Goal: Task Accomplishment & Management: Use online tool/utility

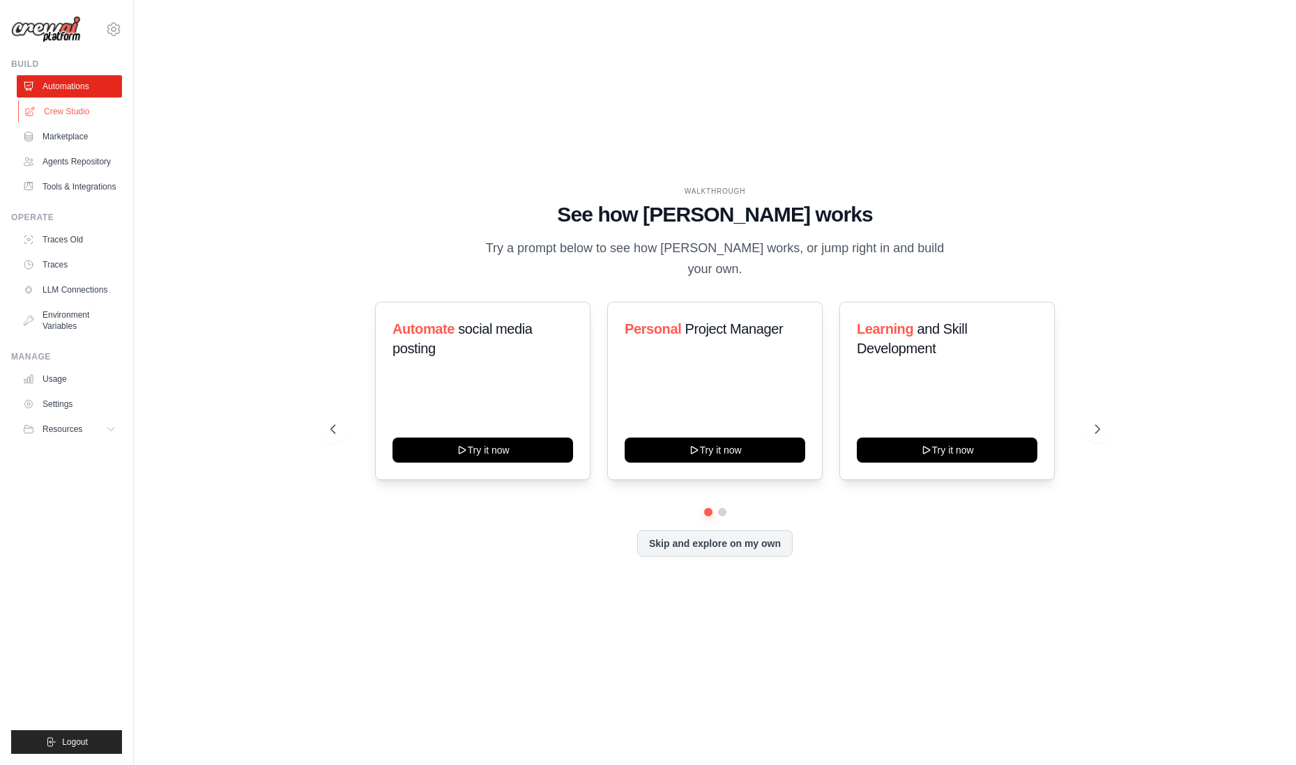
click at [77, 111] on link "Crew Studio" at bounding box center [70, 111] width 105 height 22
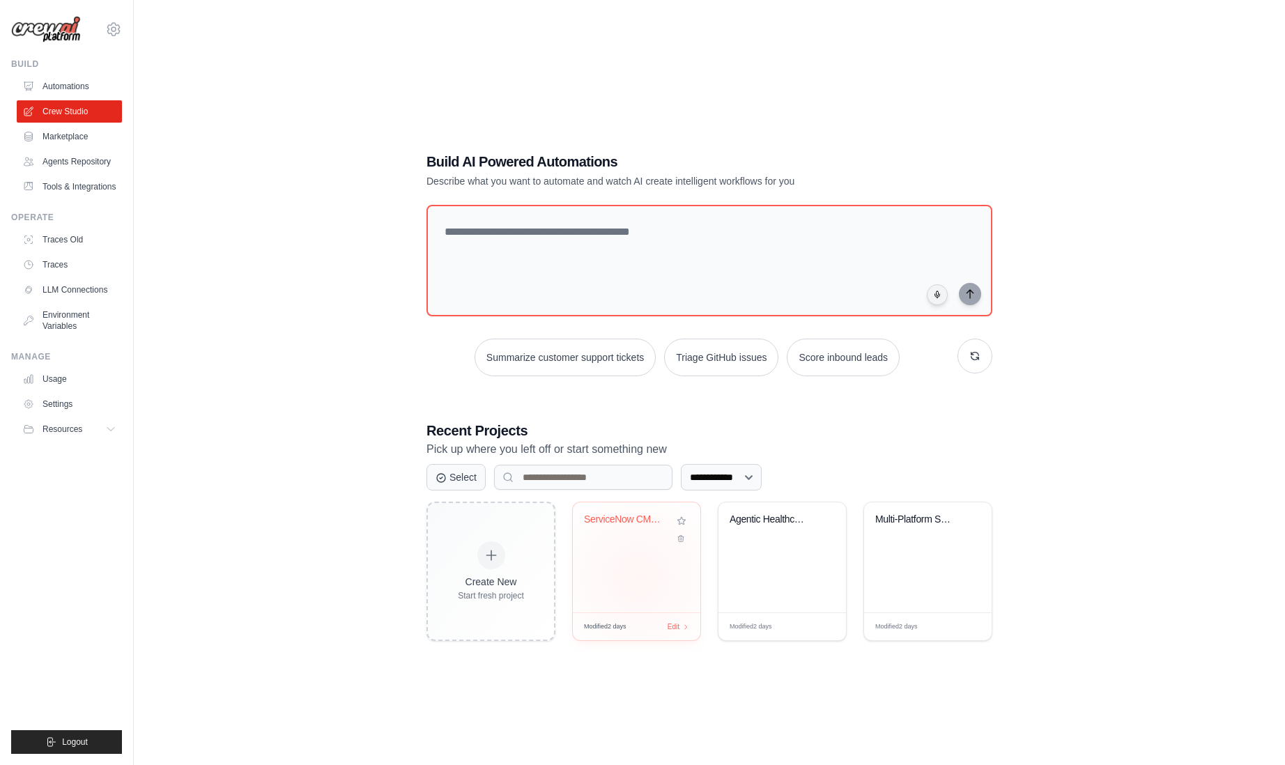
click at [638, 577] on div "ServiceNow CMDB Data Integrity Anal..." at bounding box center [637, 558] width 128 height 110
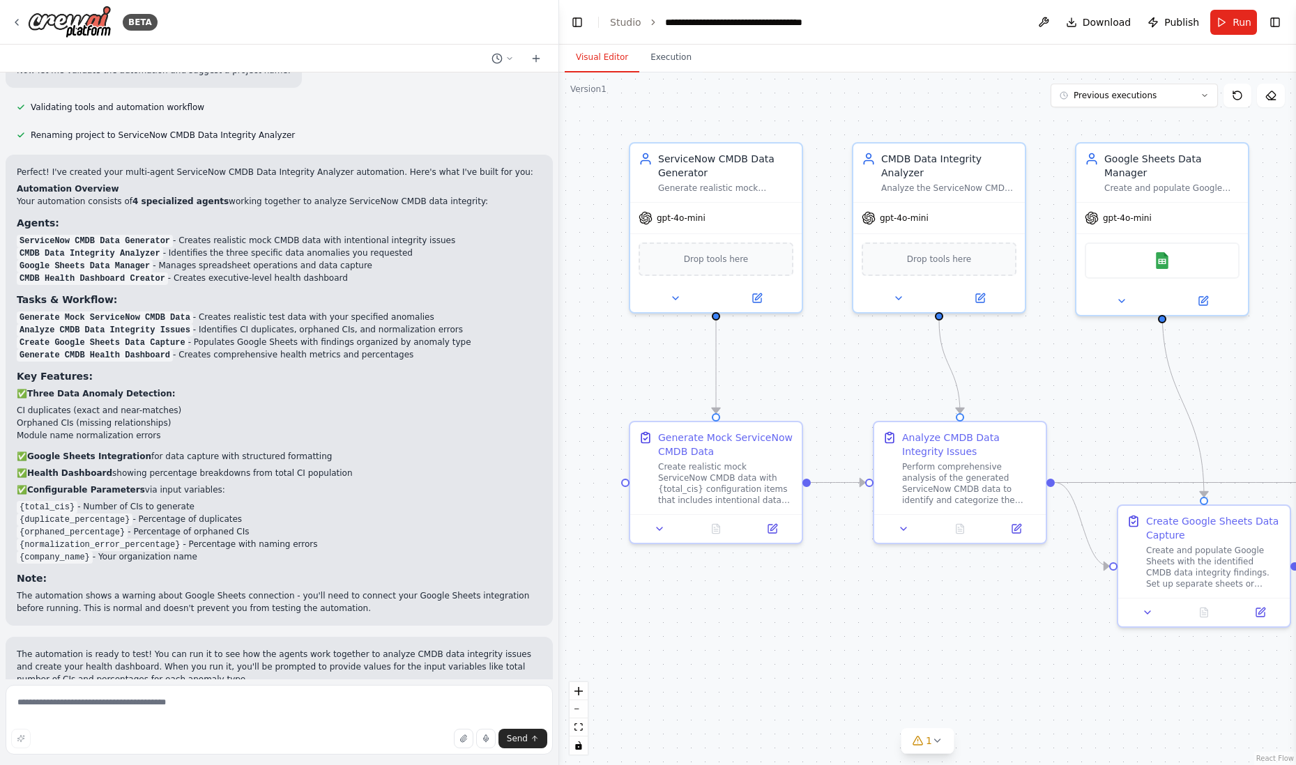
scroll to position [1016, 0]
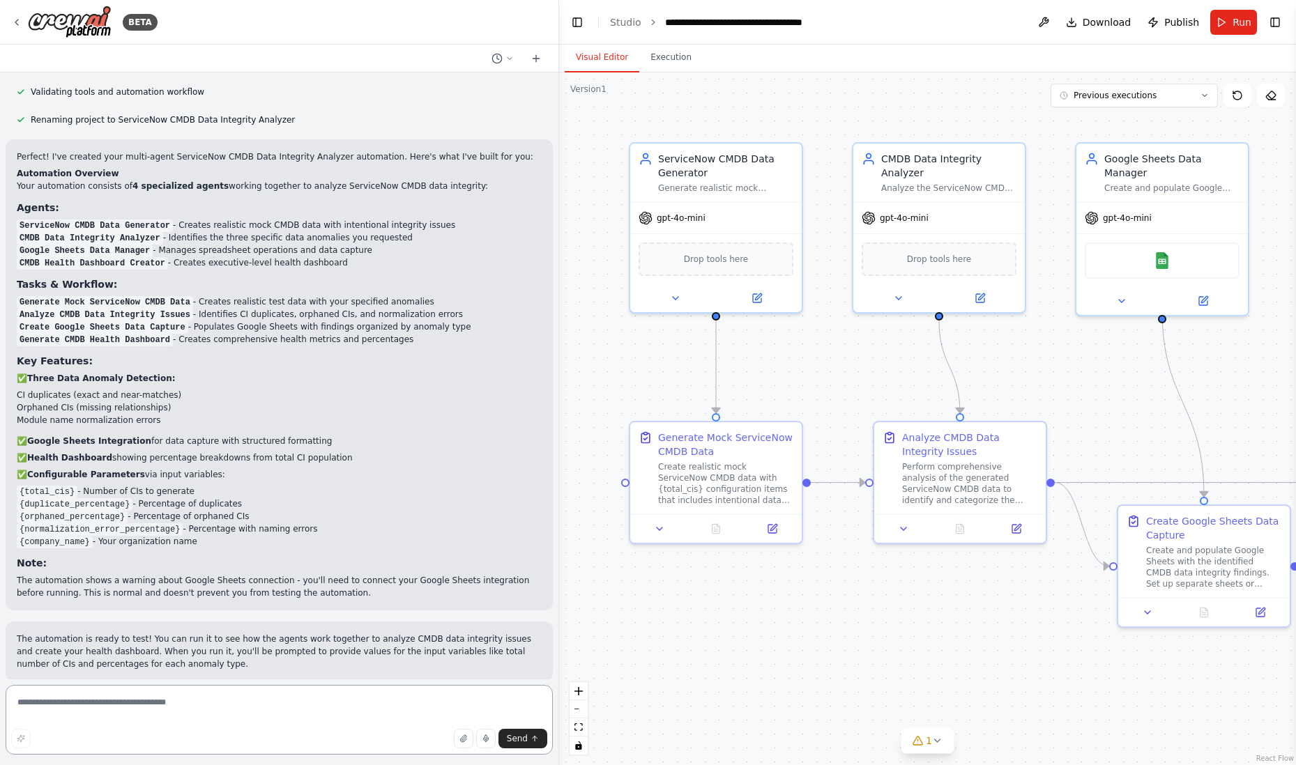
click at [67, 703] on textarea at bounding box center [279, 720] width 547 height 70
type textarea "*"
type textarea "**********"
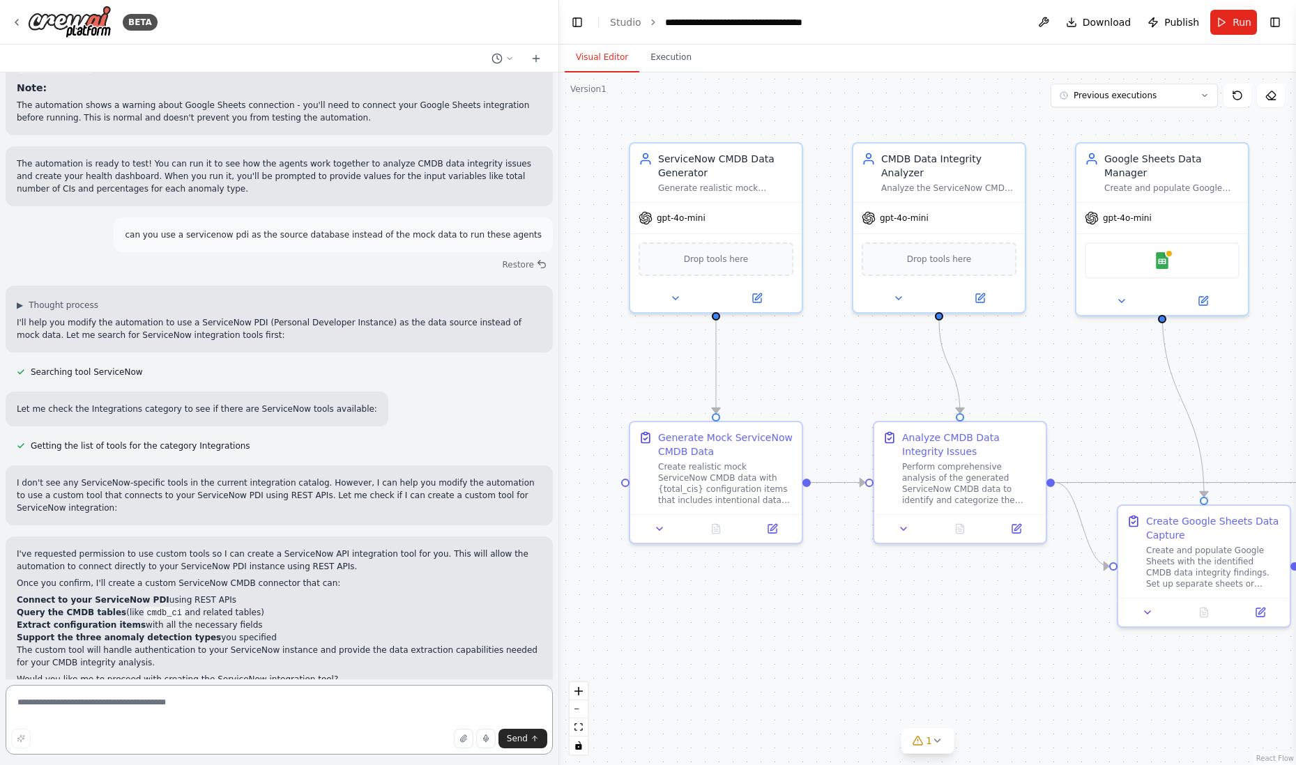
scroll to position [1609, 0]
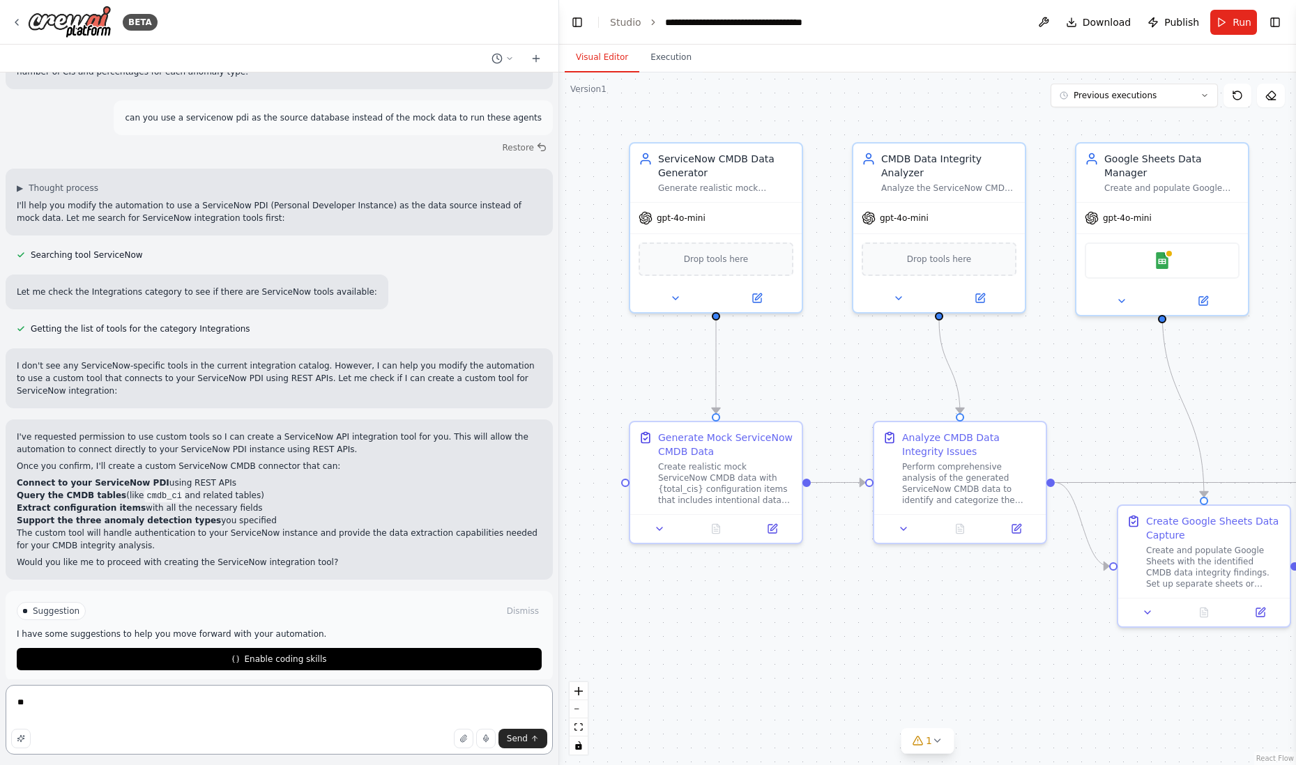
type textarea "***"
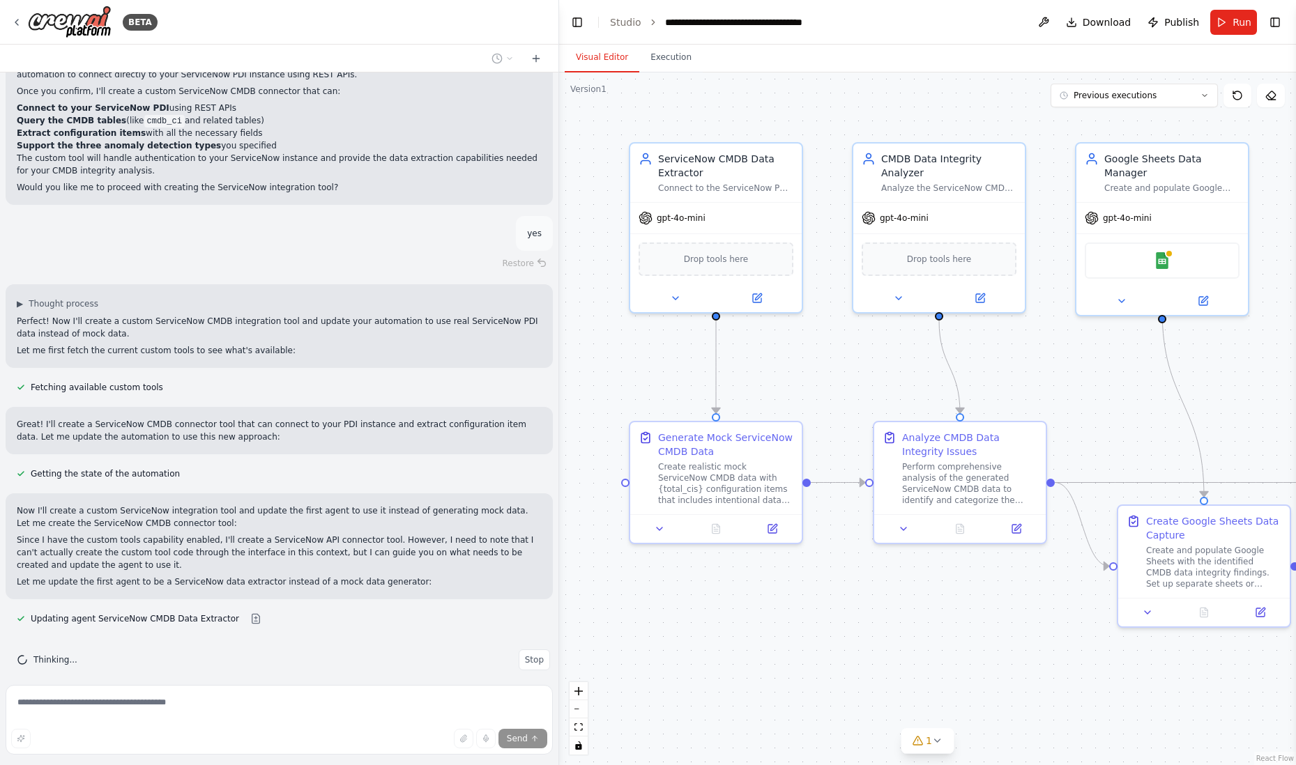
scroll to position [2057, 0]
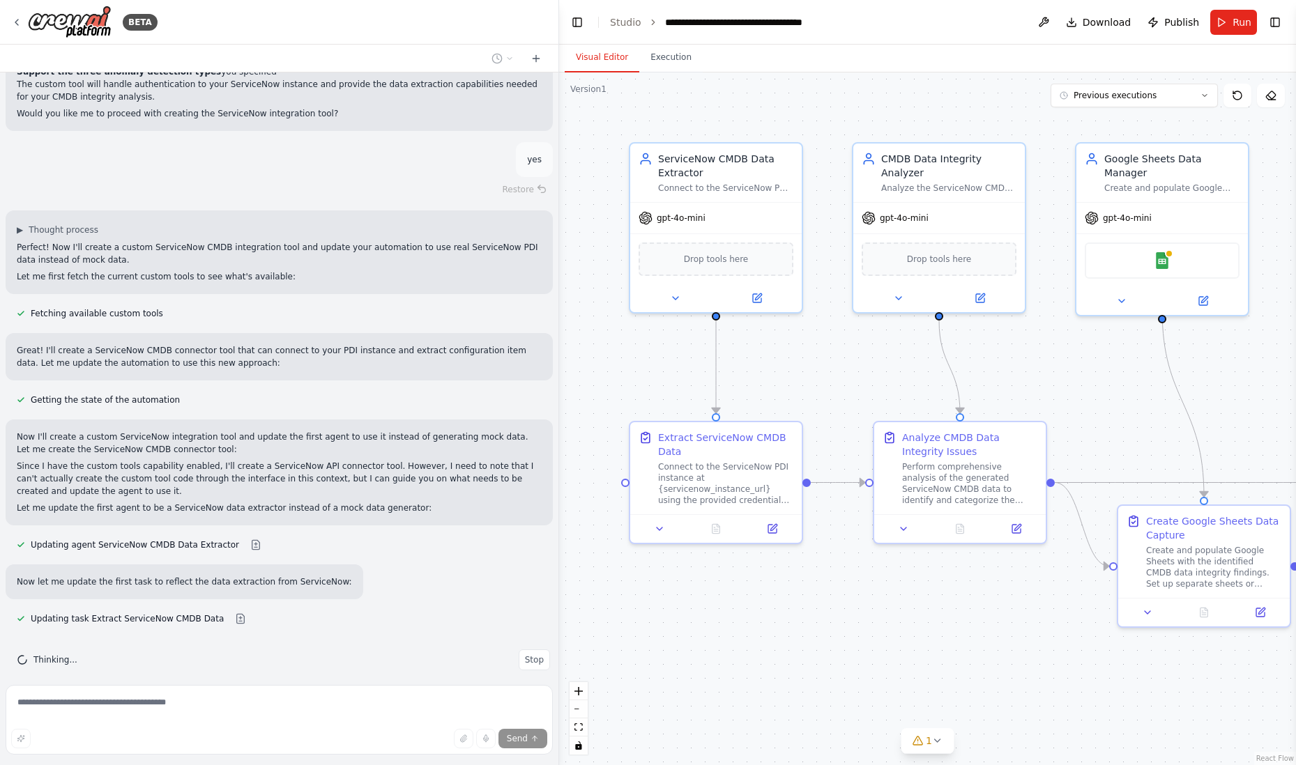
click at [764, 629] on div ".deletable-edge-delete-btn { width: 20px; height: 20px; border: 0px solid #ffff…" at bounding box center [927, 418] width 737 height 693
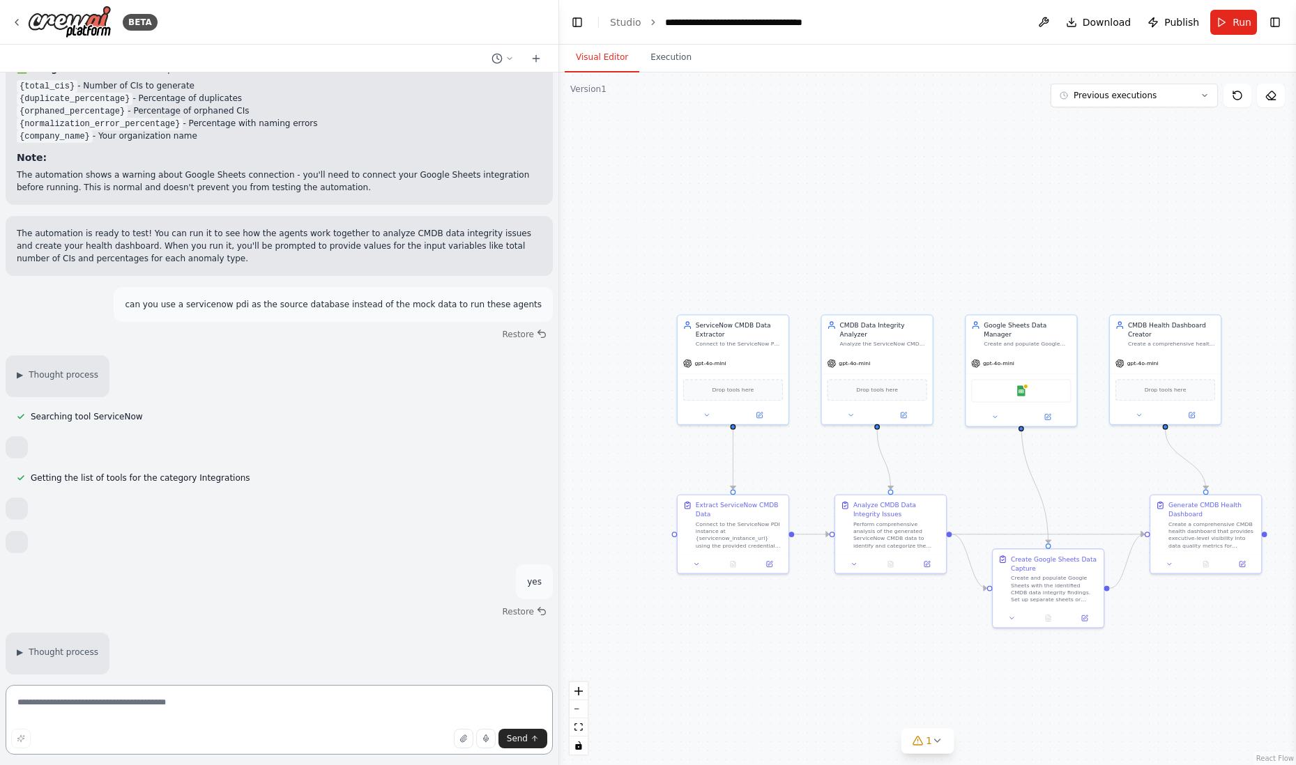
scroll to position [1795, 0]
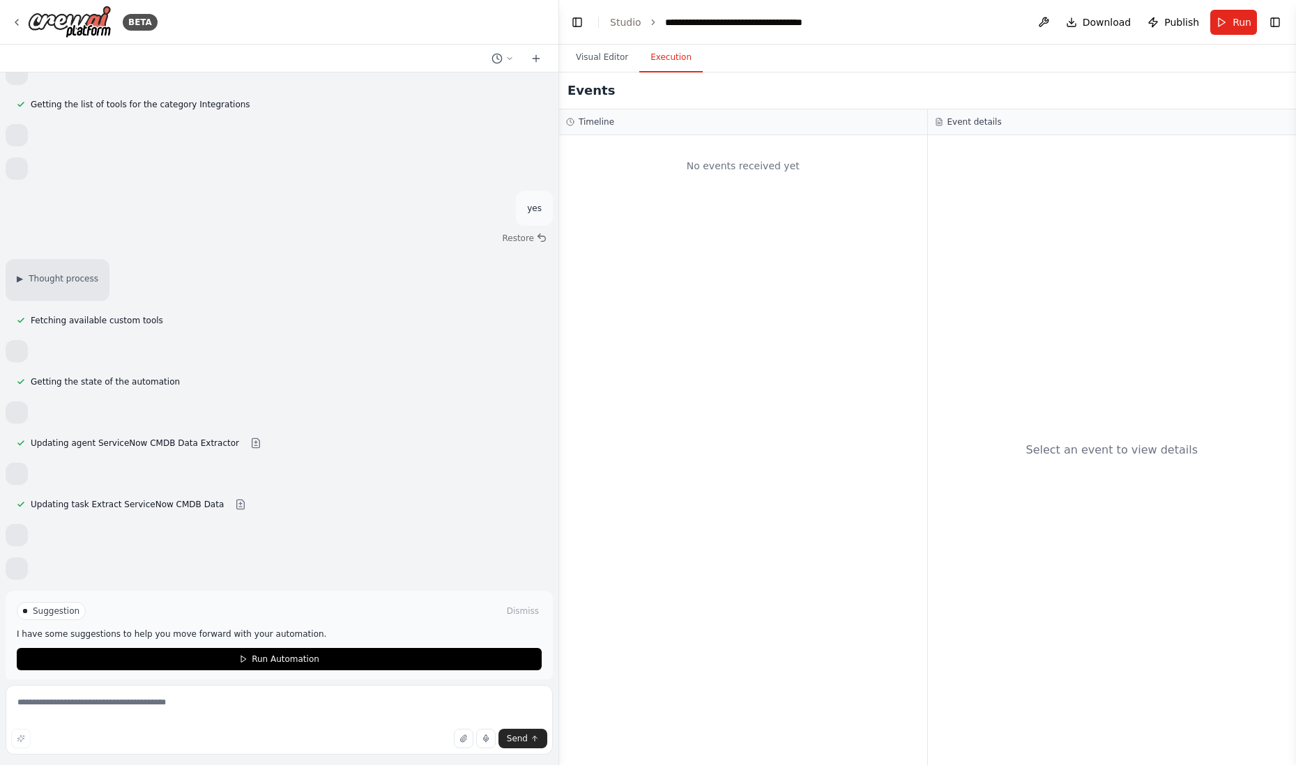
click at [675, 60] on button "Execution" at bounding box center [670, 57] width 63 height 29
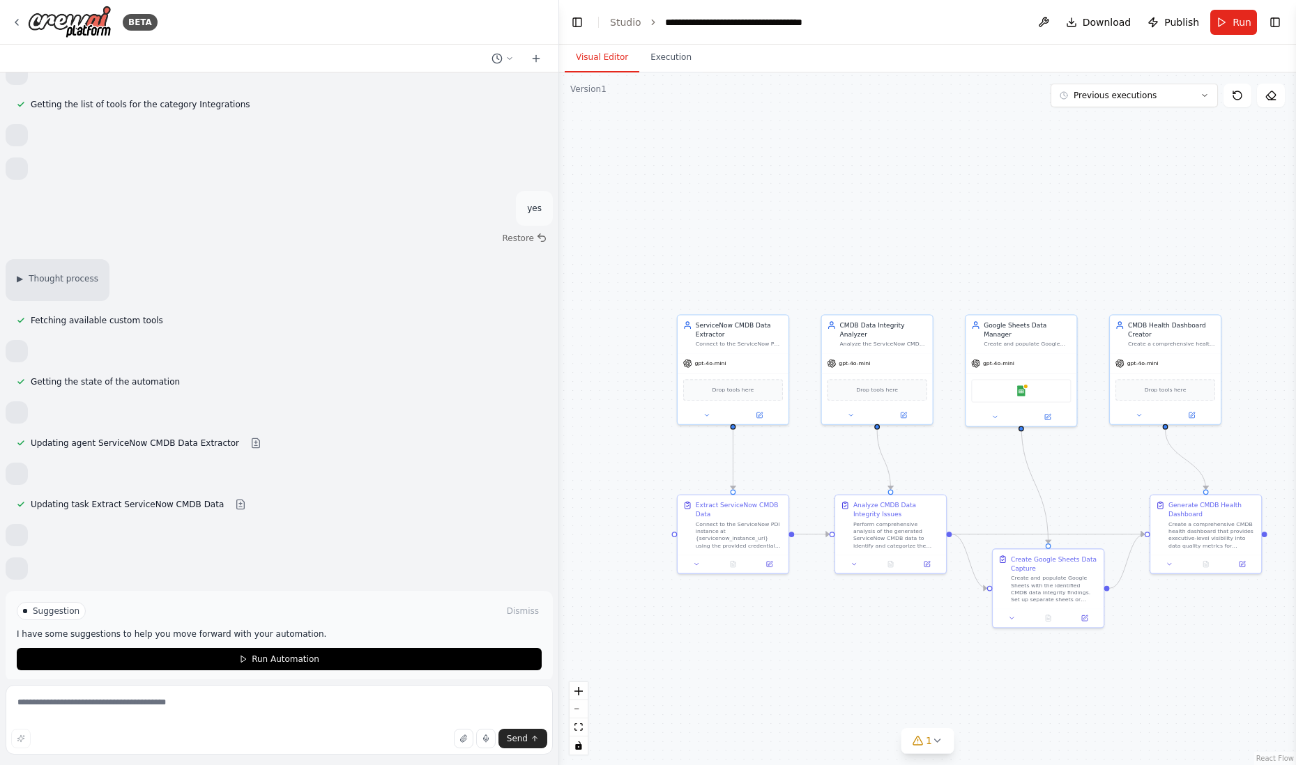
click at [597, 59] on button "Visual Editor" at bounding box center [602, 57] width 75 height 29
click at [762, 413] on icon at bounding box center [759, 413] width 7 height 7
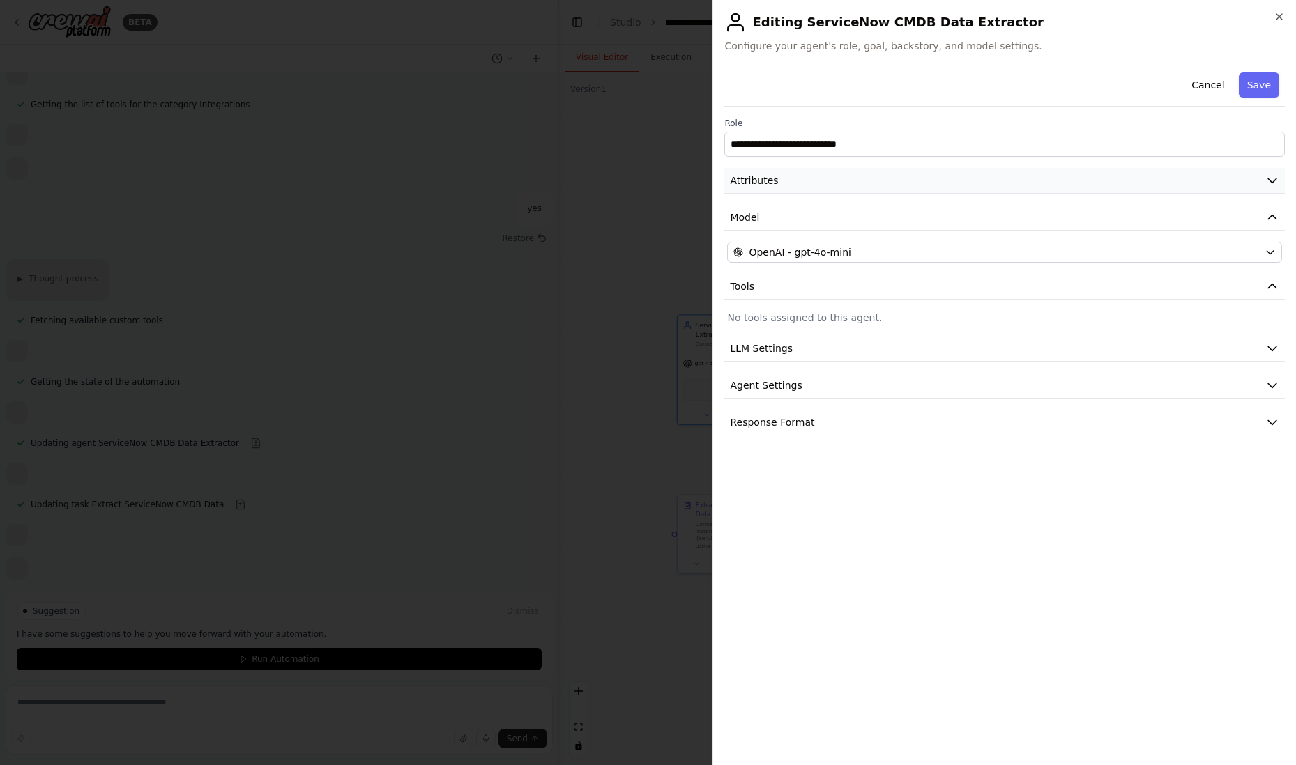
click at [1270, 185] on icon "button" at bounding box center [1272, 181] width 14 height 14
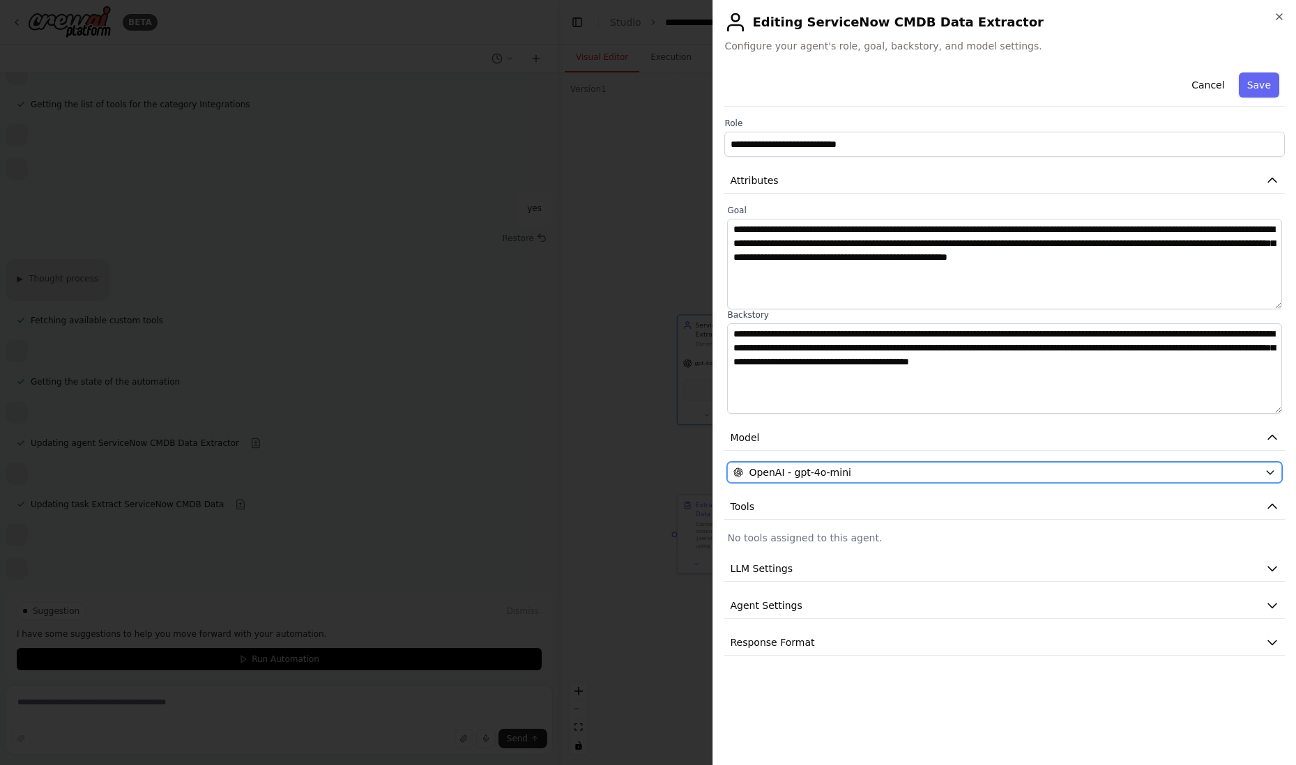
click at [1269, 471] on icon "button" at bounding box center [1269, 472] width 11 height 11
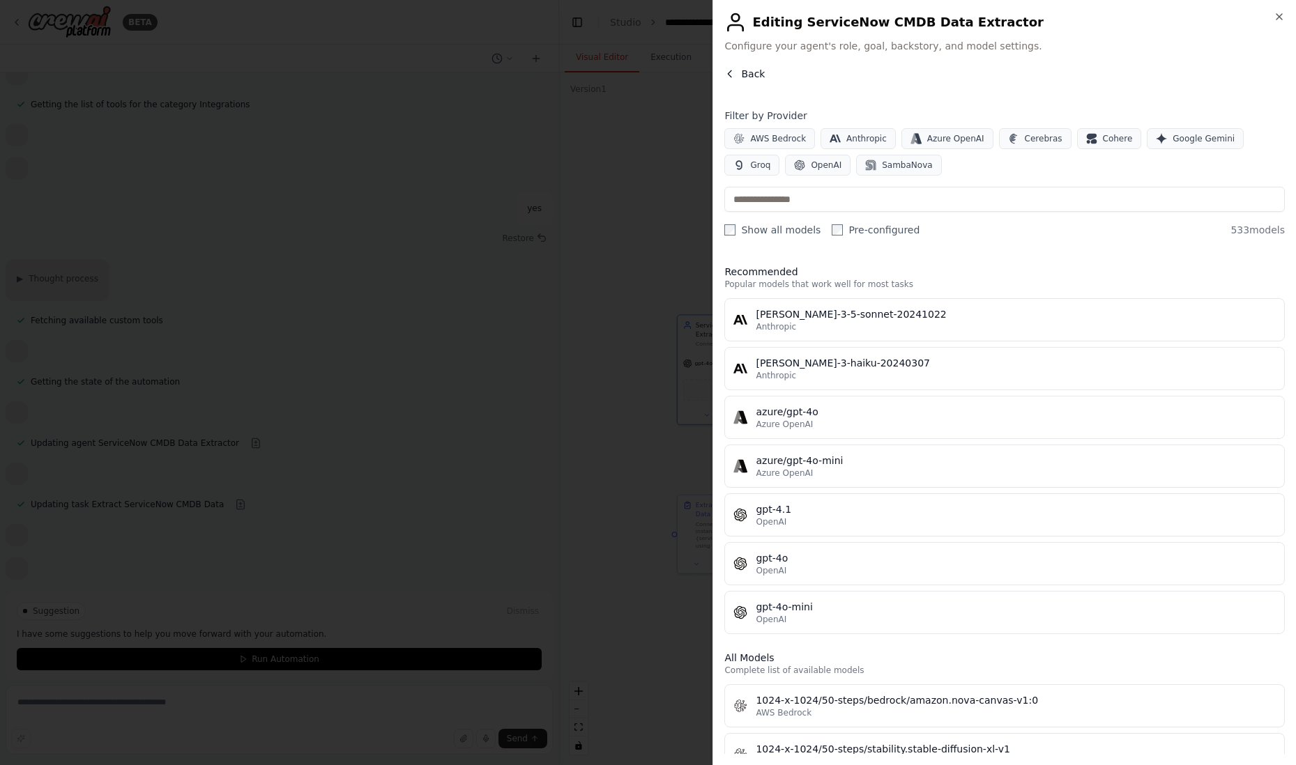
click at [750, 74] on span "Back" at bounding box center [753, 74] width 24 height 14
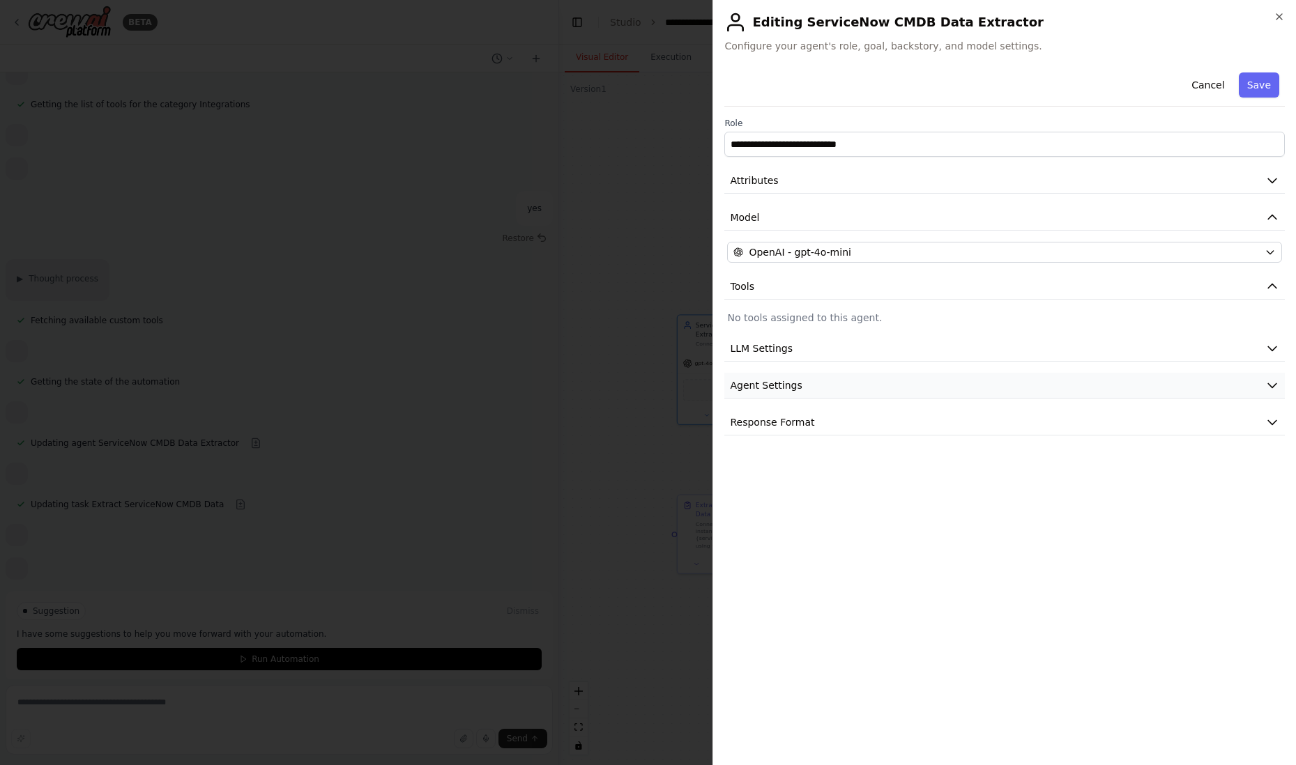
click at [1271, 382] on icon "button" at bounding box center [1272, 385] width 14 height 14
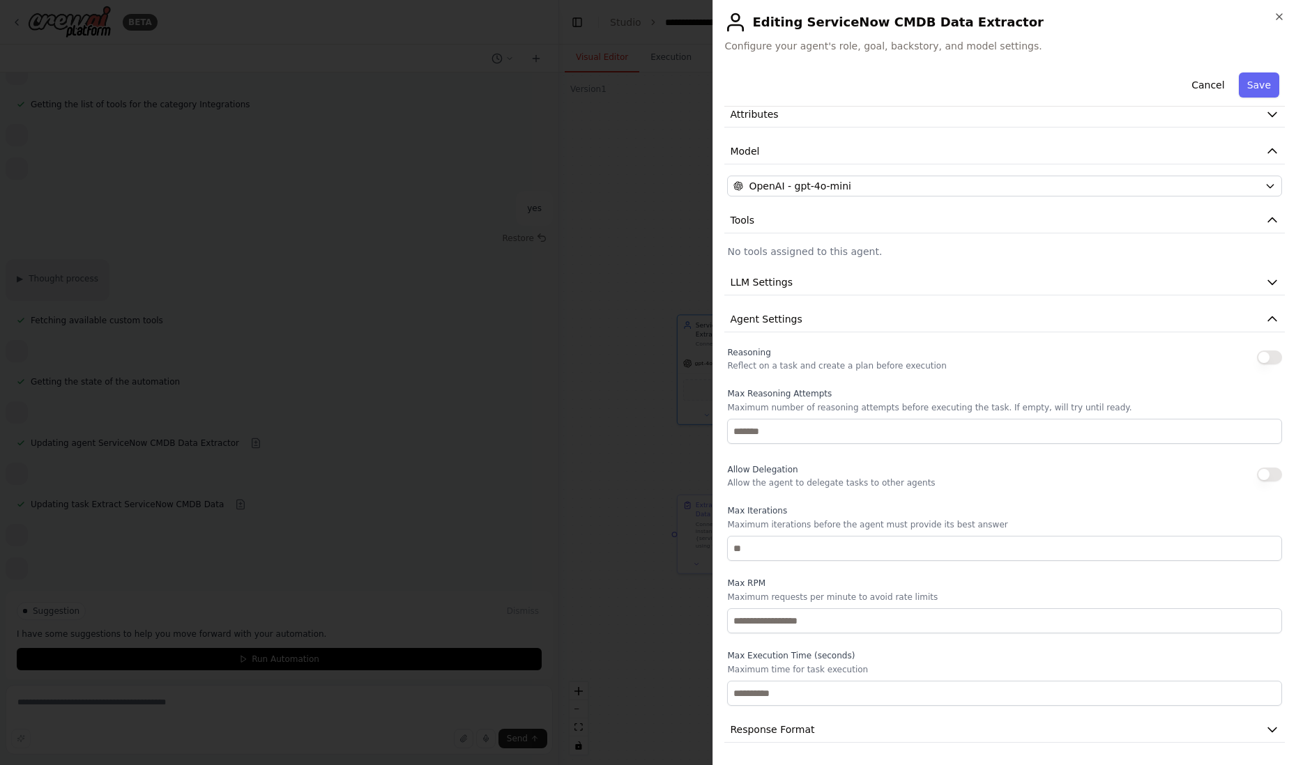
scroll to position [63, 0]
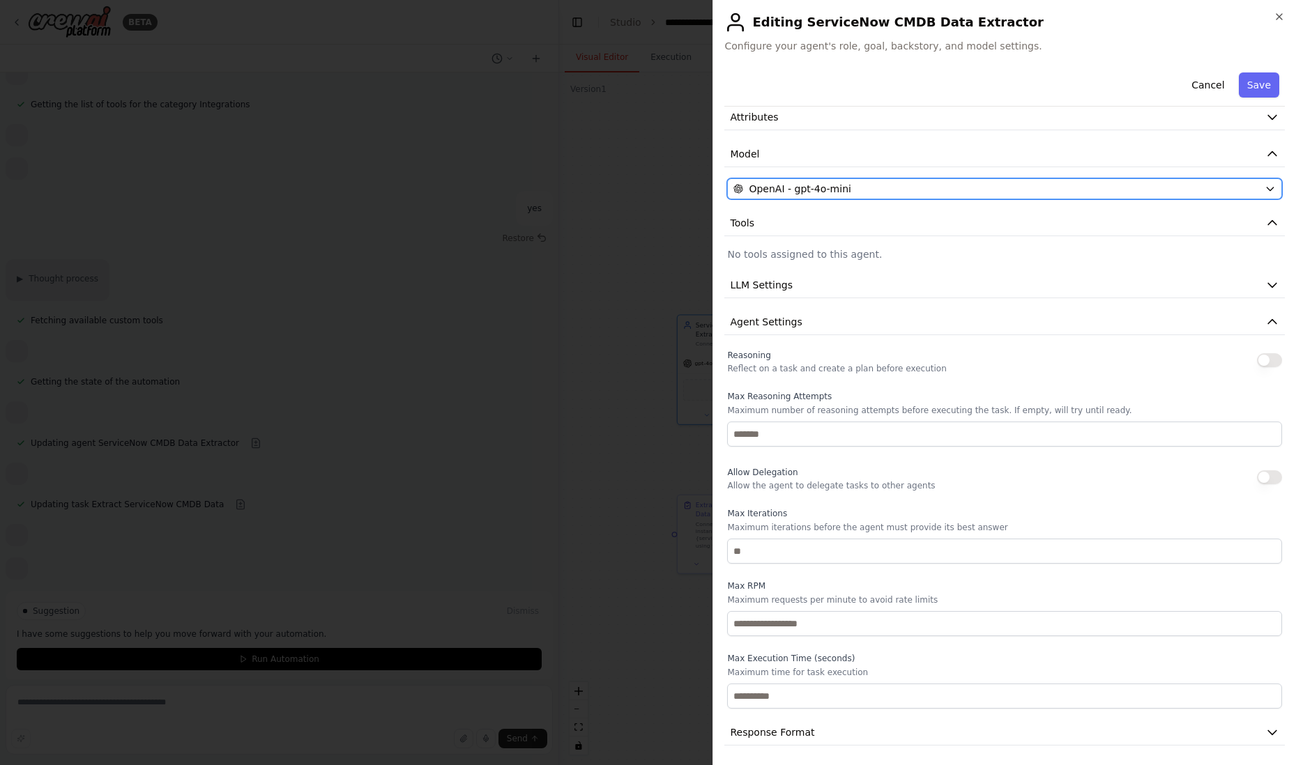
click at [1264, 184] on icon "button" at bounding box center [1269, 188] width 11 height 11
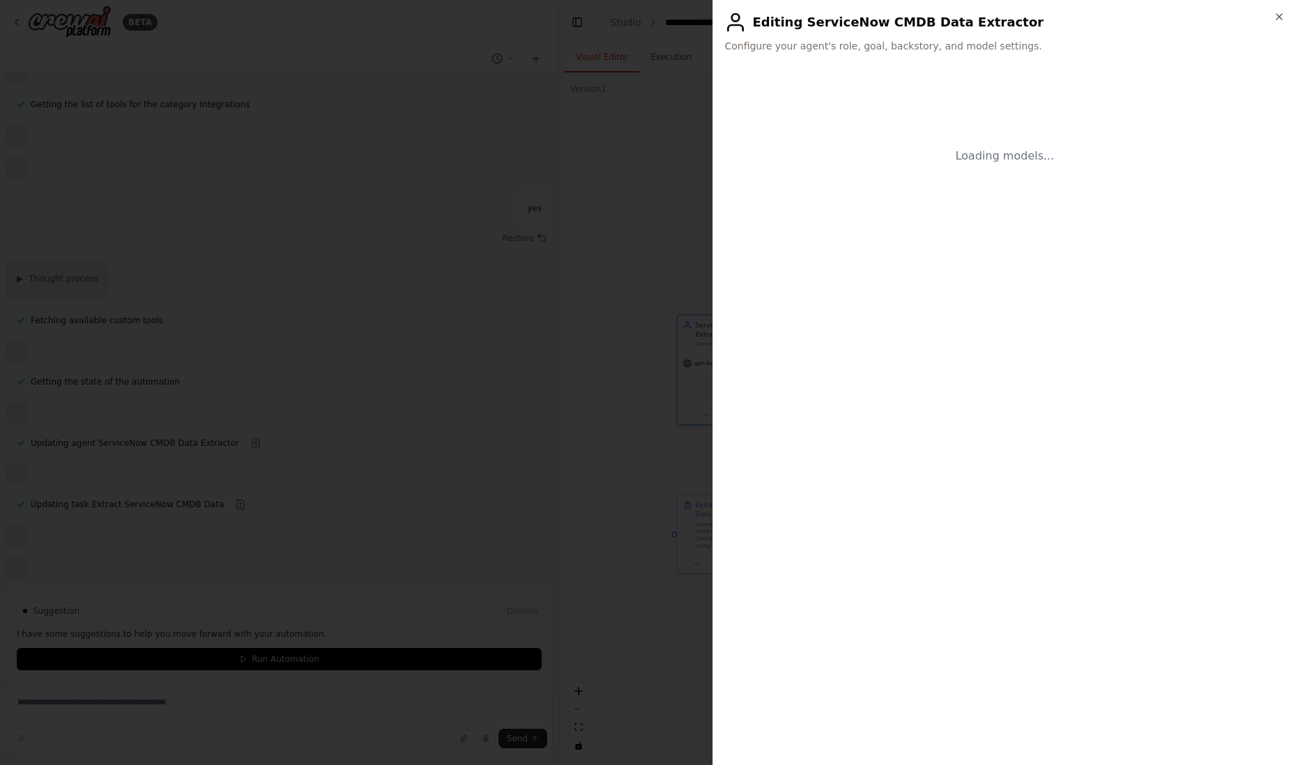
scroll to position [0, 0]
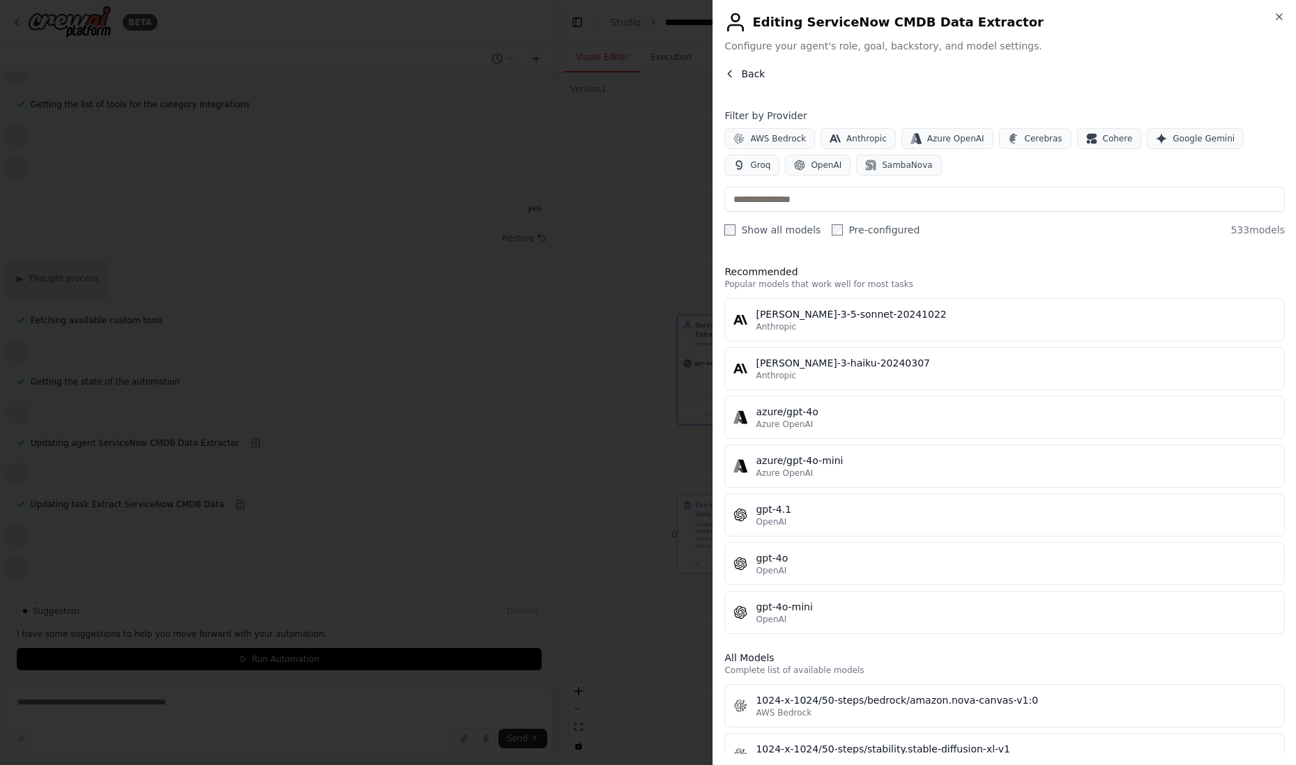
click at [744, 74] on span "Back" at bounding box center [753, 74] width 24 height 14
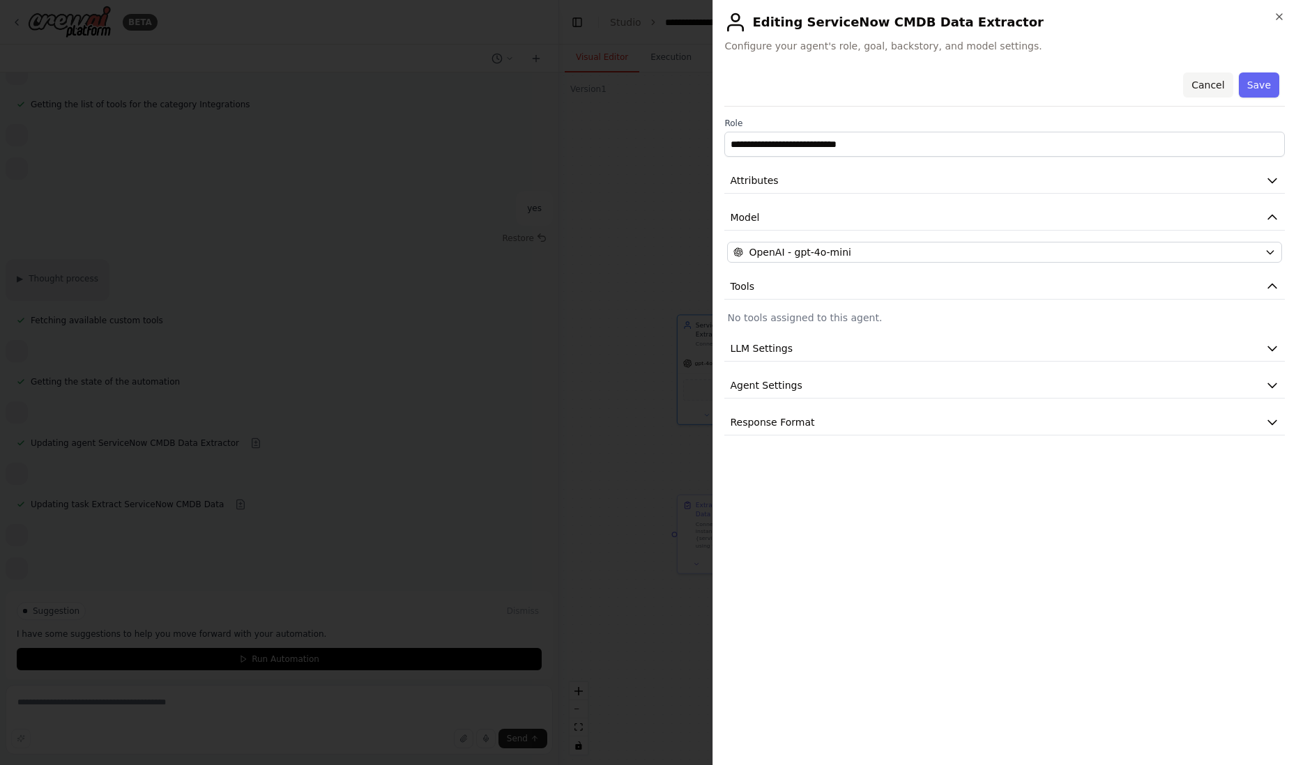
click at [1216, 80] on button "Cancel" at bounding box center [1207, 84] width 49 height 25
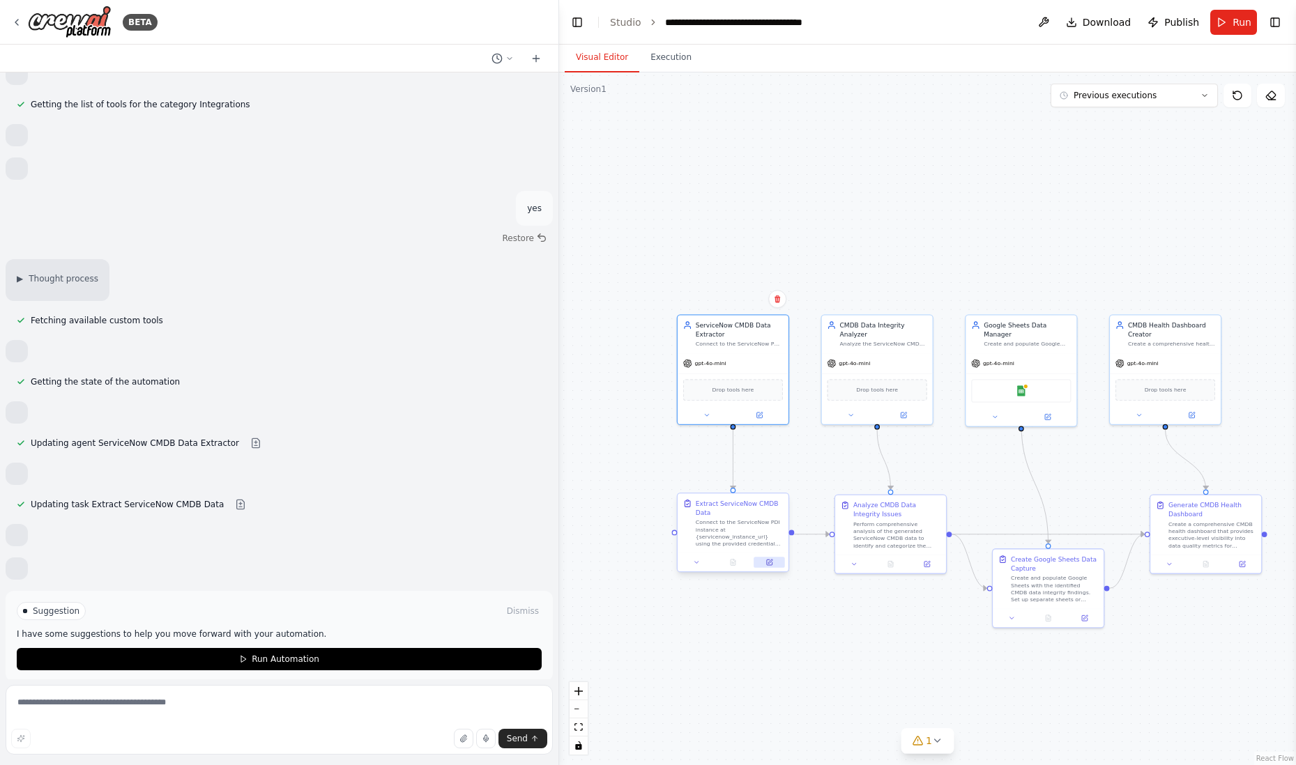
click at [772, 563] on icon at bounding box center [770, 563] width 6 height 6
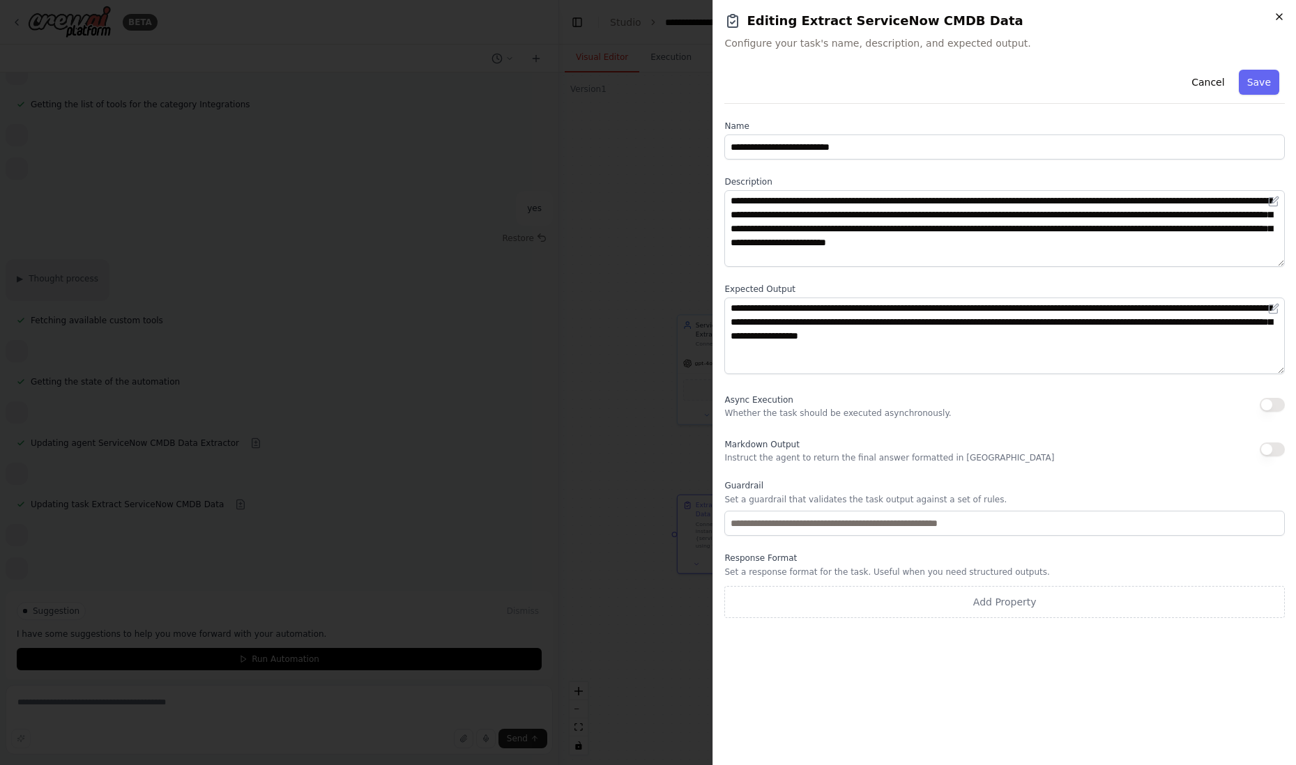
click at [1280, 15] on icon "button" at bounding box center [1278, 16] width 11 height 11
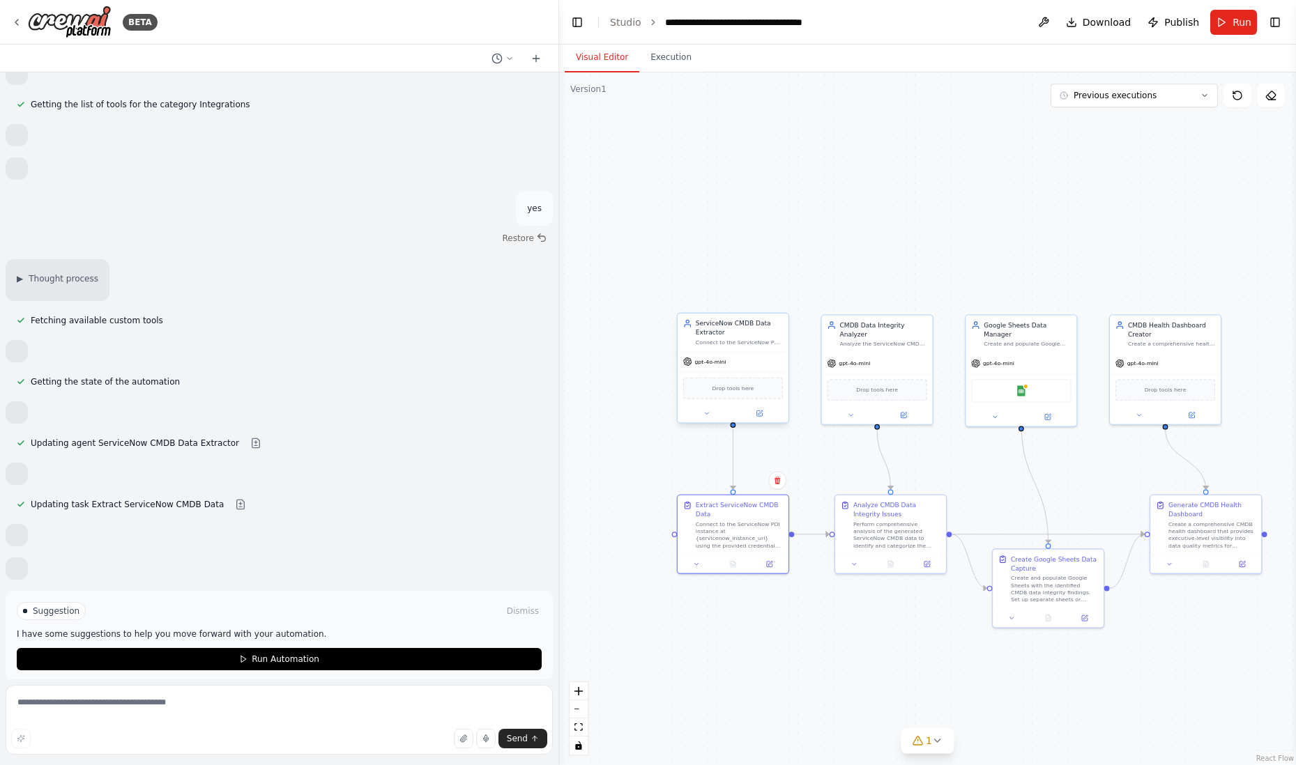
click at [725, 394] on div "Drop tools here" at bounding box center [733, 389] width 100 height 22
click at [721, 302] on div ".deletable-edge-delete-btn { width: 20px; height: 20px; border: 0px solid #ffff…" at bounding box center [927, 418] width 737 height 693
click at [698, 565] on icon at bounding box center [696, 562] width 7 height 7
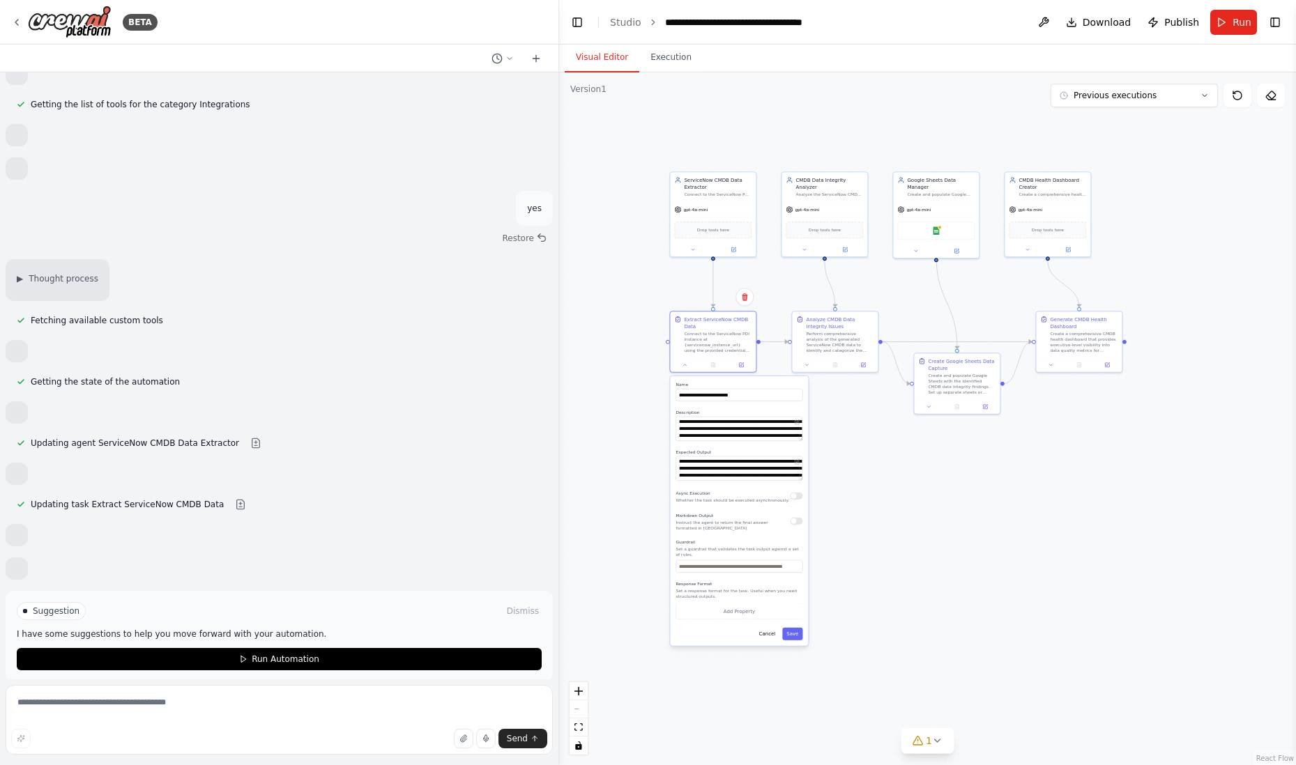
drag, startPoint x: 648, startPoint y: 572, endPoint x: 636, endPoint y: 375, distance: 197.6
click at [636, 375] on div ".deletable-edge-delete-btn { width: 20px; height: 20px; border: 0px solid #ffff…" at bounding box center [927, 418] width 737 height 693
click at [1092, 22] on span "Download" at bounding box center [1106, 22] width 49 height 14
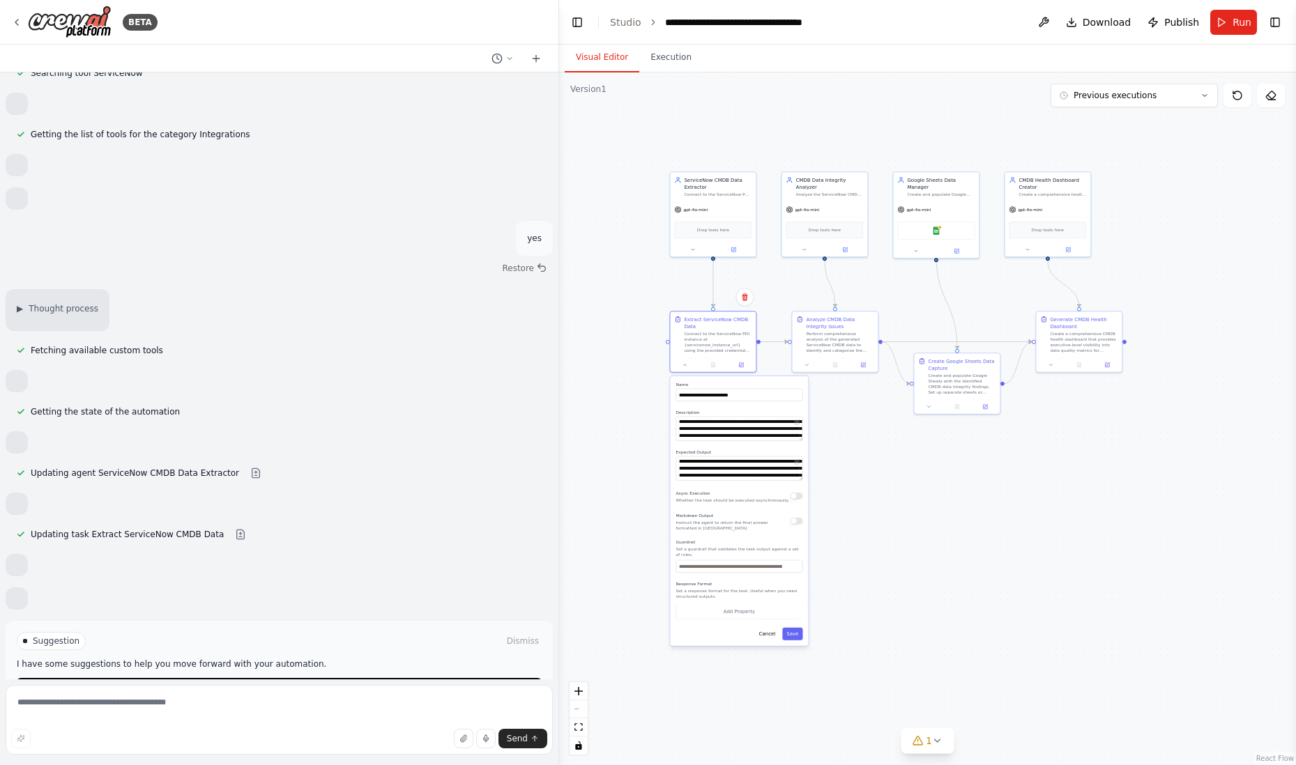
scroll to position [1795, 0]
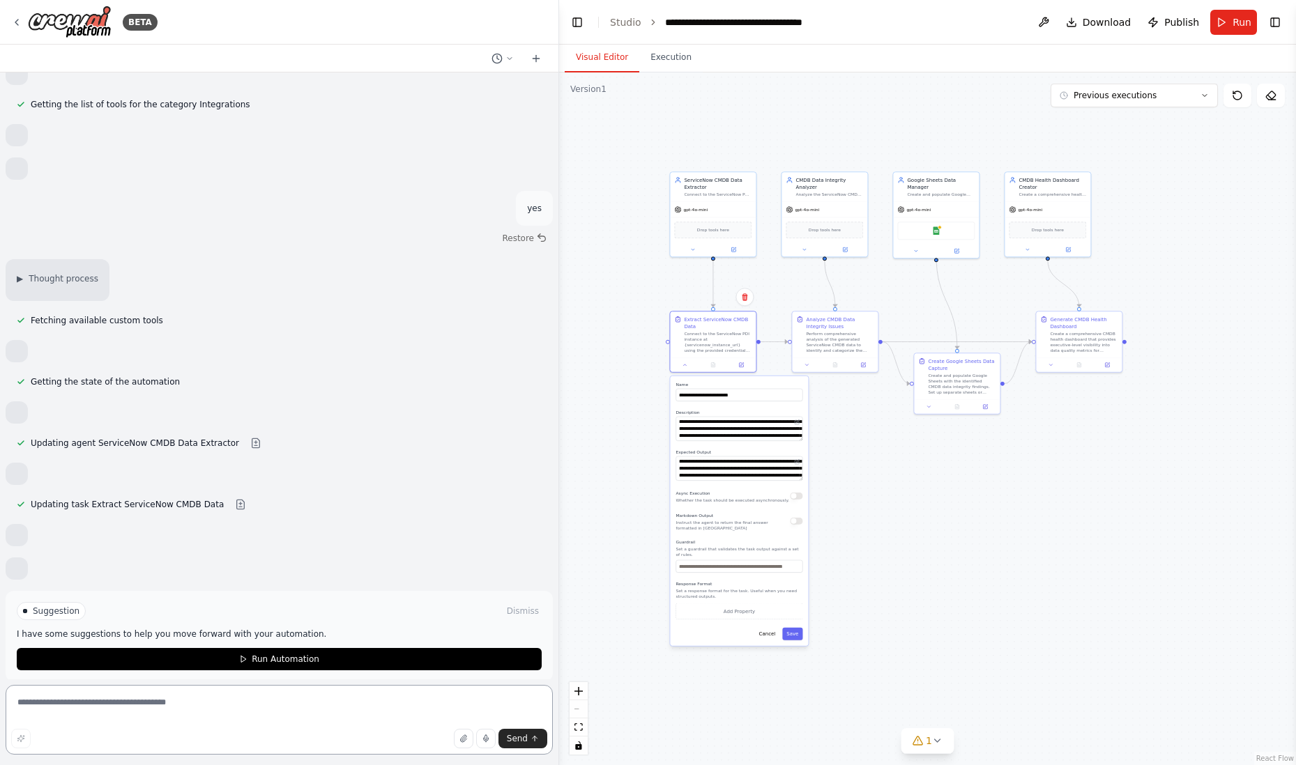
click at [175, 705] on textarea at bounding box center [279, 720] width 547 height 70
type textarea "**********"
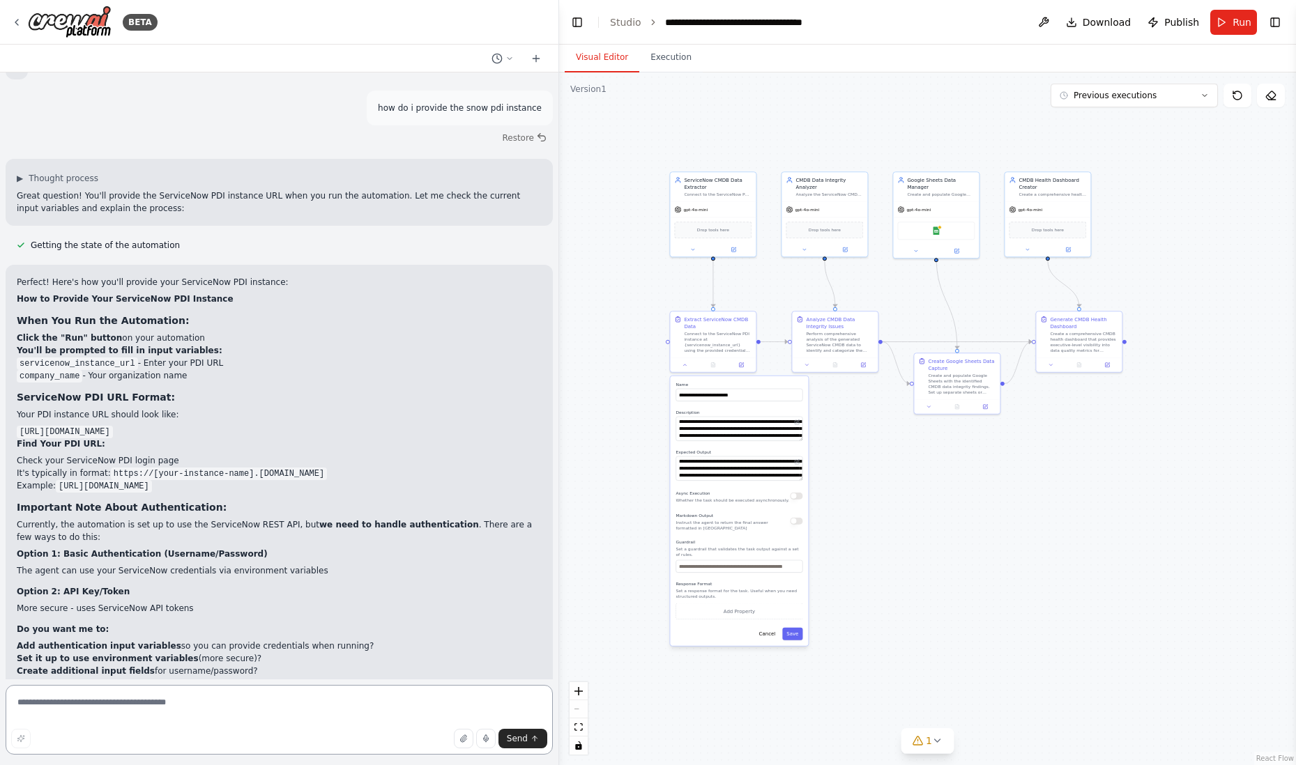
scroll to position [2365, 0]
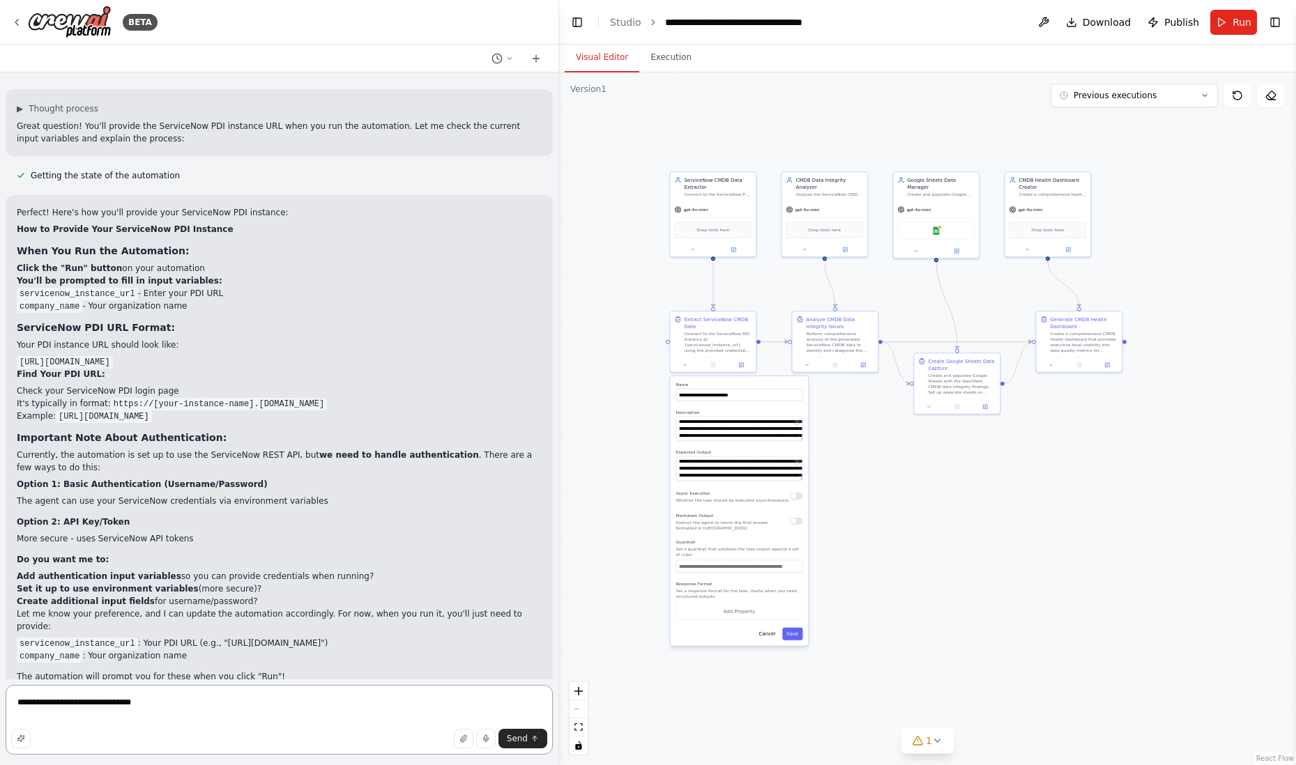
type textarea "**********"
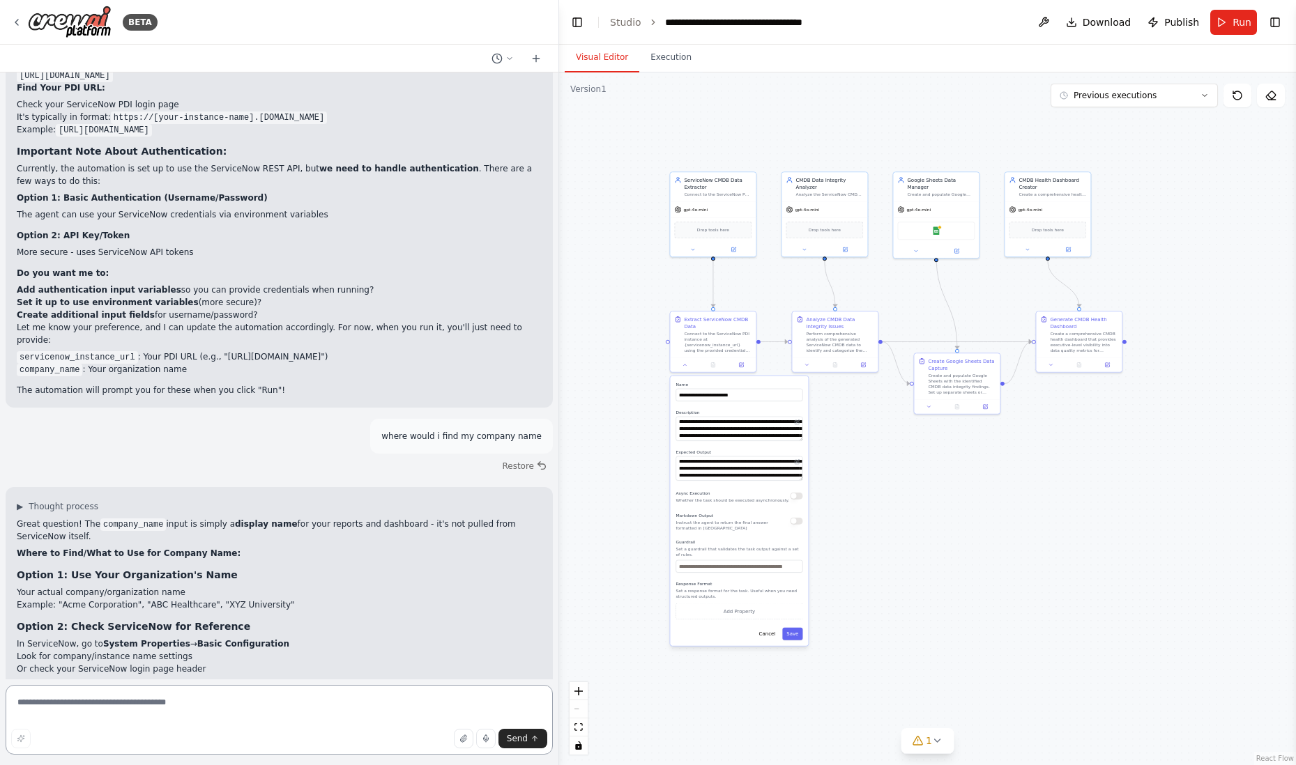
scroll to position [2641, 0]
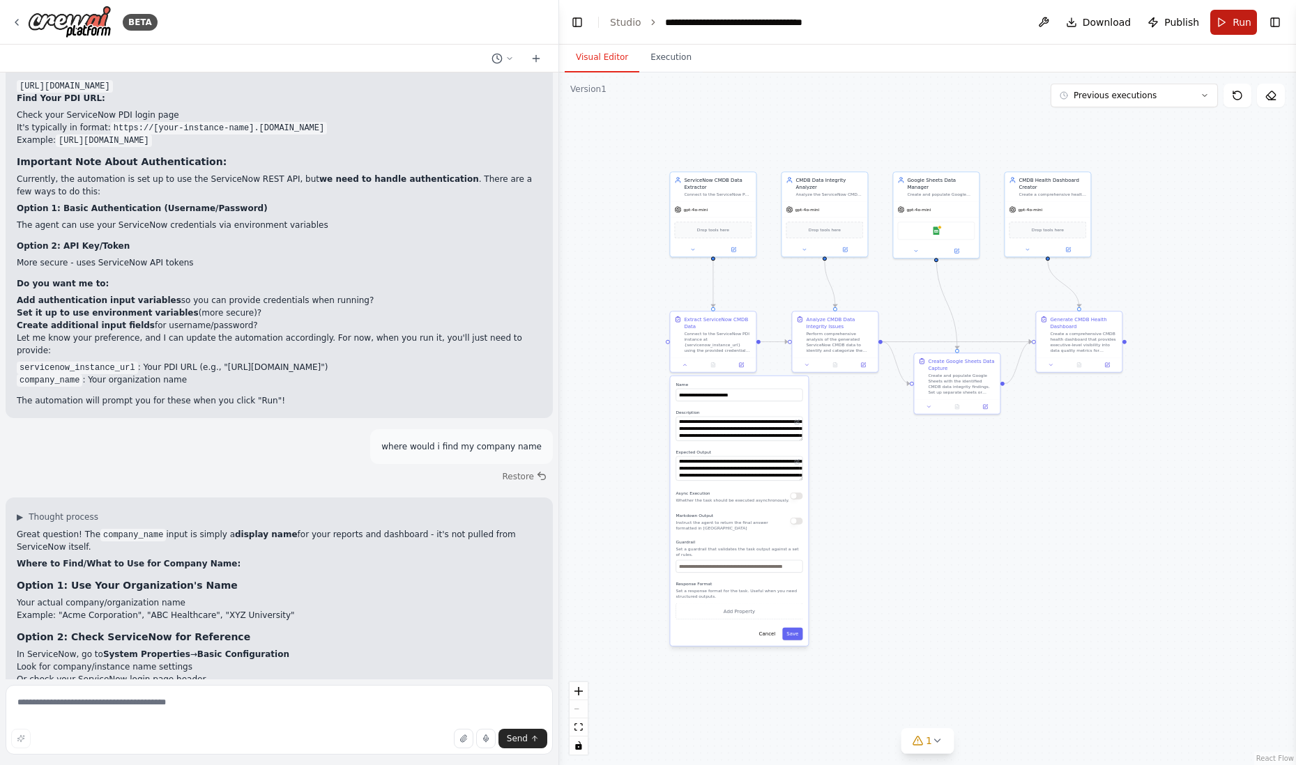
click at [1235, 22] on span "Run" at bounding box center [1241, 22] width 19 height 14
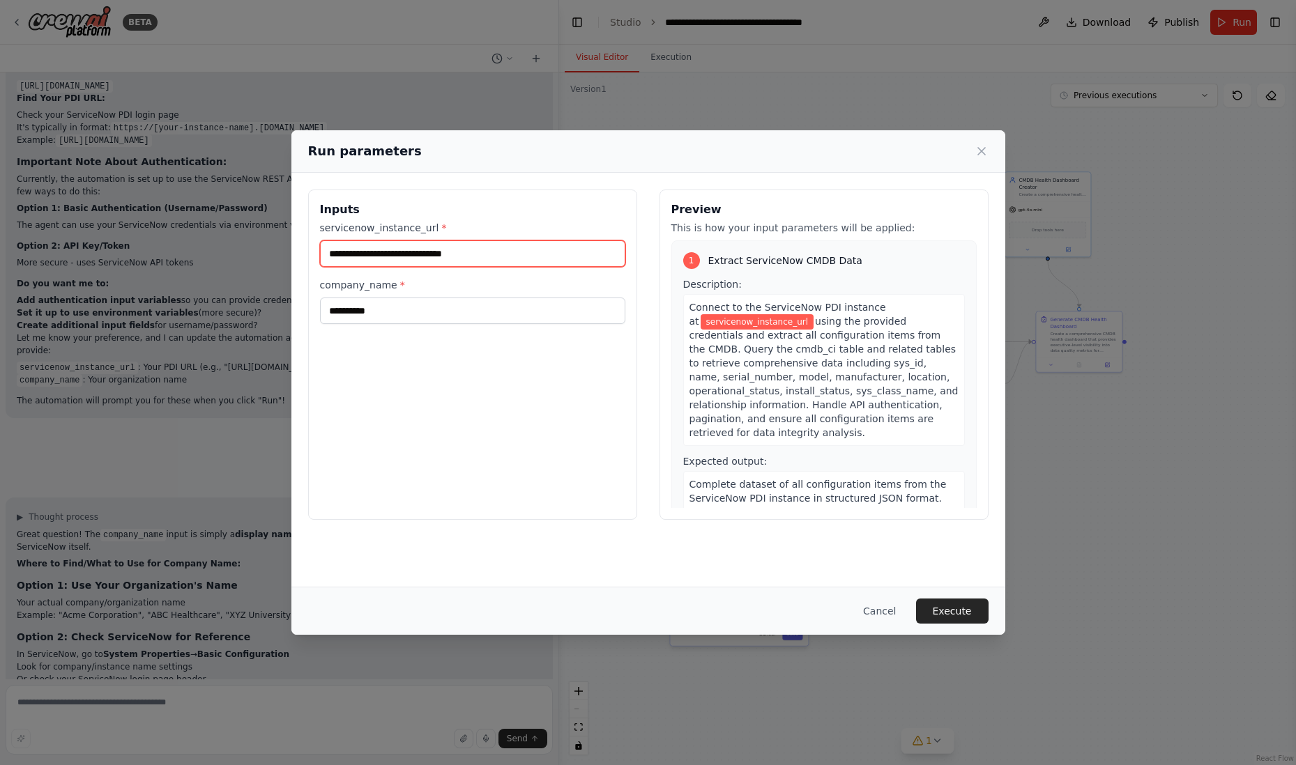
click at [493, 251] on input "servicenow_instance_url *" at bounding box center [472, 253] width 305 height 26
type input "**********"
click at [940, 613] on button "Execute" at bounding box center [952, 611] width 72 height 25
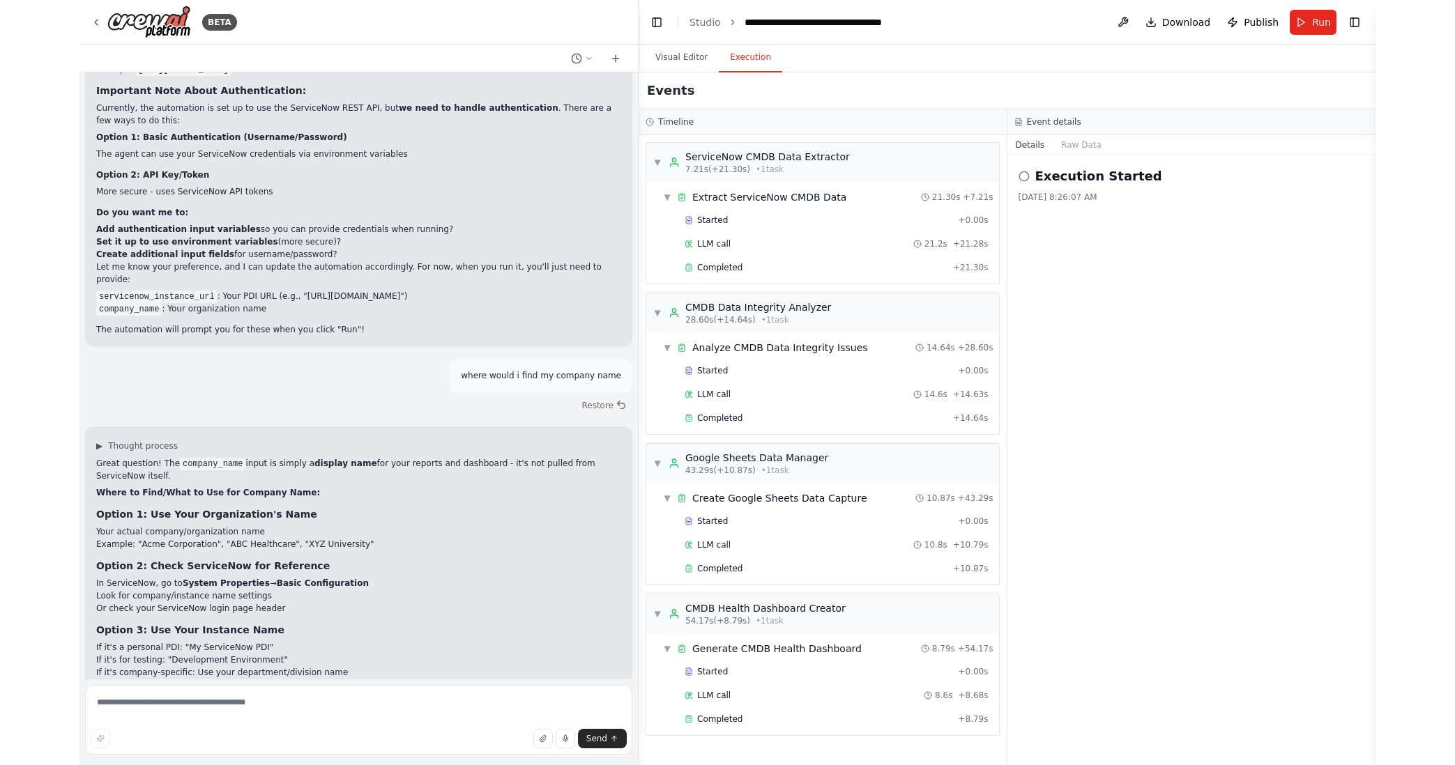
scroll to position [3005, 0]
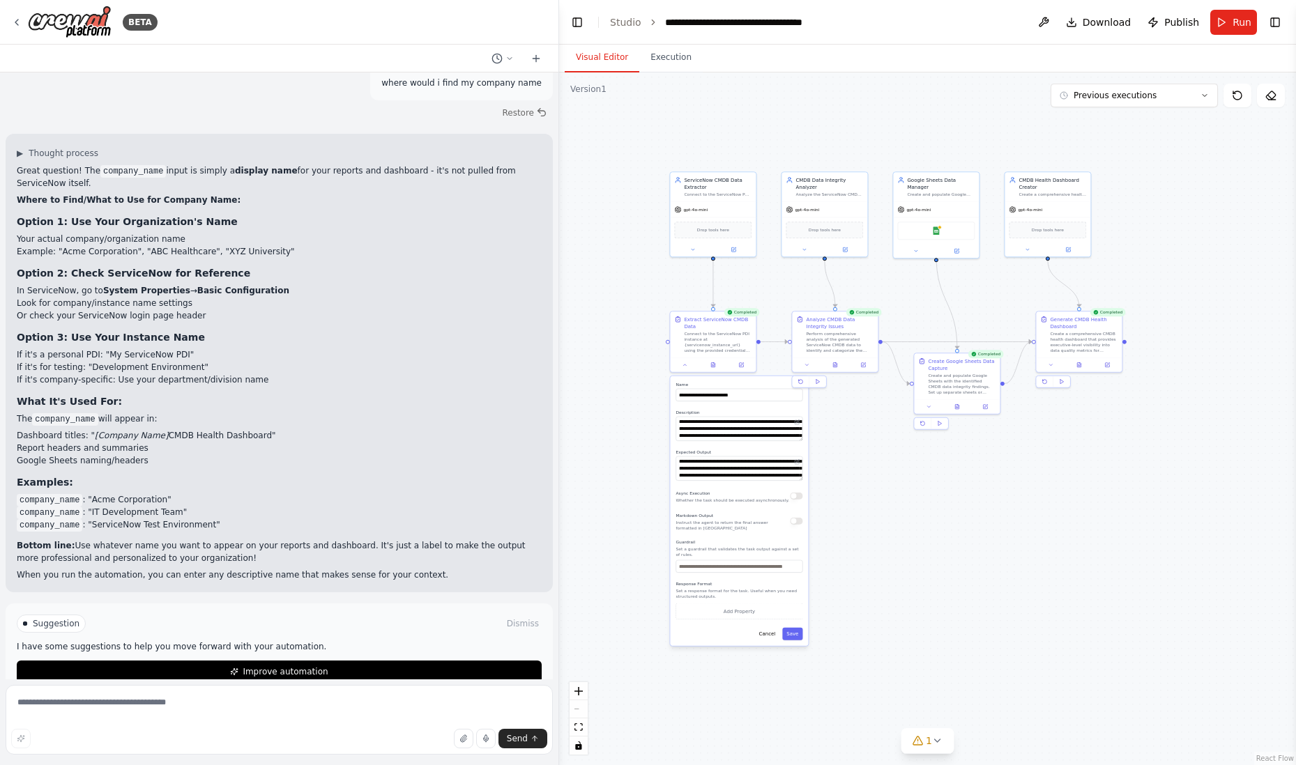
click at [599, 57] on button "Visual Editor" at bounding box center [602, 57] width 75 height 29
click at [684, 365] on icon at bounding box center [685, 364] width 6 height 6
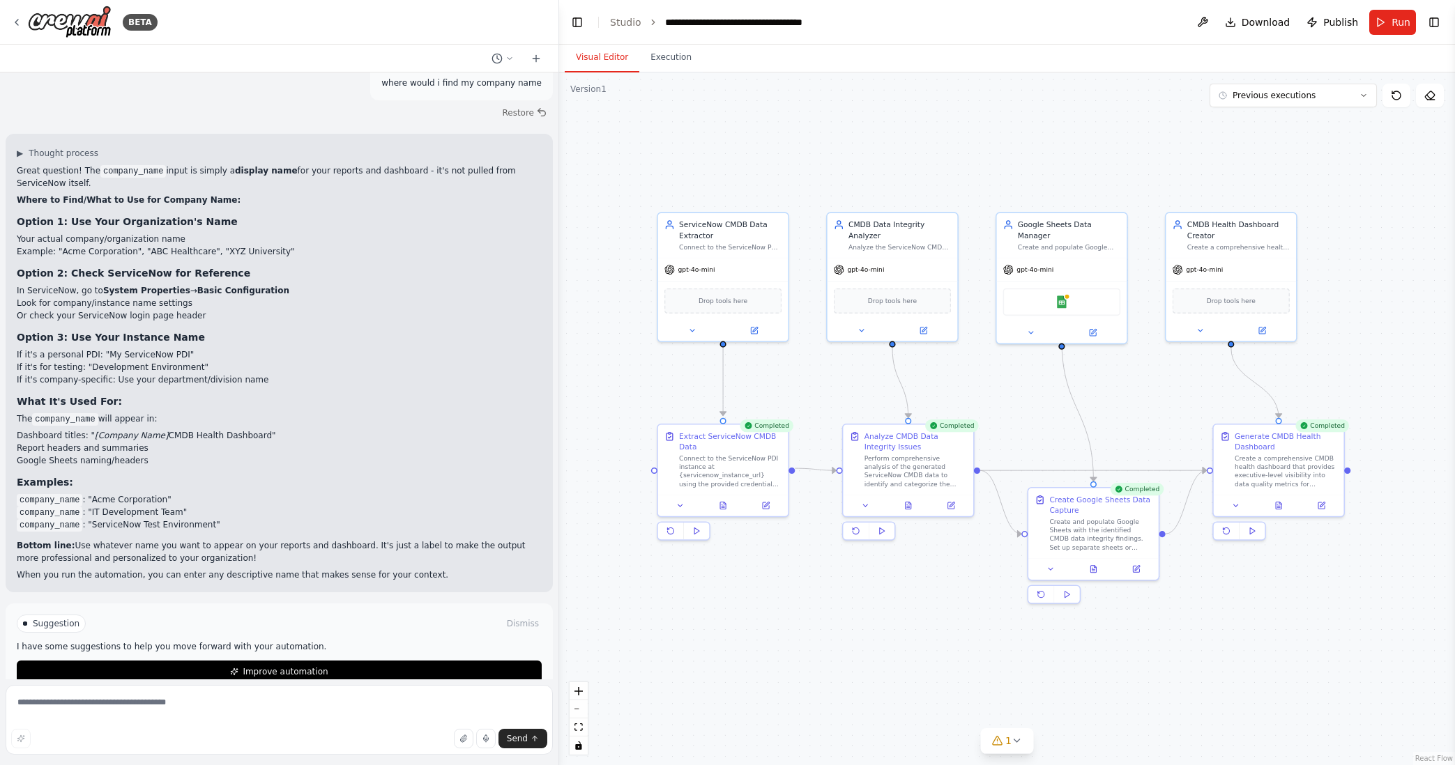
drag, startPoint x: 1182, startPoint y: 406, endPoint x: 1476, endPoint y: 562, distance: 333.0
click at [1295, 562] on html "BETA i want to build a multi-agent ai app to analyze the servicenow cmdb for da…" at bounding box center [727, 382] width 1455 height 765
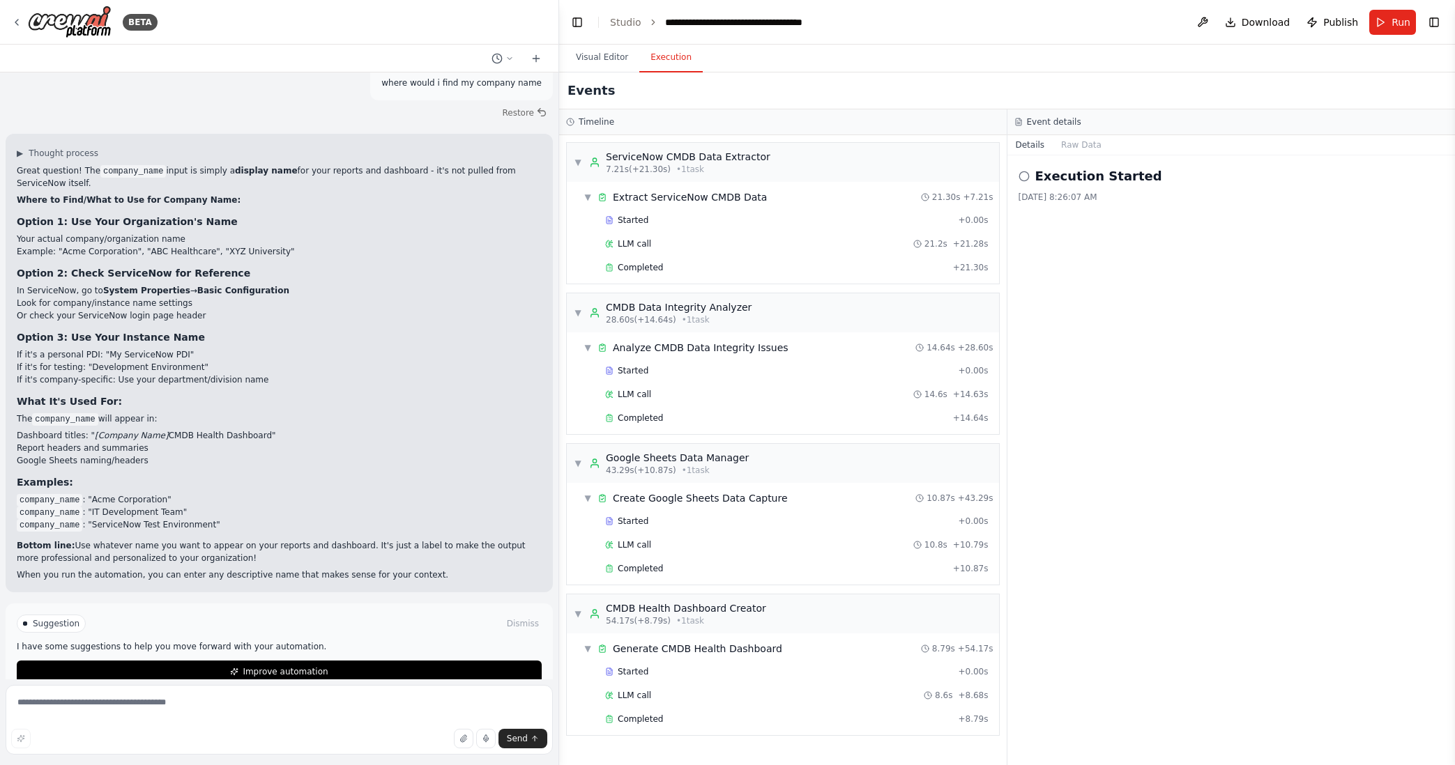
click at [687, 54] on button "Execution" at bounding box center [670, 57] width 63 height 29
click at [606, 54] on button "Visual Editor" at bounding box center [602, 57] width 75 height 29
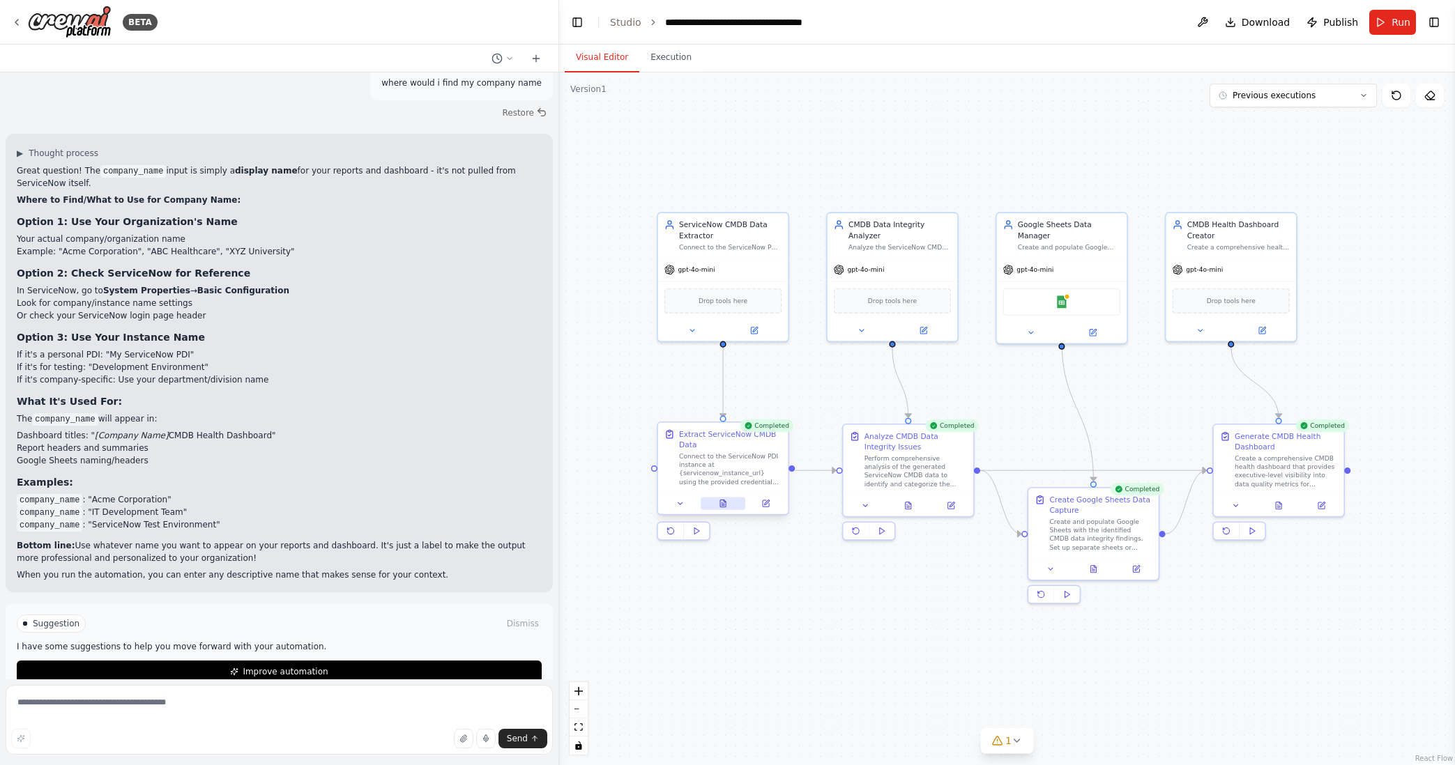
click at [723, 503] on icon at bounding box center [723, 503] width 6 height 7
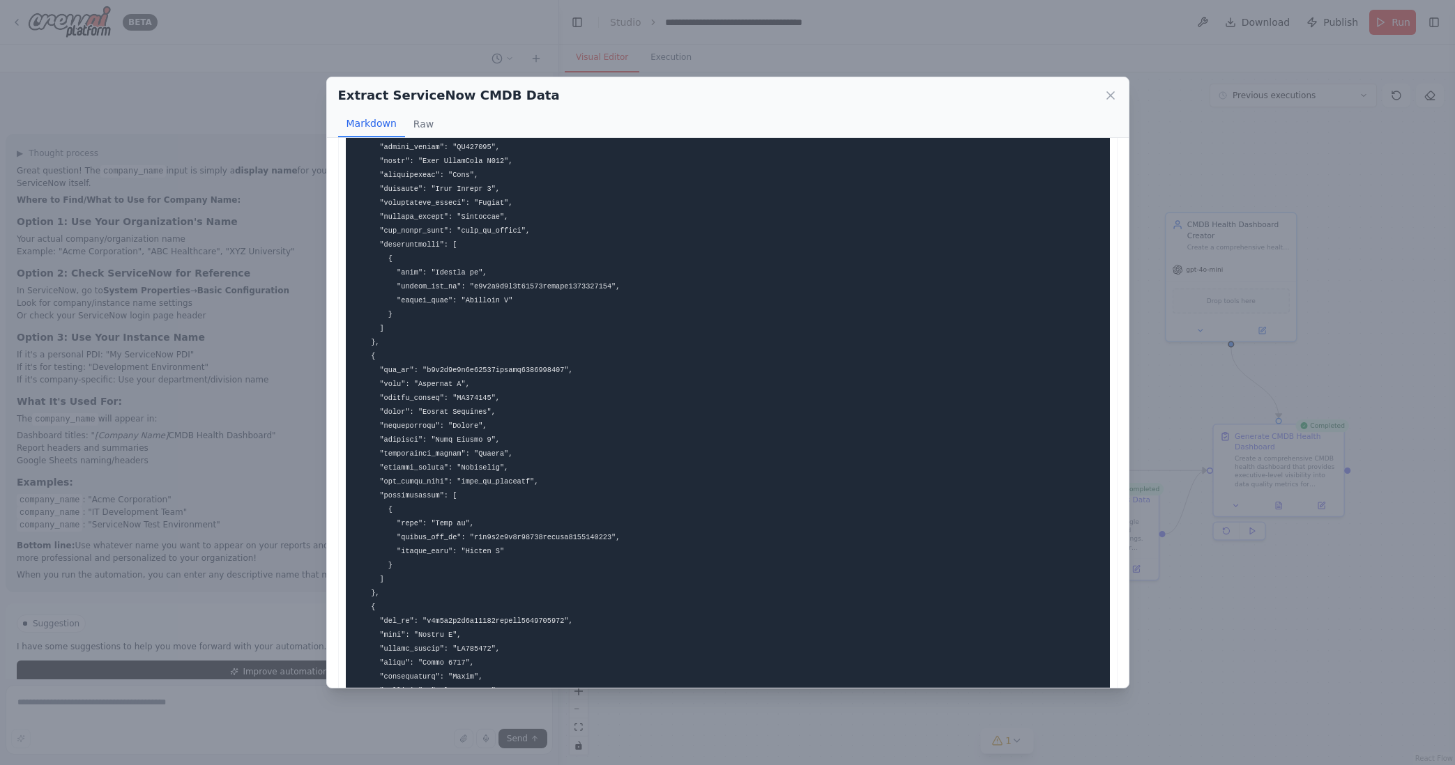
scroll to position [0, 0]
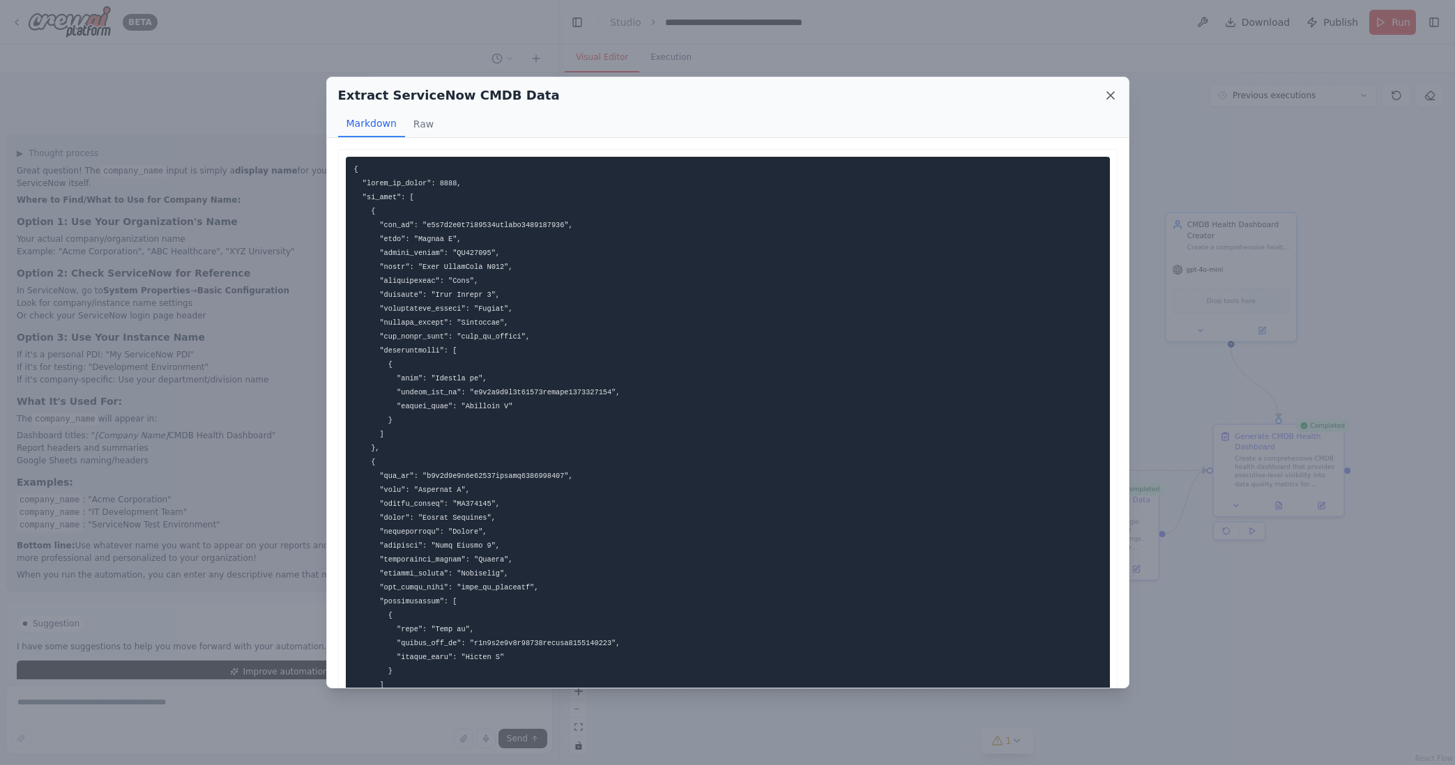
click at [1111, 93] on icon at bounding box center [1110, 96] width 14 height 14
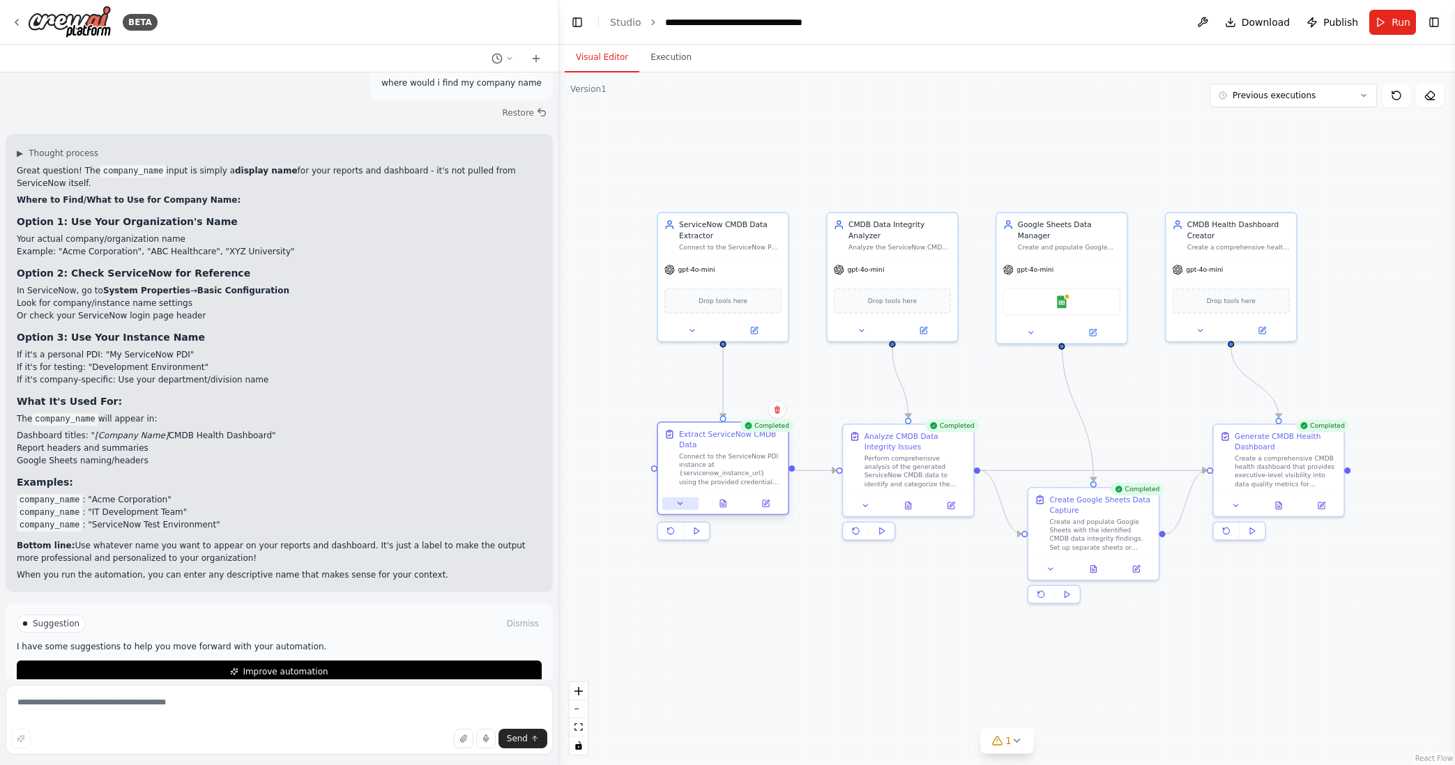
click at [684, 507] on icon at bounding box center [680, 504] width 8 height 8
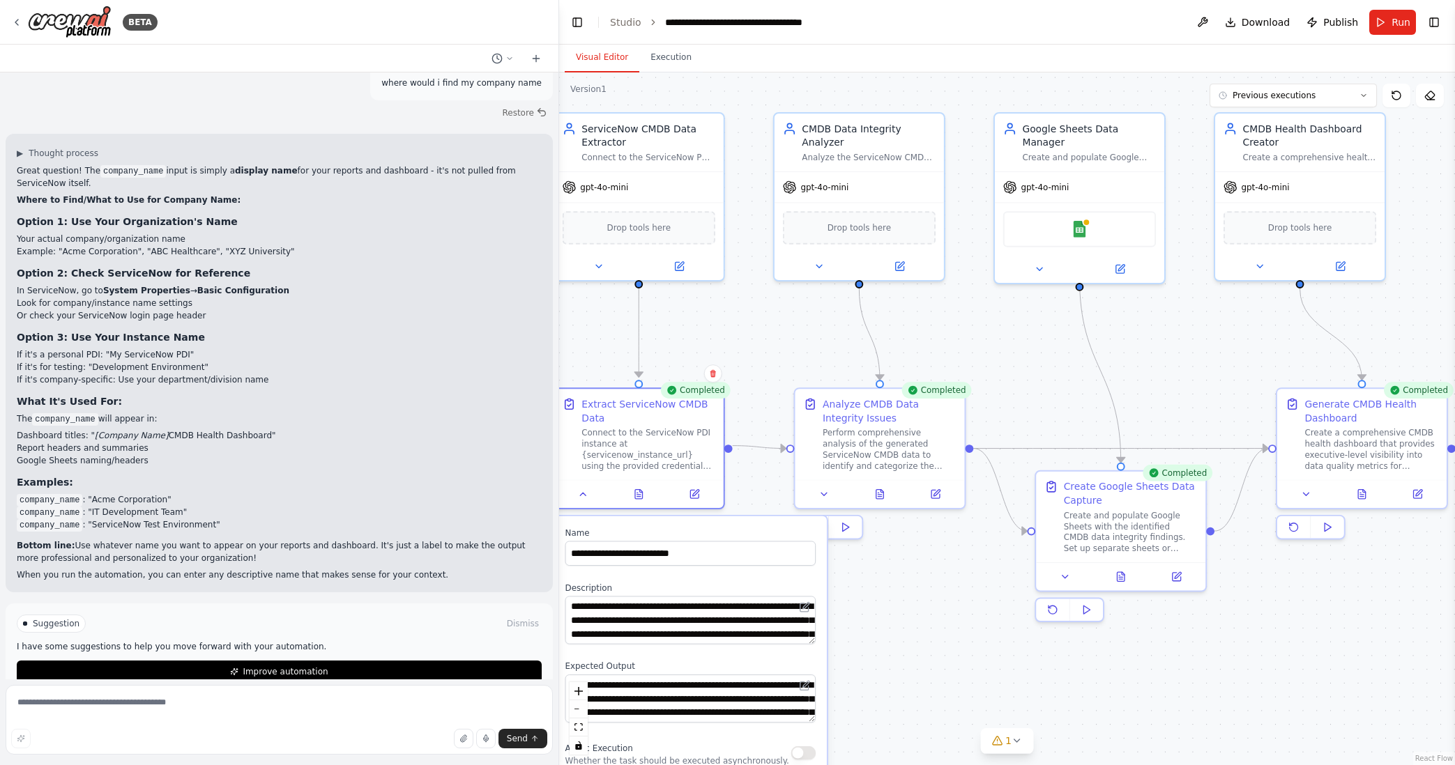
drag, startPoint x: 1008, startPoint y: 663, endPoint x: 988, endPoint y: 691, distance: 35.0
click at [990, 698] on div ".deletable-edge-delete-btn { width: 20px; height: 20px; border: 0px solid #ffff…" at bounding box center [1007, 418] width 896 height 693
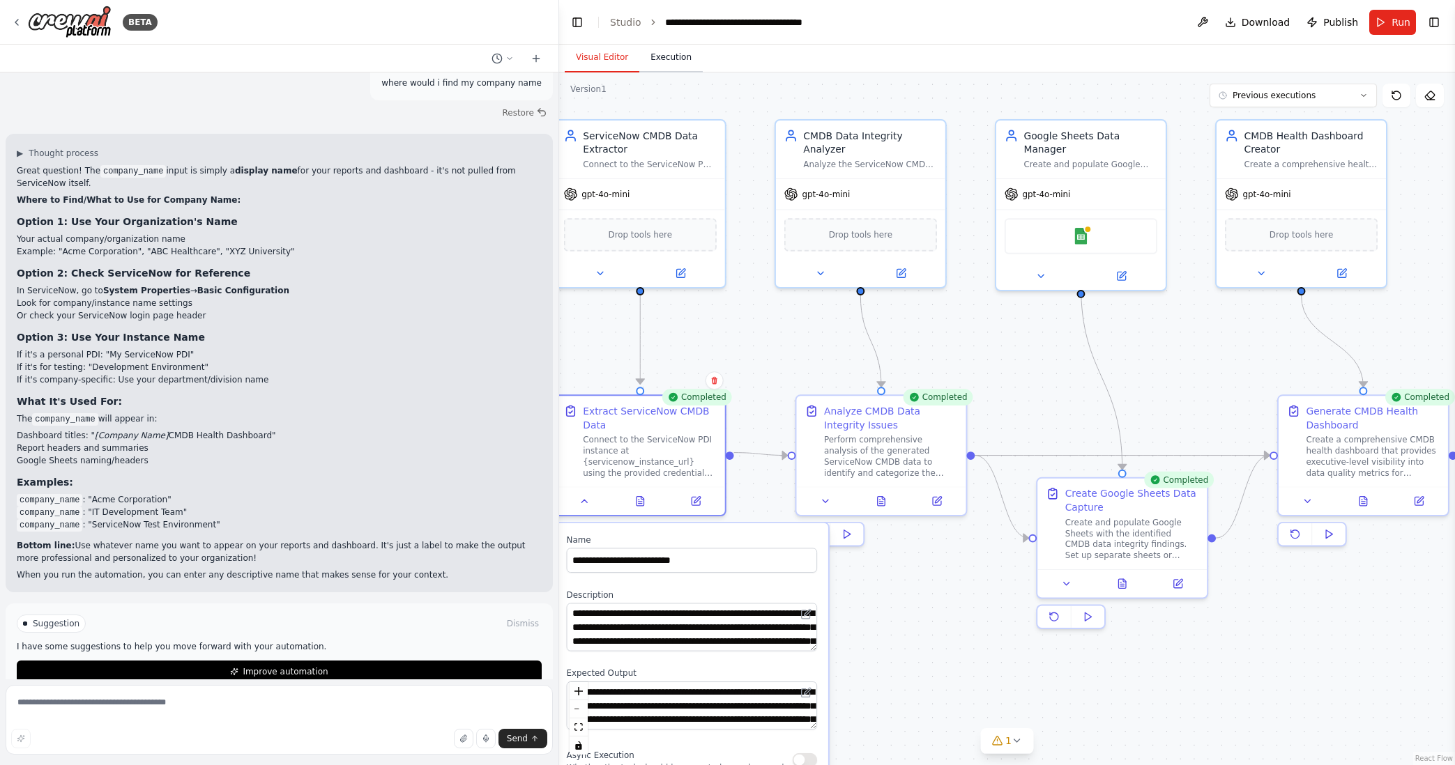
click at [666, 56] on button "Execution" at bounding box center [670, 57] width 63 height 29
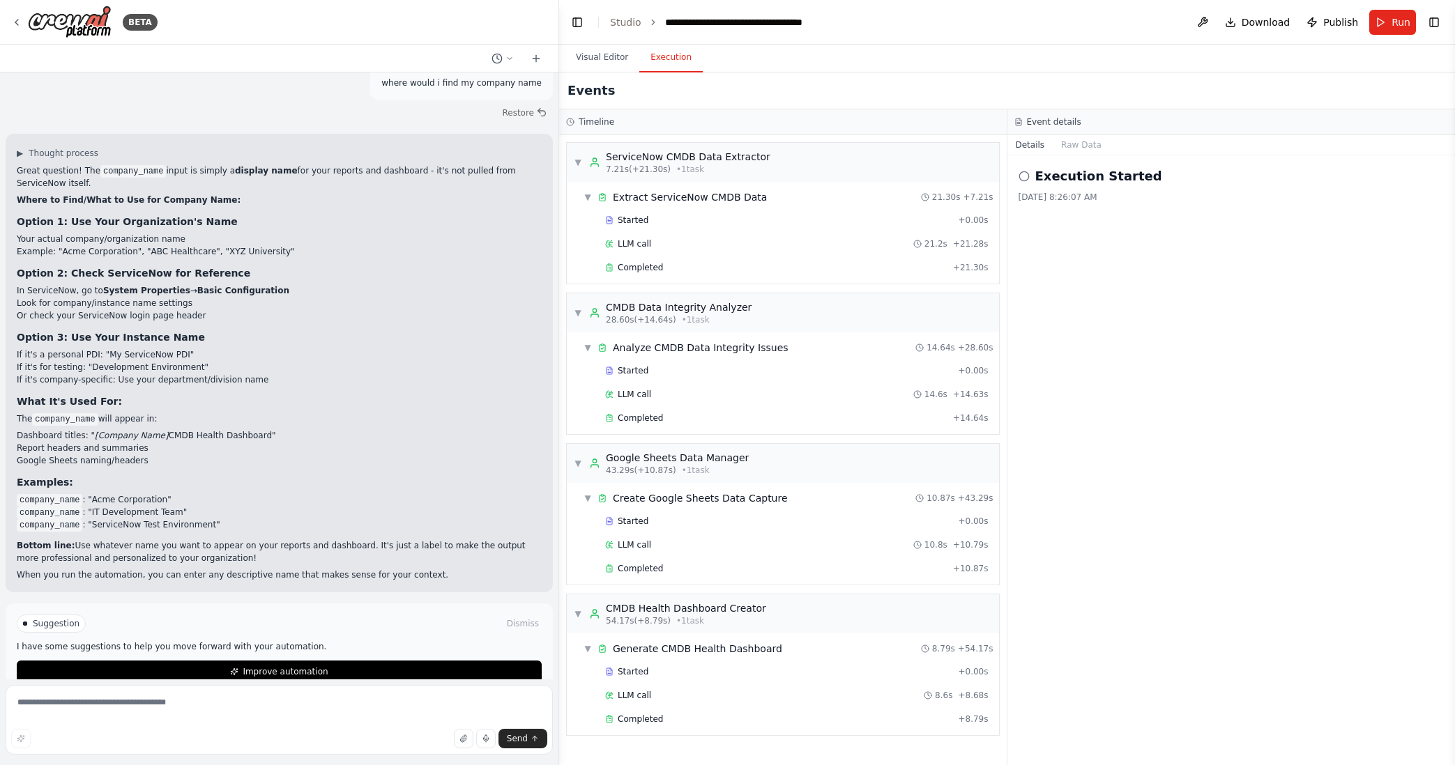
drag, startPoint x: 1140, startPoint y: 621, endPoint x: 1099, endPoint y: 406, distance: 218.6
click at [1099, 406] on div "Execution Started [DATE] 8:26:07 AM" at bounding box center [1231, 460] width 448 height 610
click at [641, 672] on span "Started" at bounding box center [633, 671] width 31 height 11
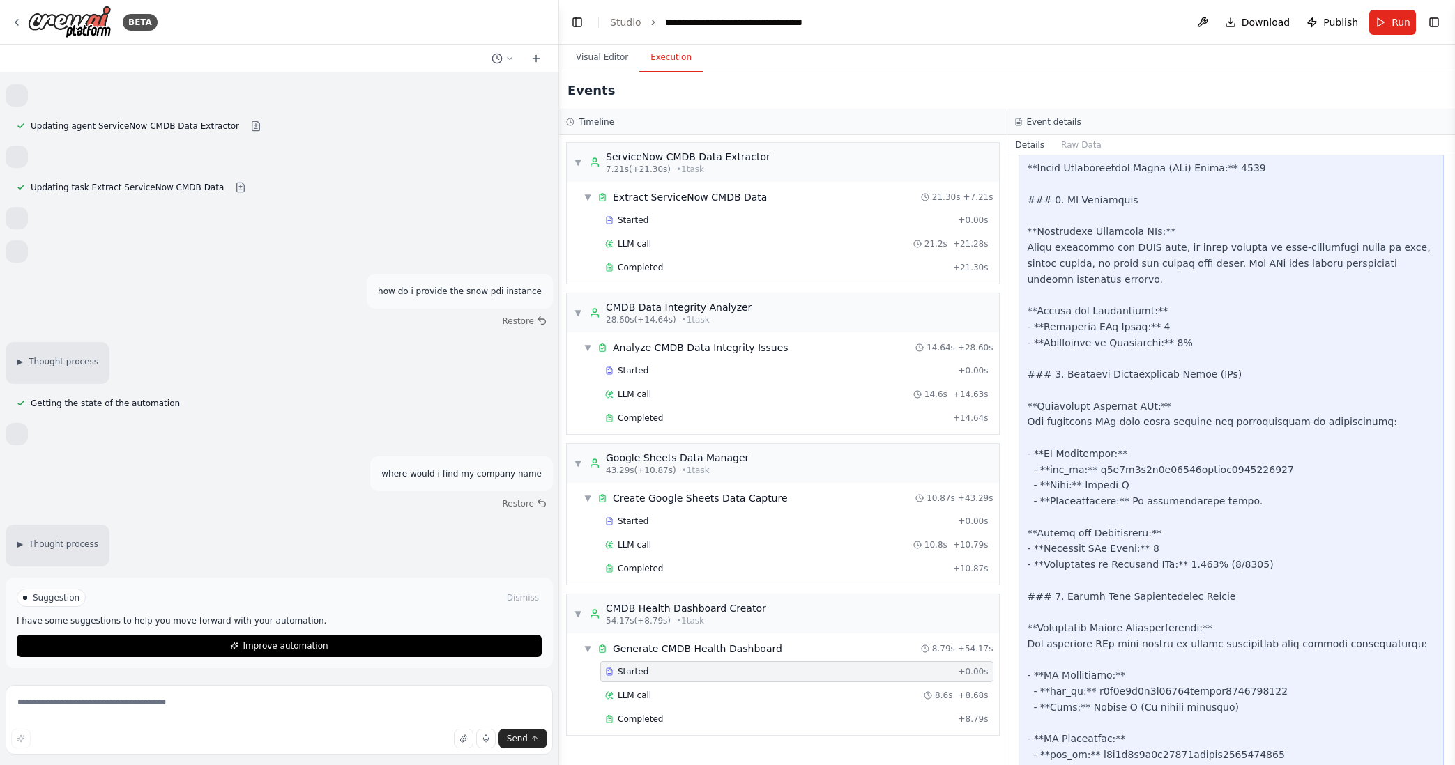
scroll to position [2099, 0]
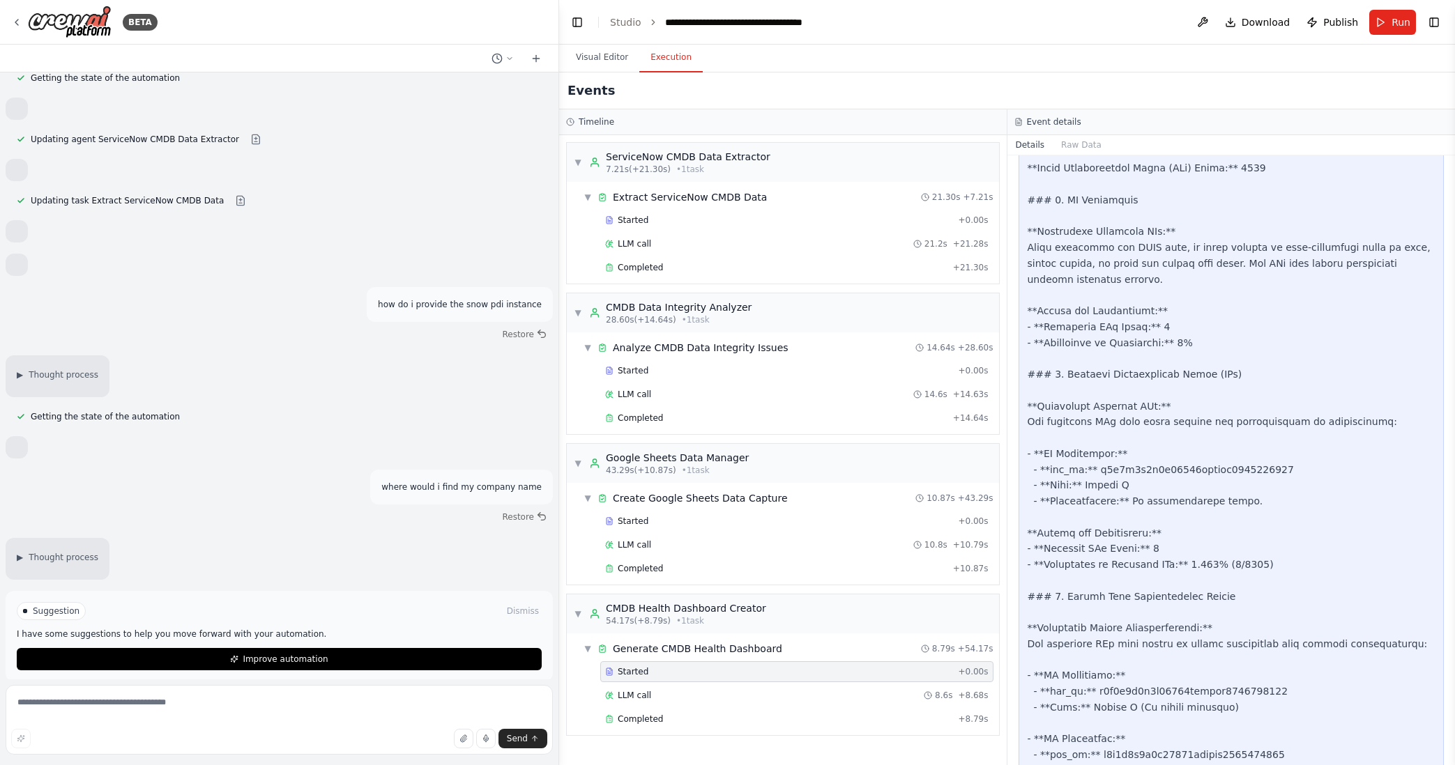
copy div "c1d2e3f4g5h67890abcdef1234567890"
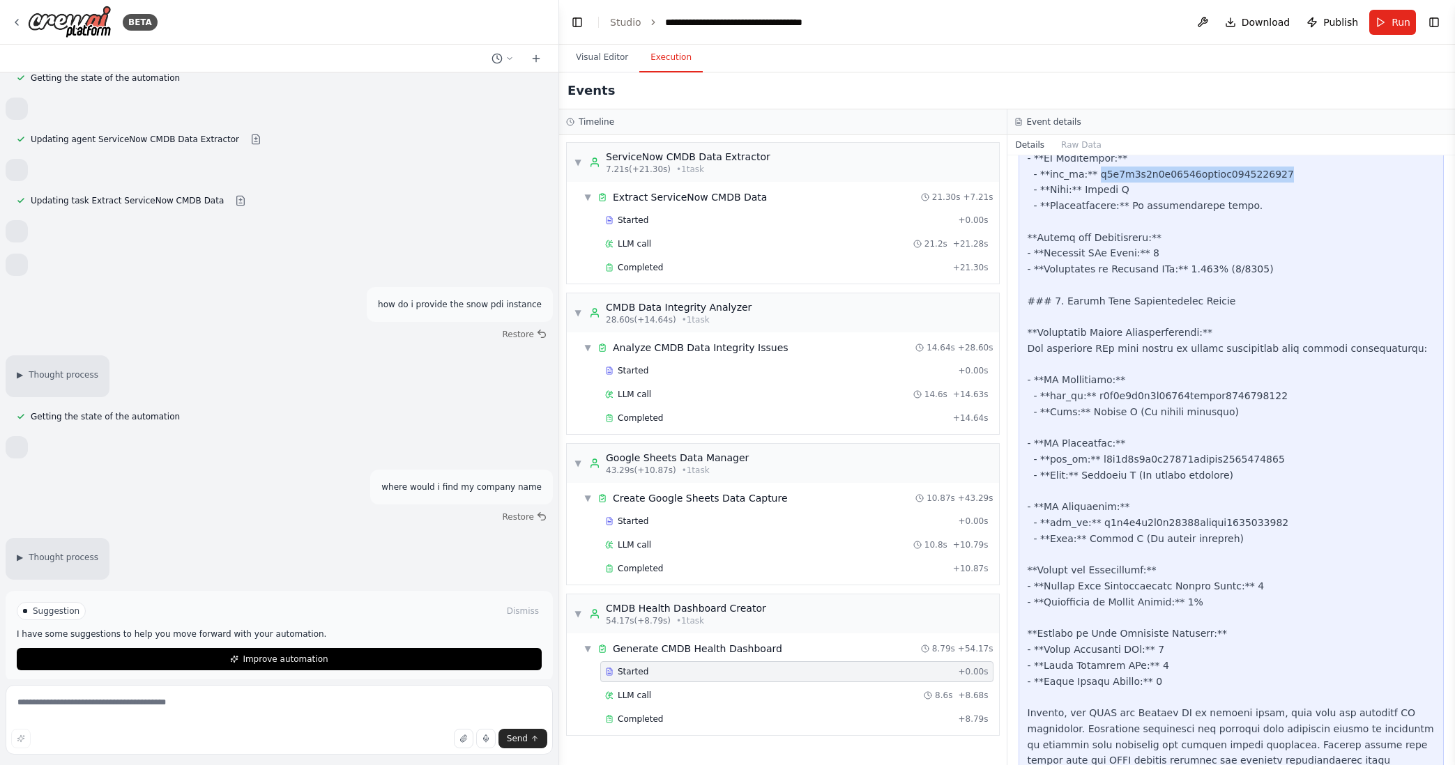
scroll to position [866, 0]
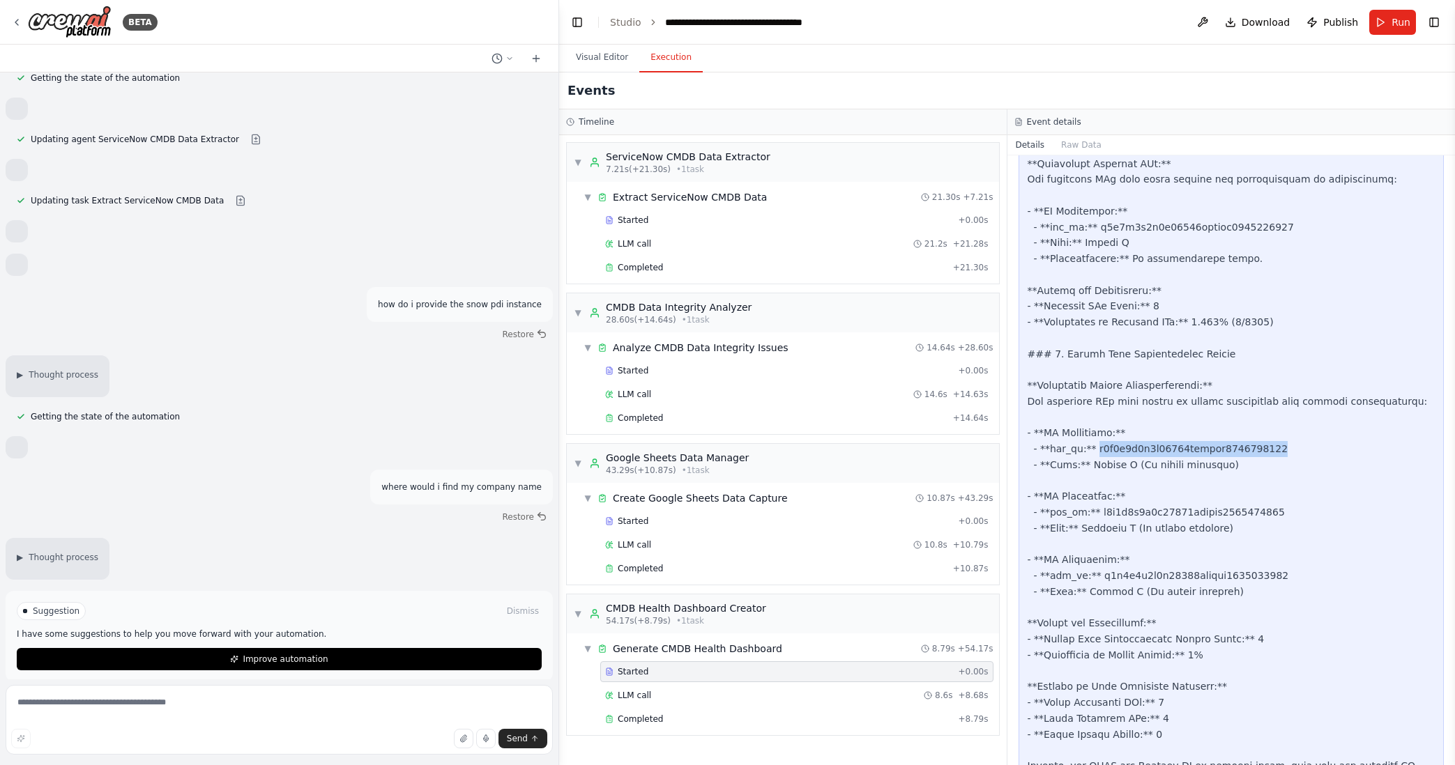
scroll to position [721, 0]
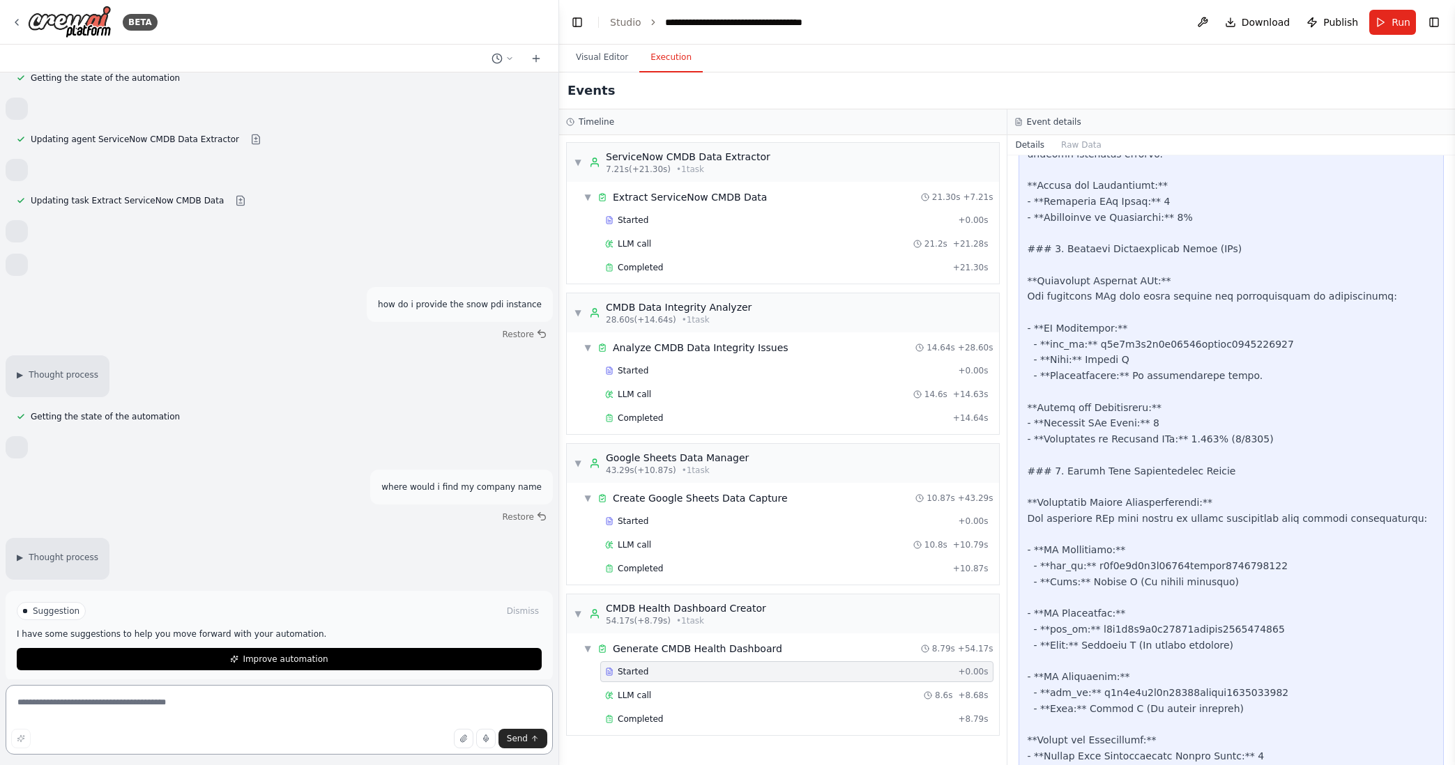
click at [105, 705] on textarea at bounding box center [279, 720] width 547 height 70
type textarea "**********"
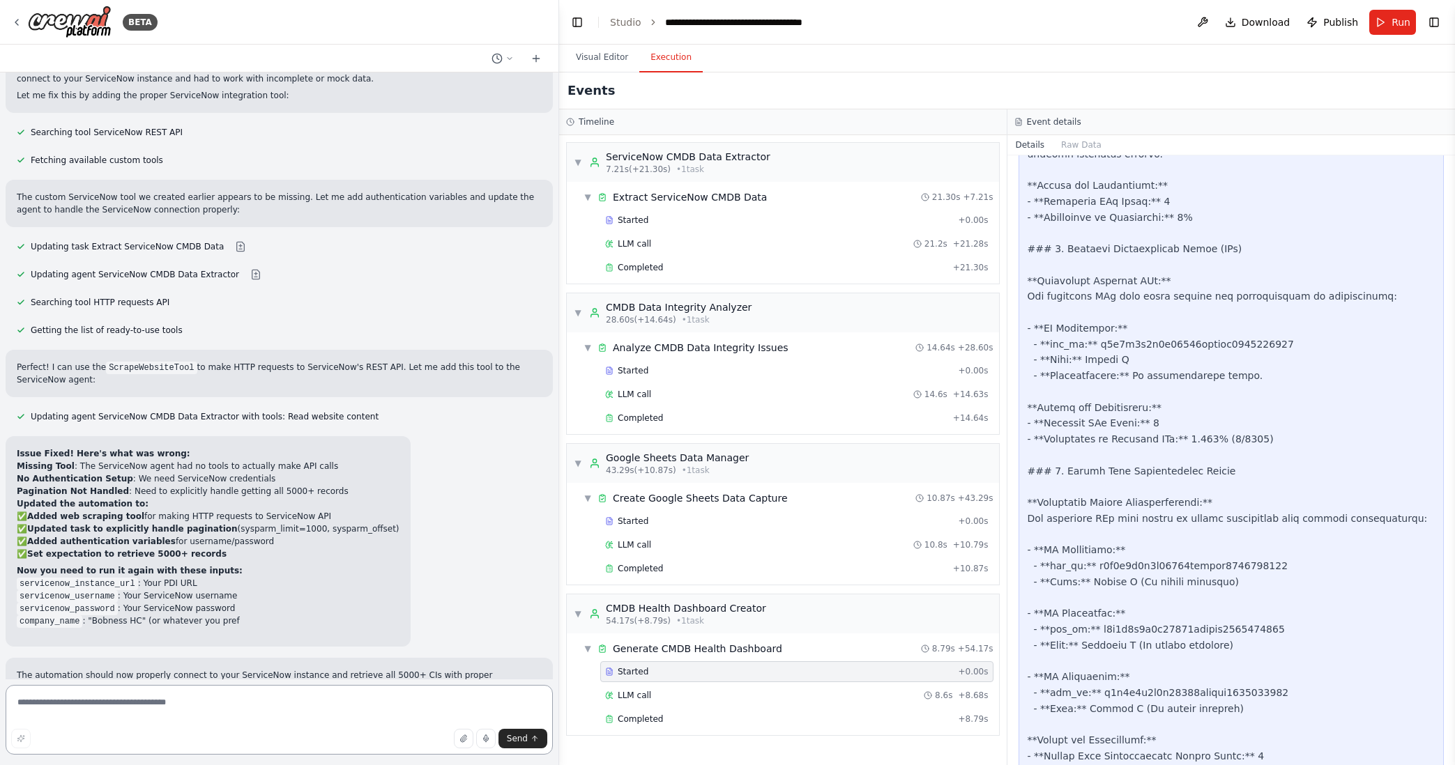
scroll to position [3173, 0]
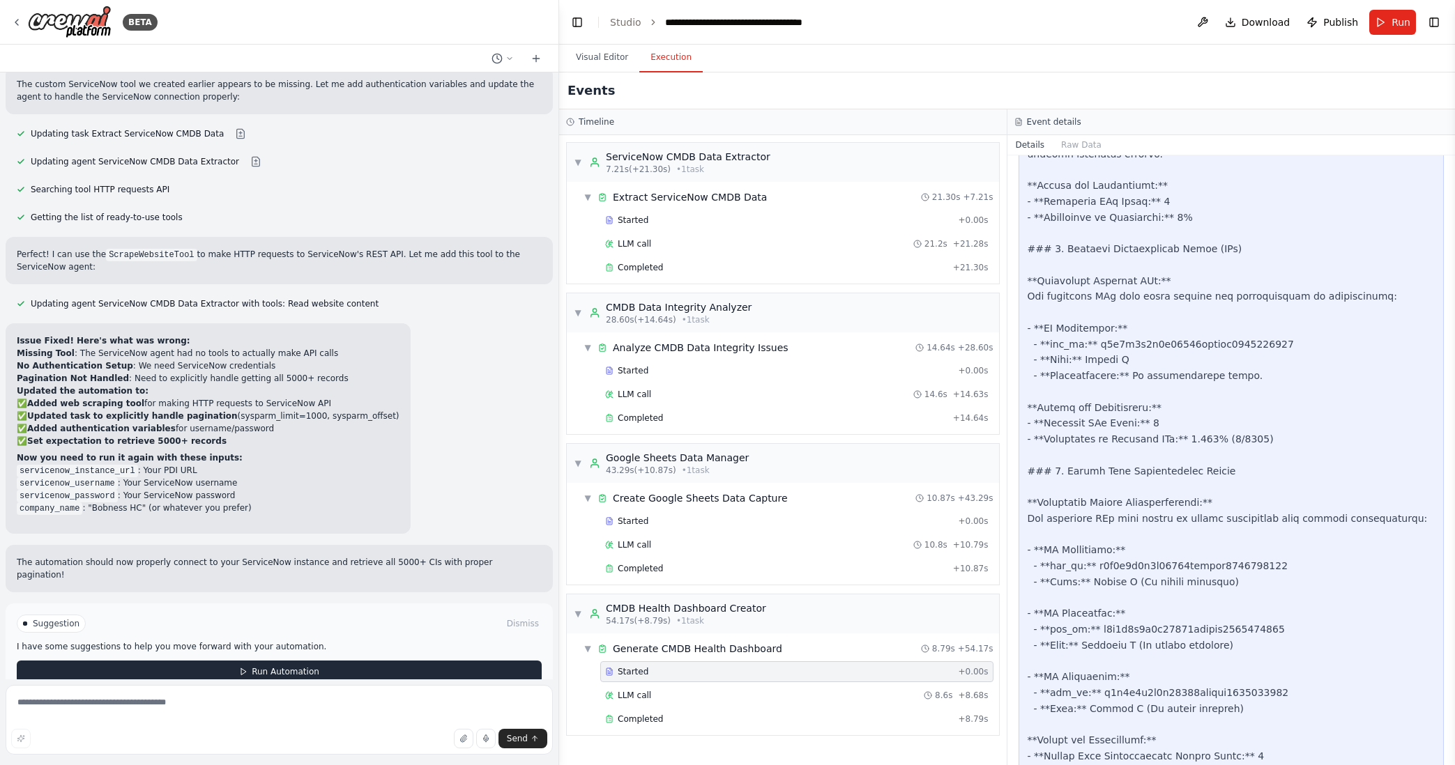
click at [278, 666] on span "Run Automation" at bounding box center [286, 671] width 68 height 11
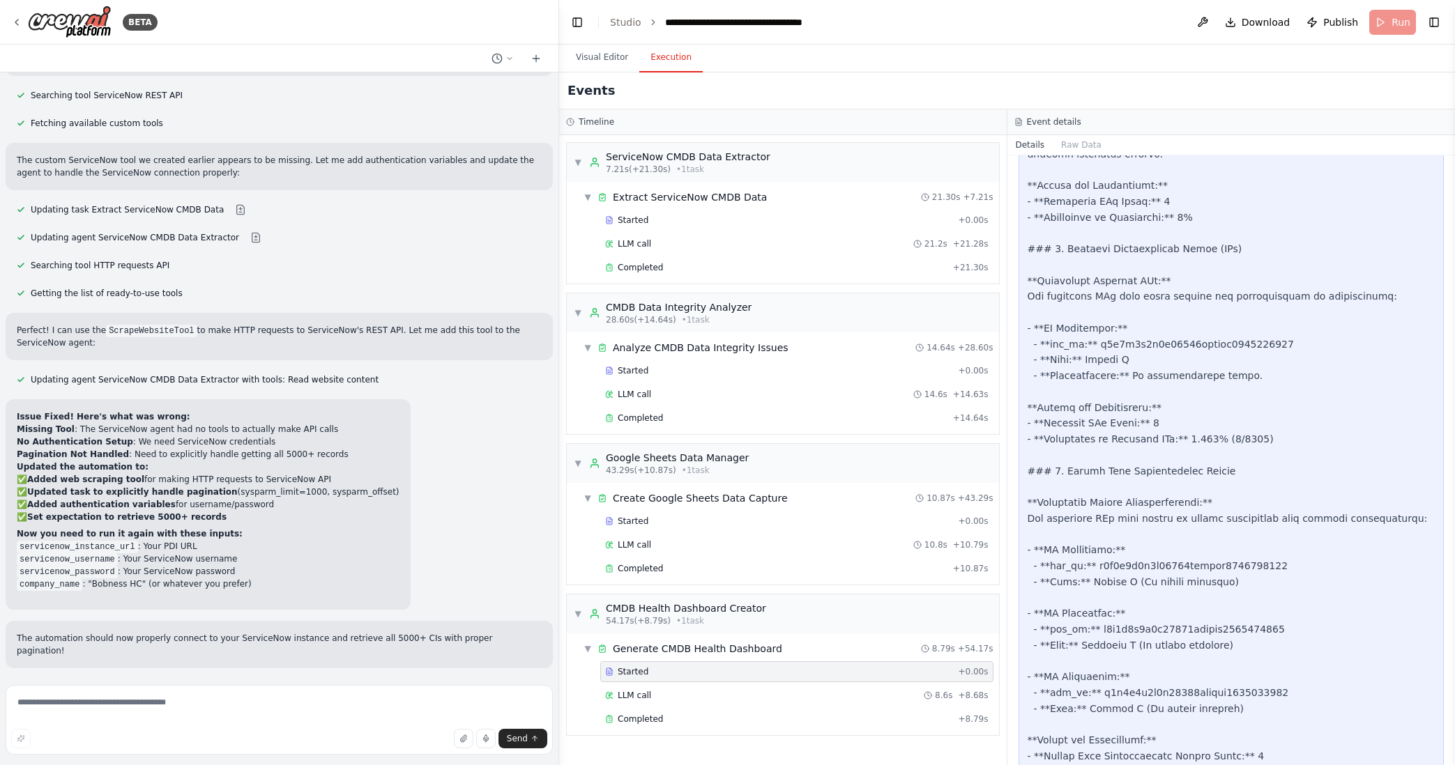
scroll to position [3071, 0]
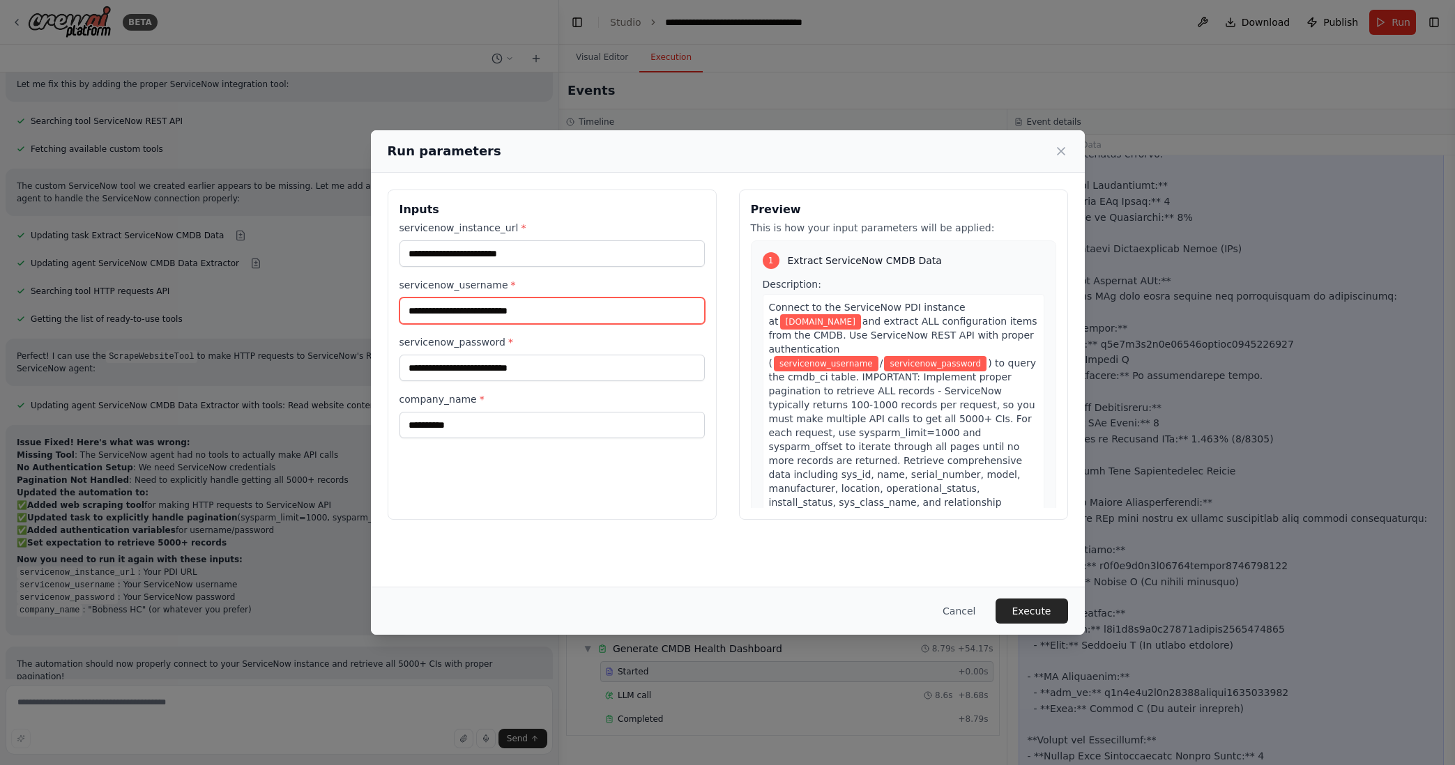
click at [448, 312] on input "servicenow_username *" at bounding box center [551, 311] width 305 height 26
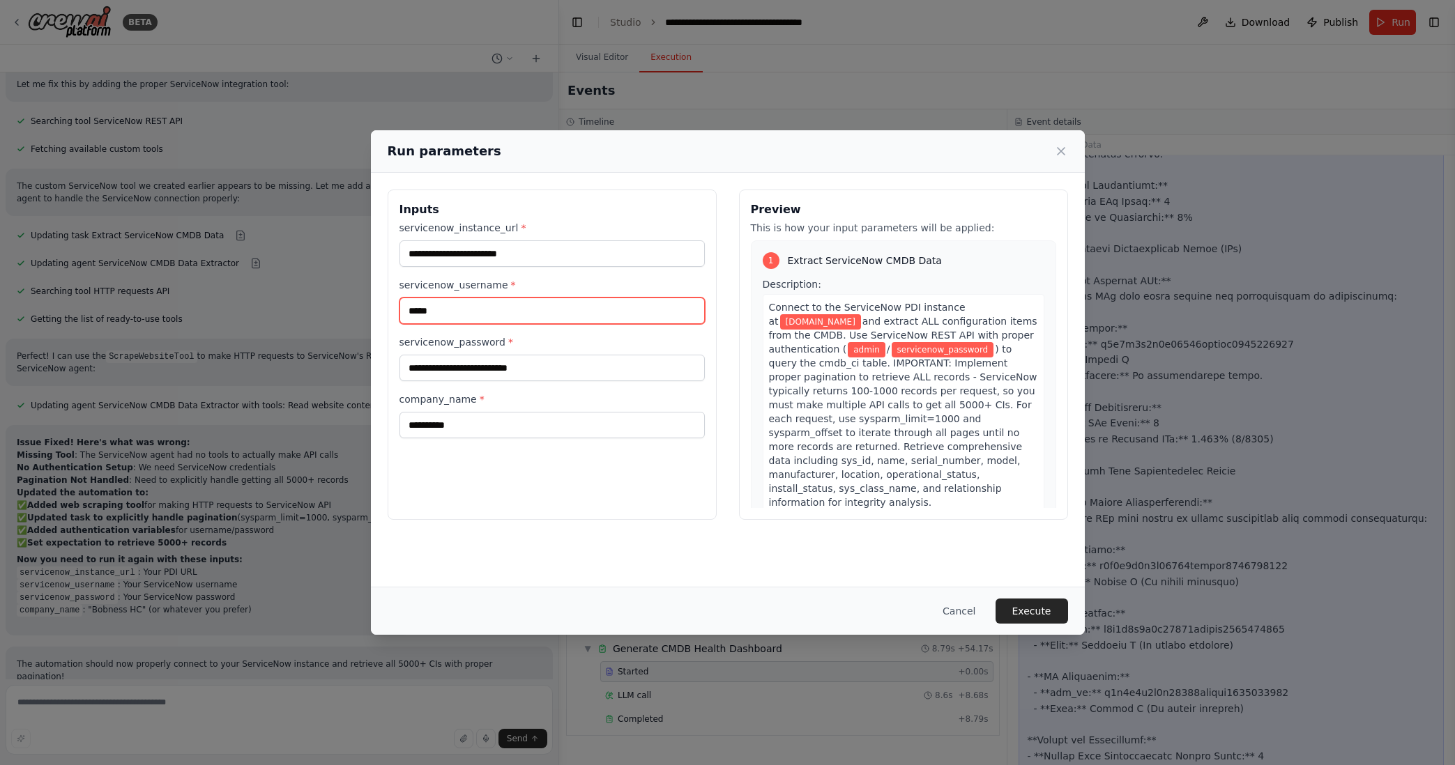
type input "*****"
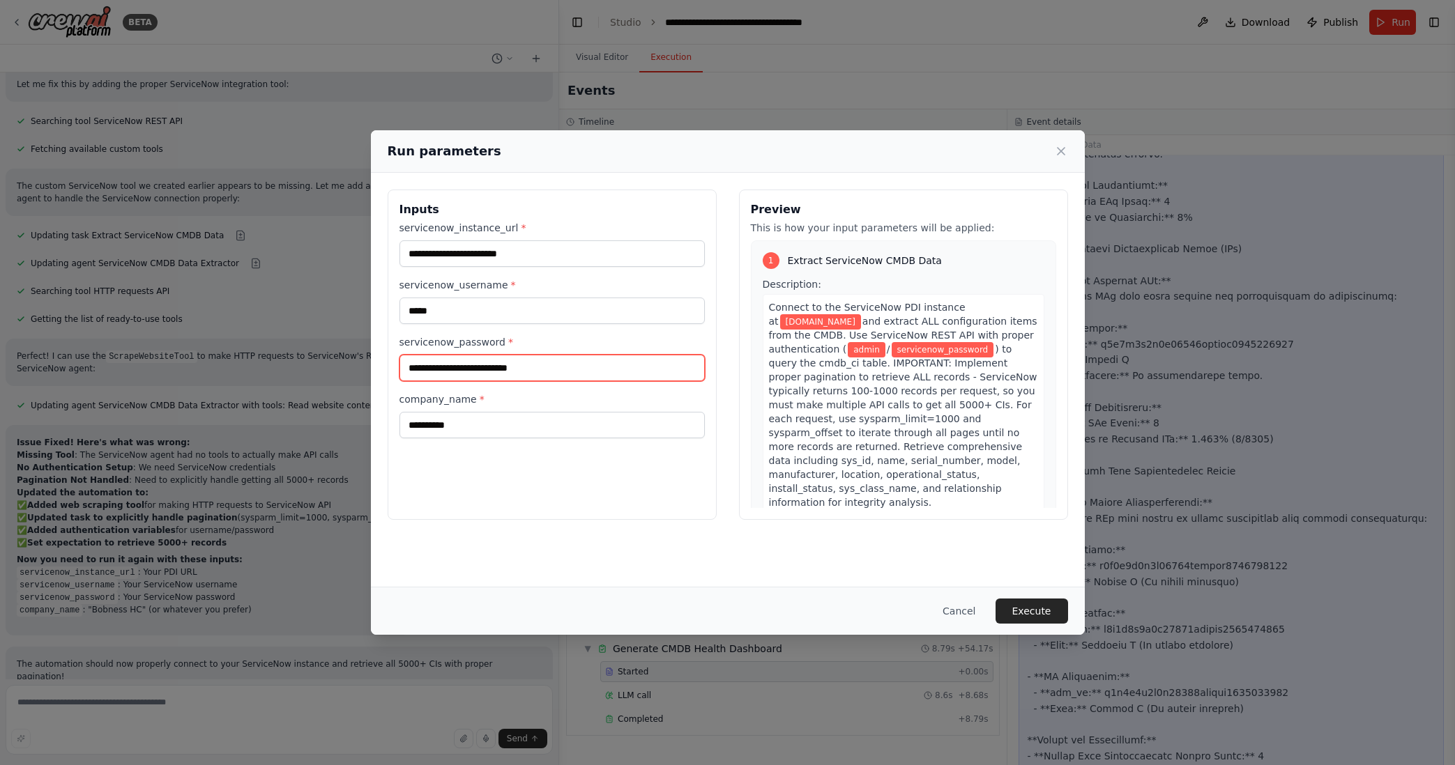
click at [550, 367] on input "servicenow_password *" at bounding box center [551, 368] width 305 height 26
paste input "**********"
type input "**********"
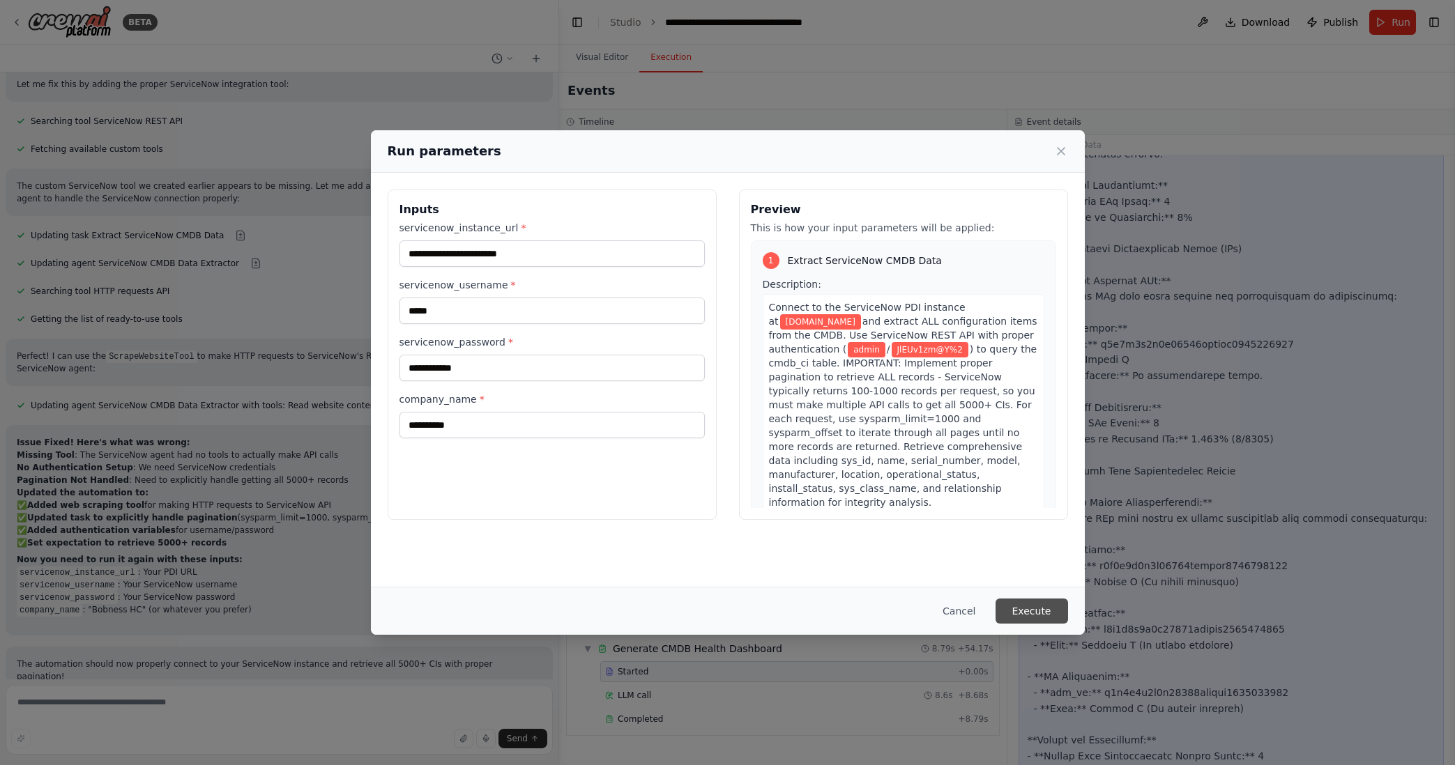
click at [1027, 608] on button "Execute" at bounding box center [1031, 611] width 72 height 25
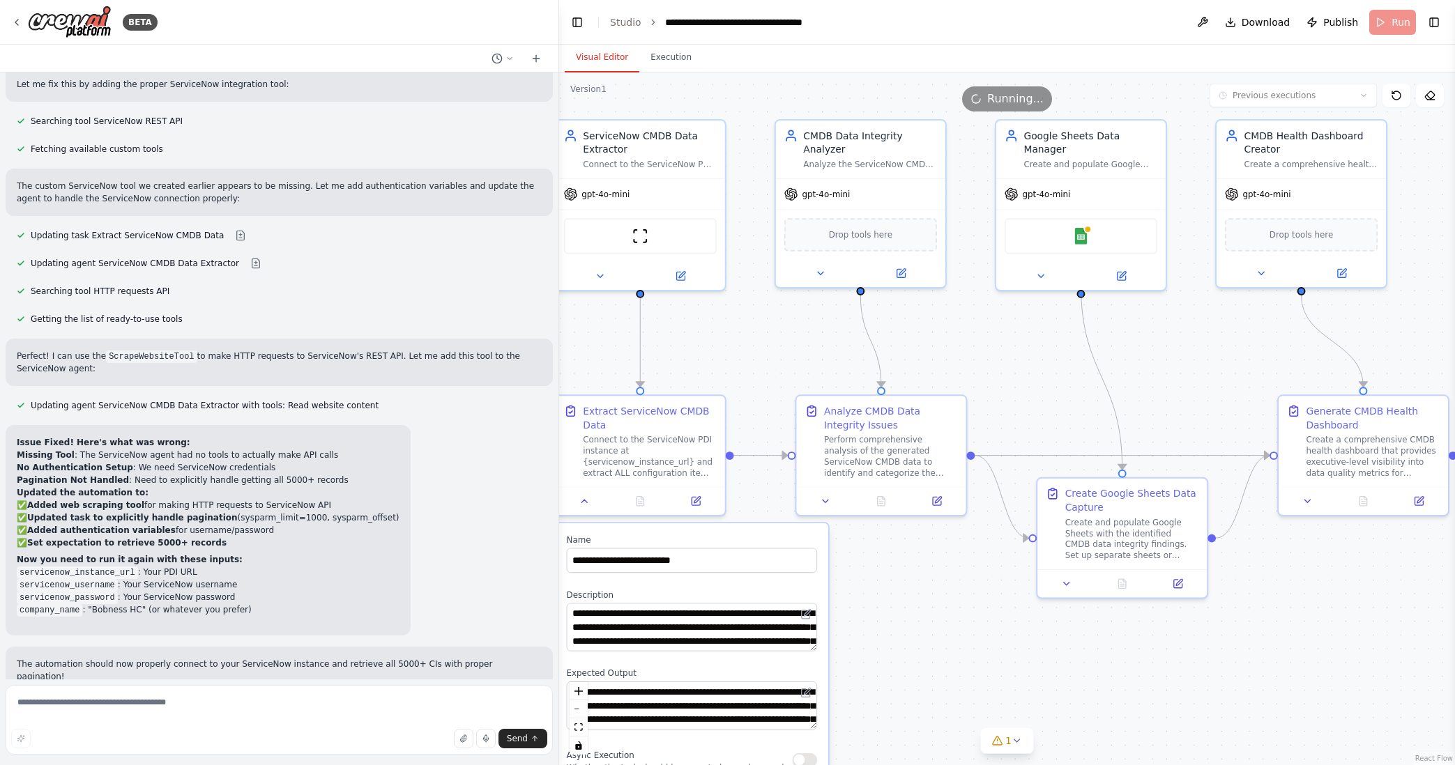
click at [603, 56] on button "Visual Editor" at bounding box center [602, 57] width 75 height 29
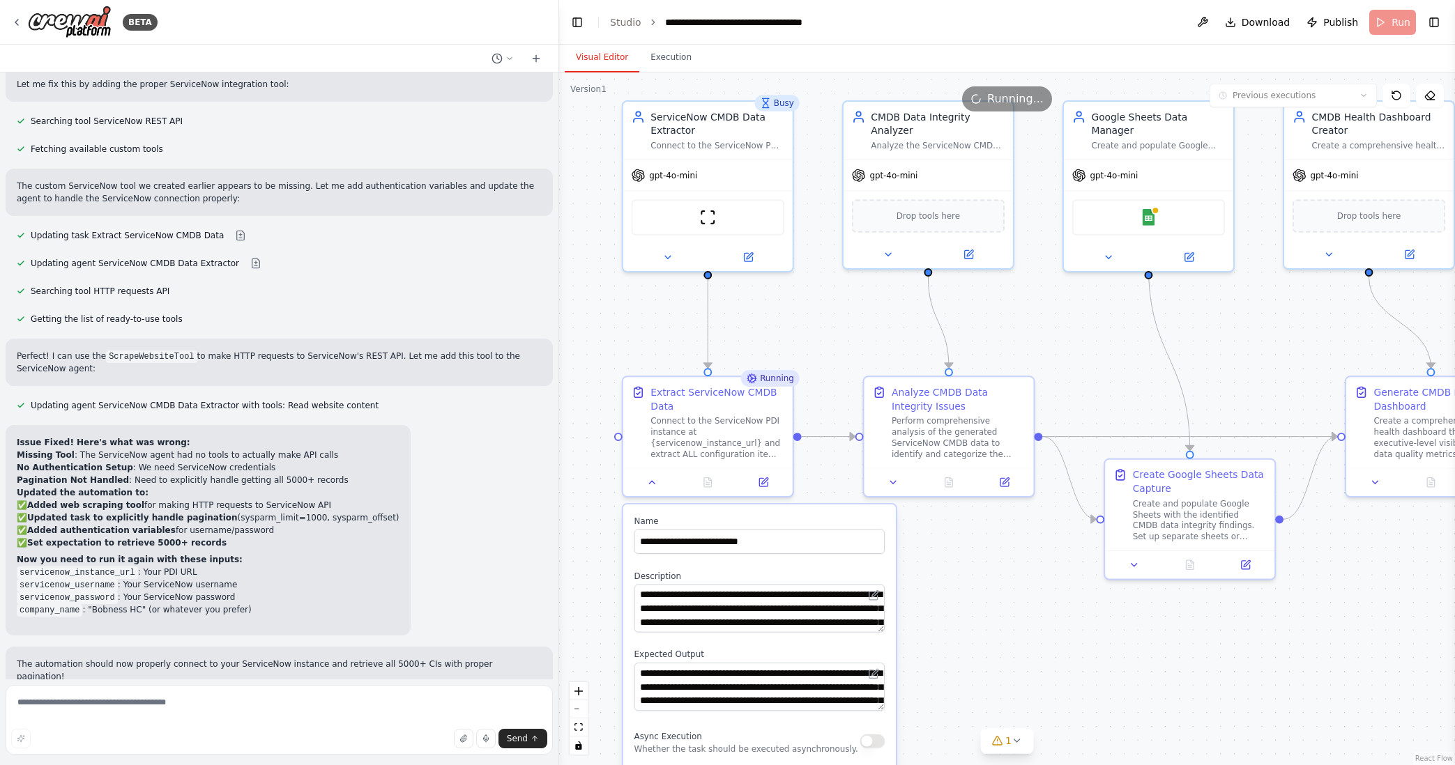
drag, startPoint x: 935, startPoint y: 332, endPoint x: 1003, endPoint y: 313, distance: 70.2
click at [1003, 313] on div ".deletable-edge-delete-btn { width: 20px; height: 20px; border: 0px solid #ffff…" at bounding box center [1007, 418] width 896 height 693
click at [745, 261] on button at bounding box center [748, 254] width 78 height 17
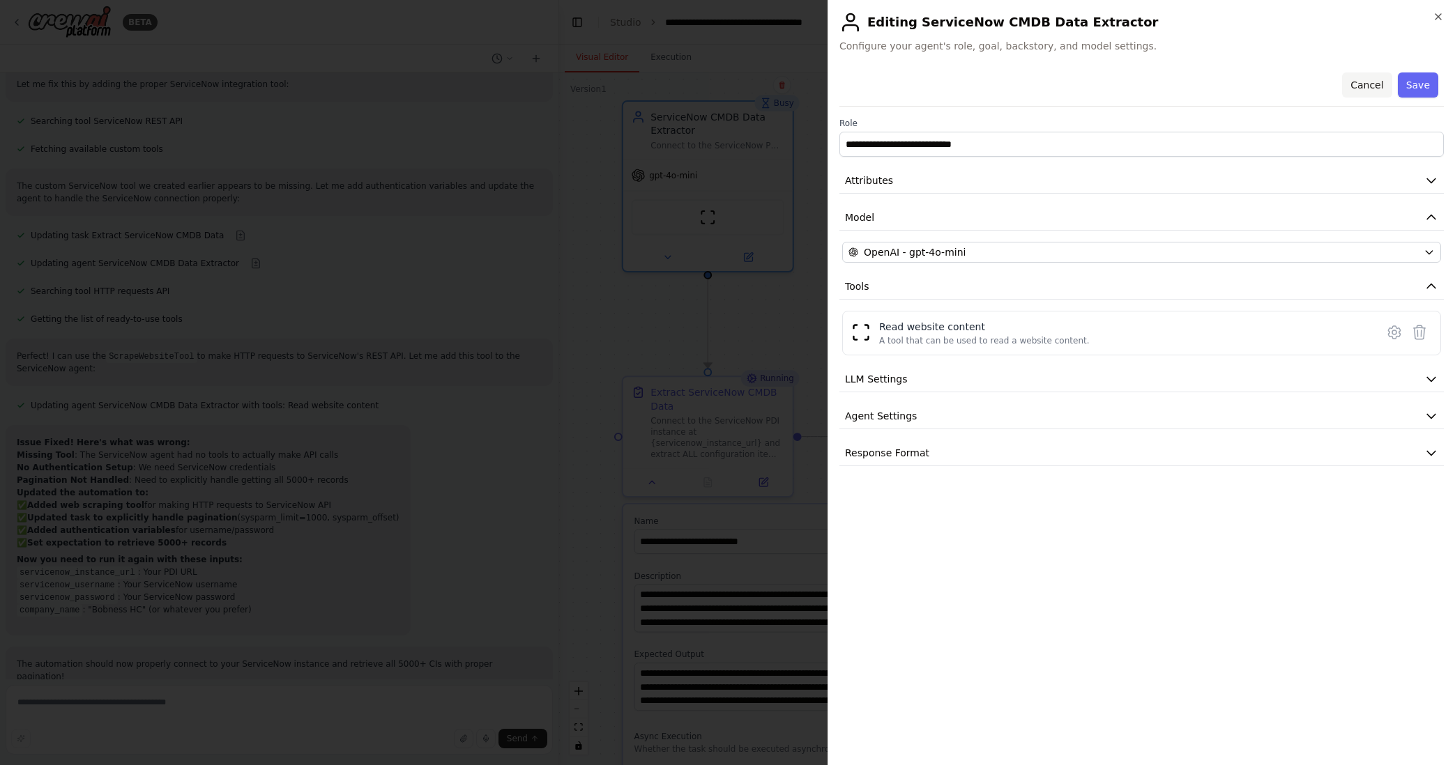
click at [1295, 82] on button "Cancel" at bounding box center [1366, 84] width 49 height 25
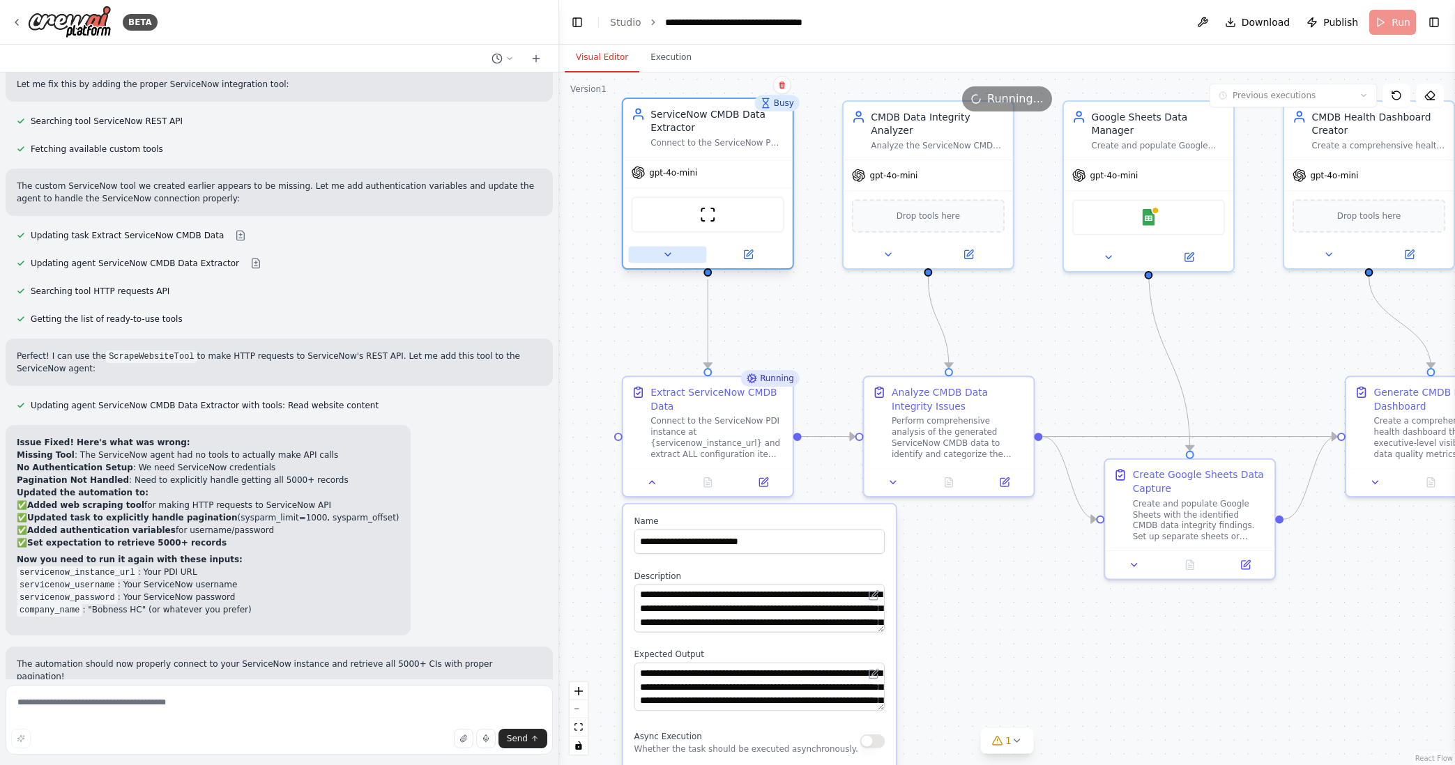
click at [668, 256] on icon at bounding box center [667, 254] width 11 height 11
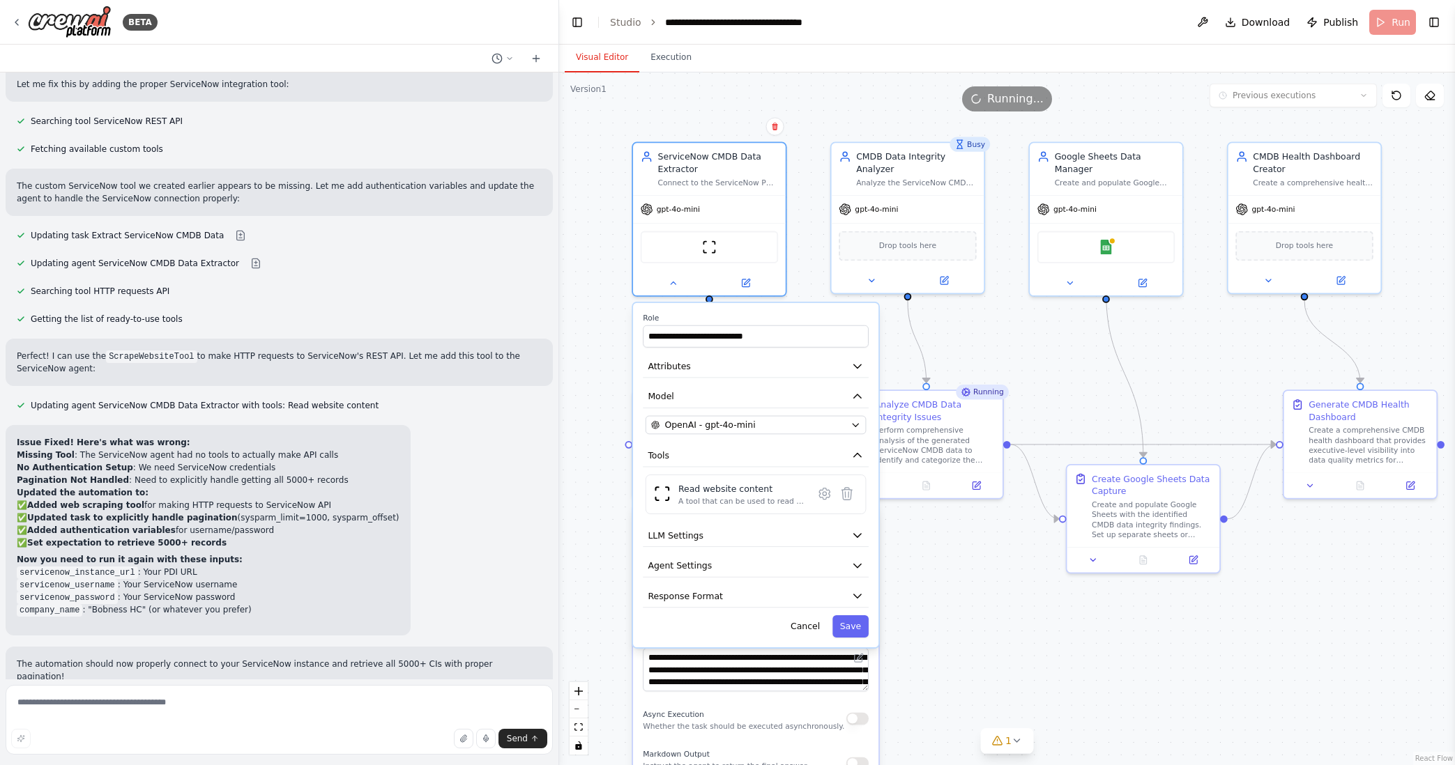
click at [592, 187] on div ".deletable-edge-delete-btn { width: 20px; height: 20px; border: 0px solid #ffff…" at bounding box center [1007, 418] width 896 height 693
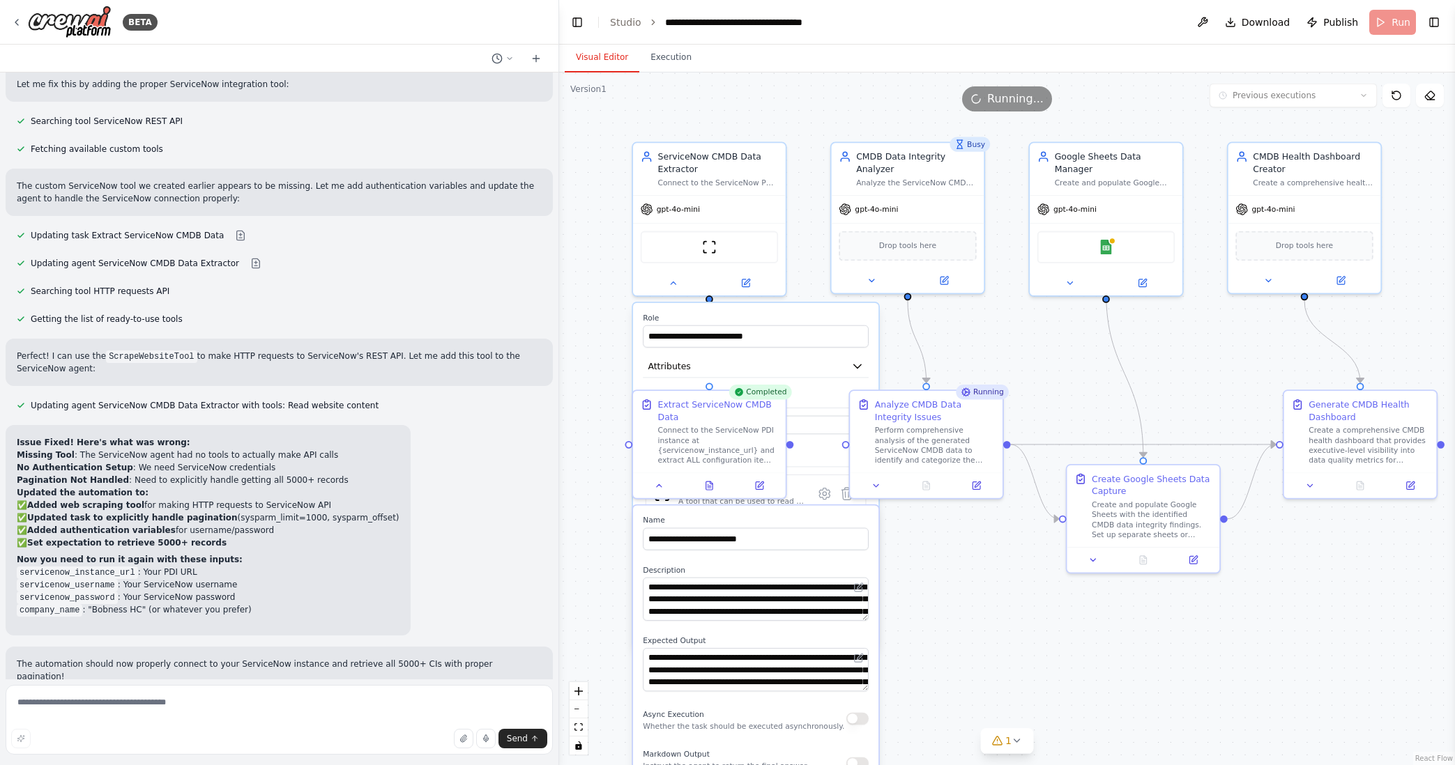
click at [1018, 620] on div ".deletable-edge-delete-btn { width: 20px; height: 20px; border: 0px solid #ffff…" at bounding box center [1007, 418] width 896 height 693
click at [661, 484] on icon at bounding box center [659, 483] width 5 height 3
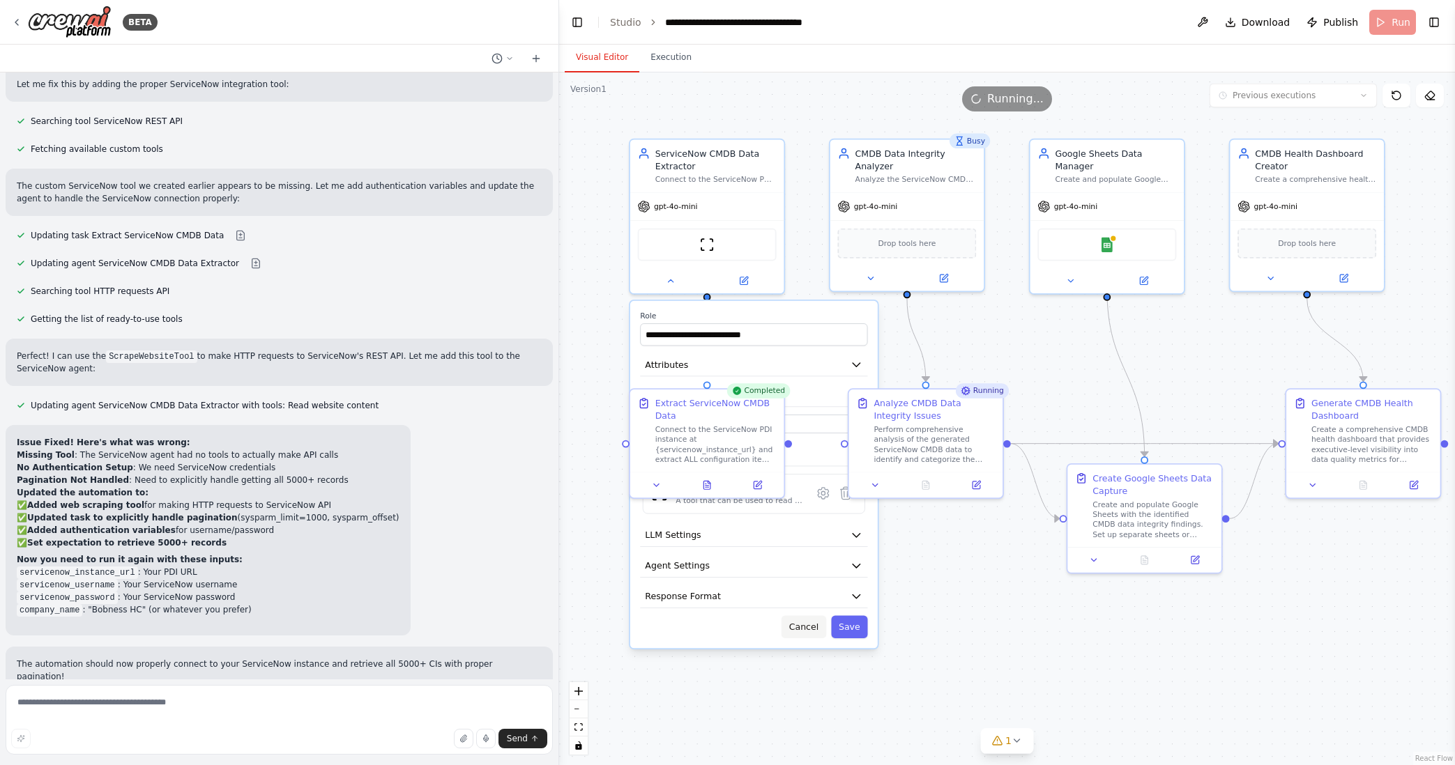
click at [809, 624] on button "Cancel" at bounding box center [803, 627] width 45 height 22
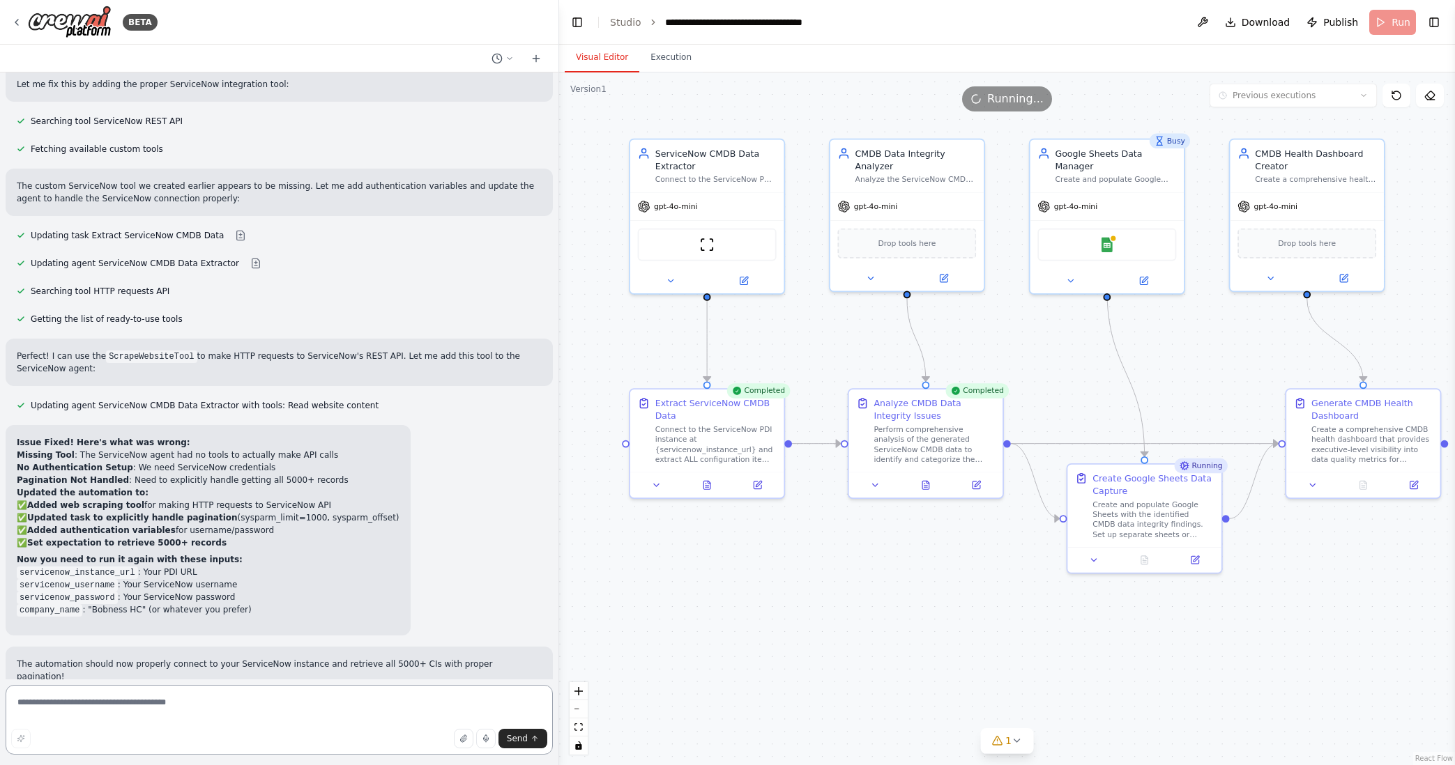
click at [131, 700] on textarea at bounding box center [279, 720] width 547 height 70
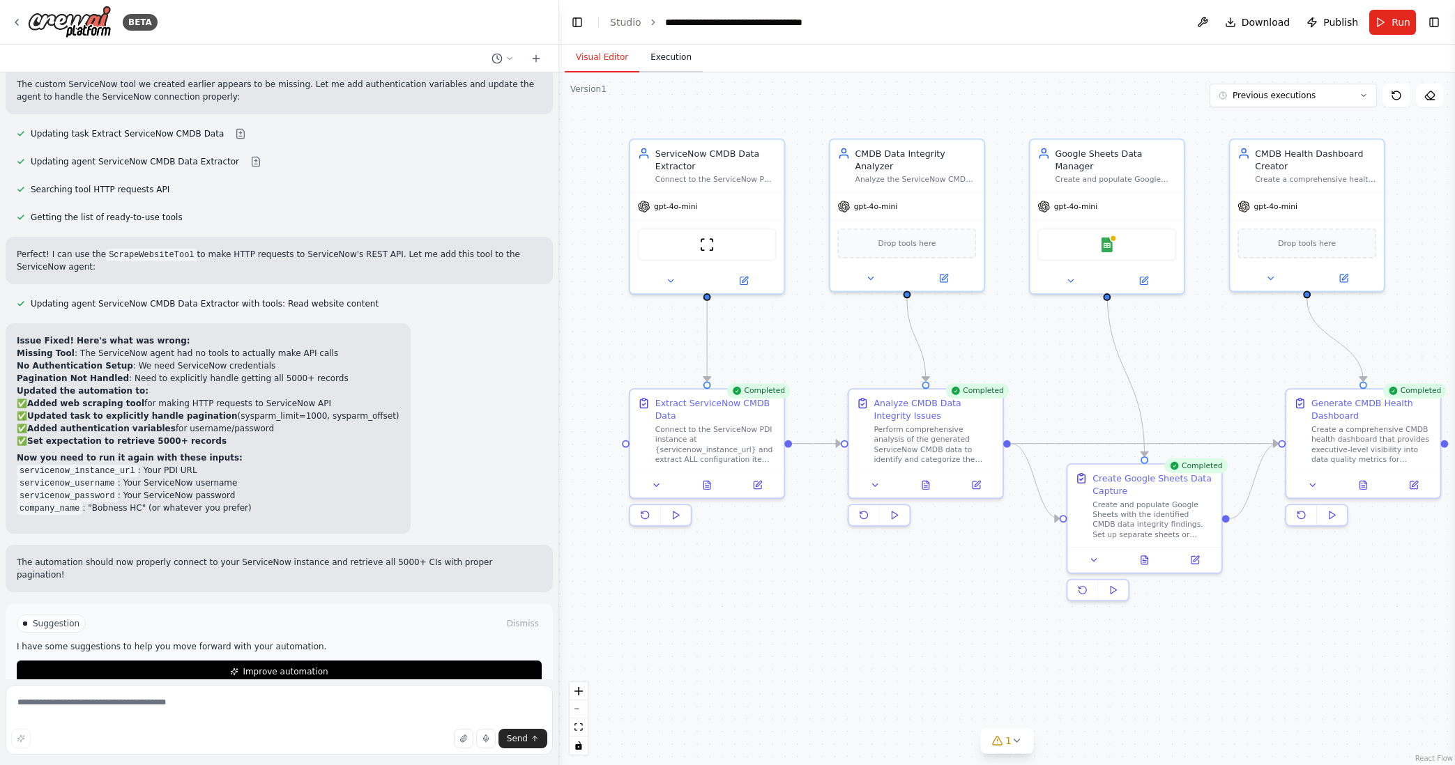
click at [669, 58] on button "Execution" at bounding box center [670, 57] width 63 height 29
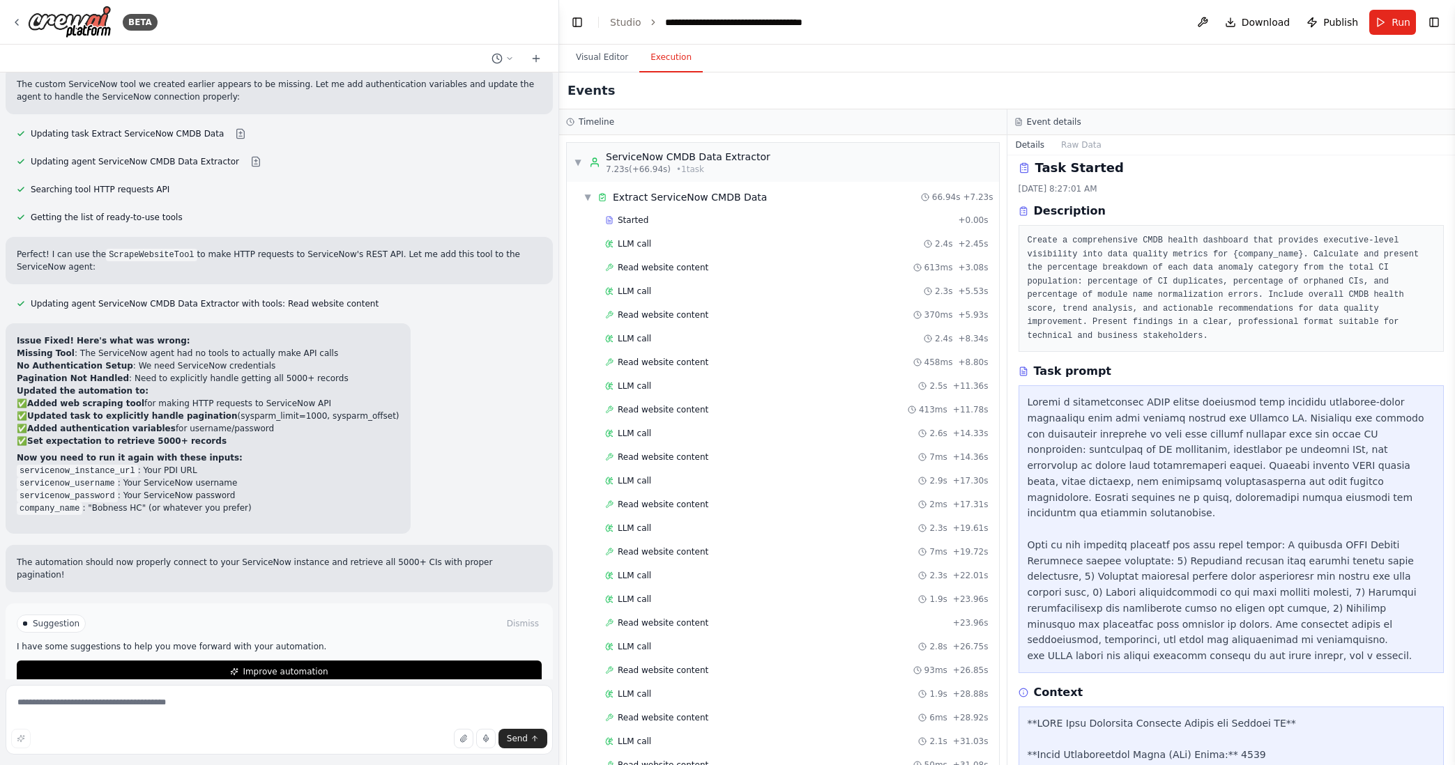
scroll to position [0, 0]
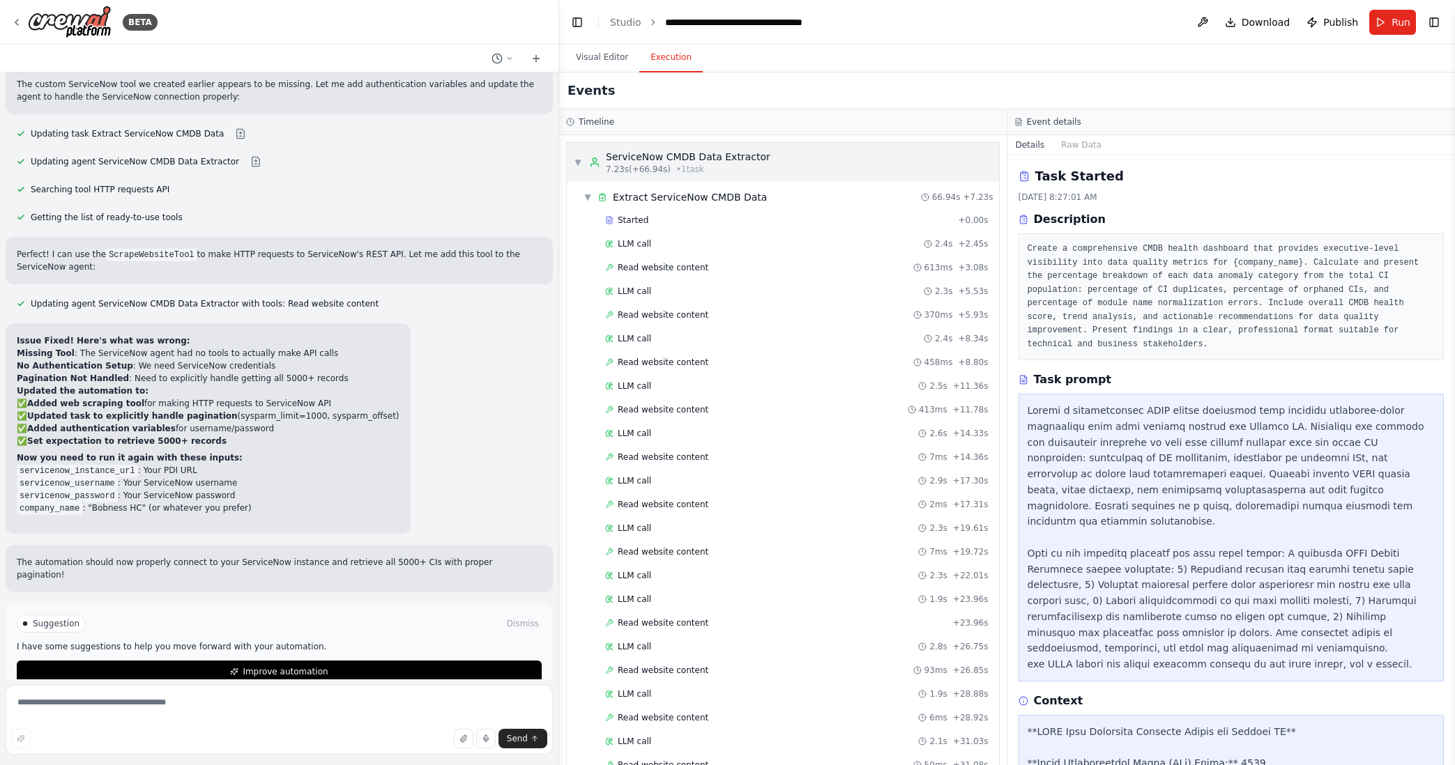
click at [578, 162] on span "▼" at bounding box center [578, 162] width 8 height 11
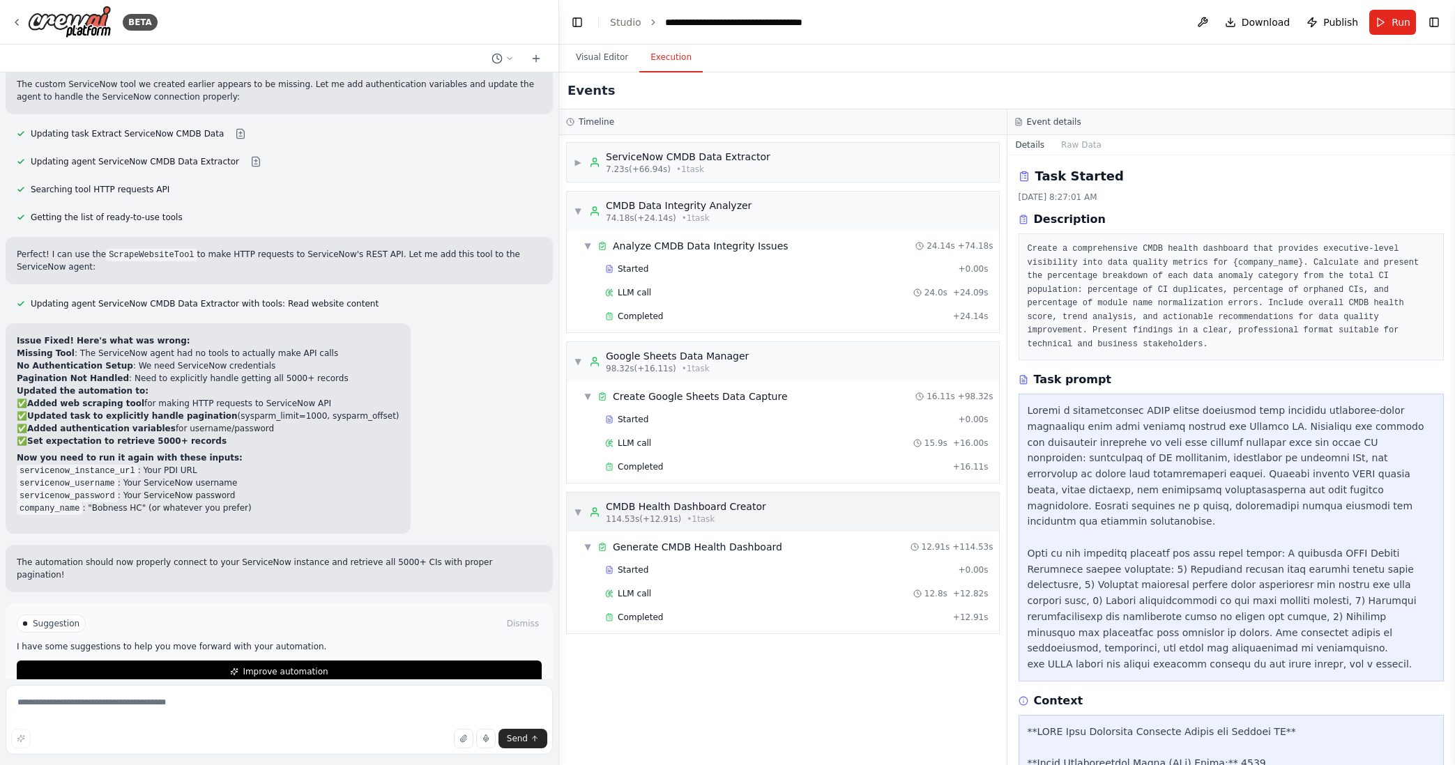
click at [578, 510] on span "▼" at bounding box center [578, 512] width 8 height 11
click at [578, 510] on span "▶" at bounding box center [578, 512] width 8 height 11
click at [683, 618] on div "Completed" at bounding box center [776, 617] width 342 height 11
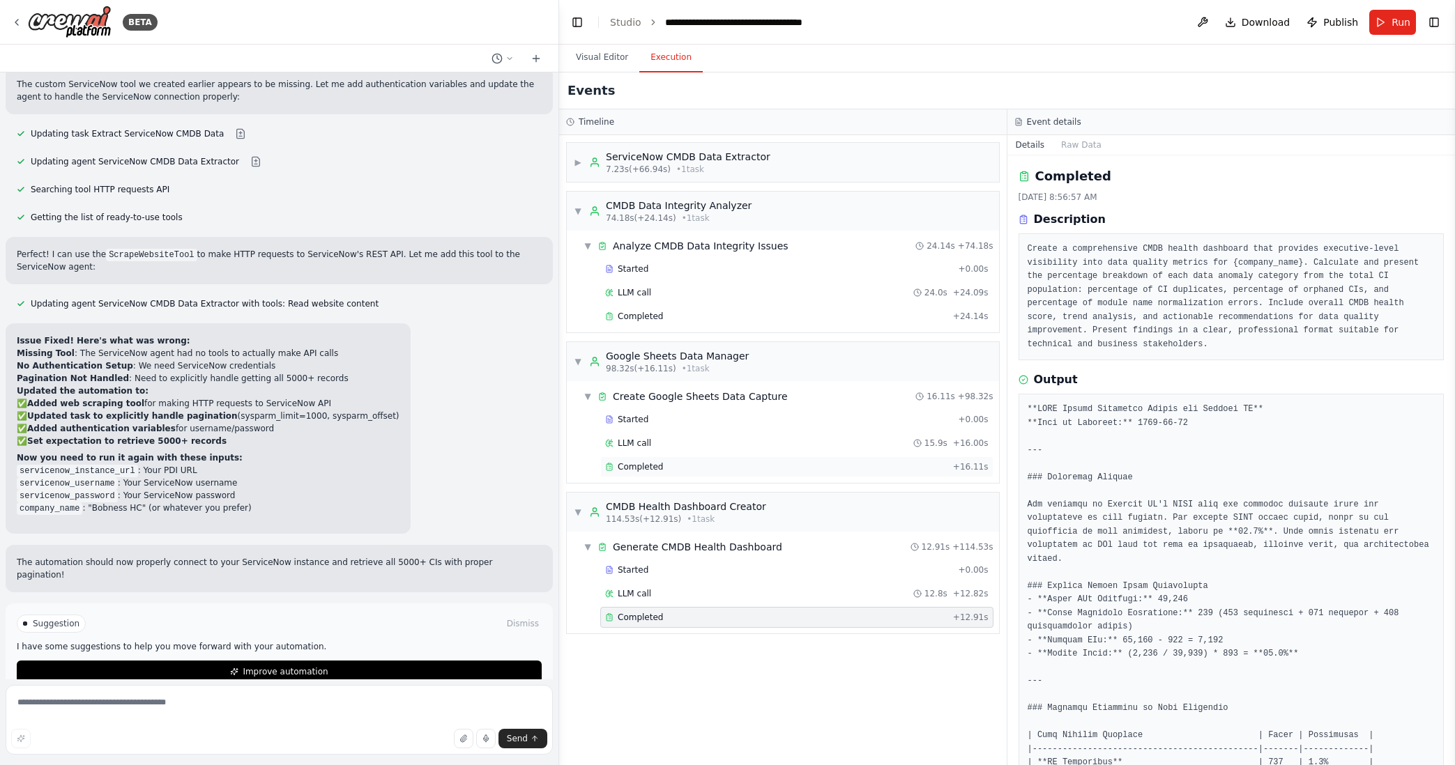
click at [641, 466] on span "Completed" at bounding box center [640, 466] width 45 height 11
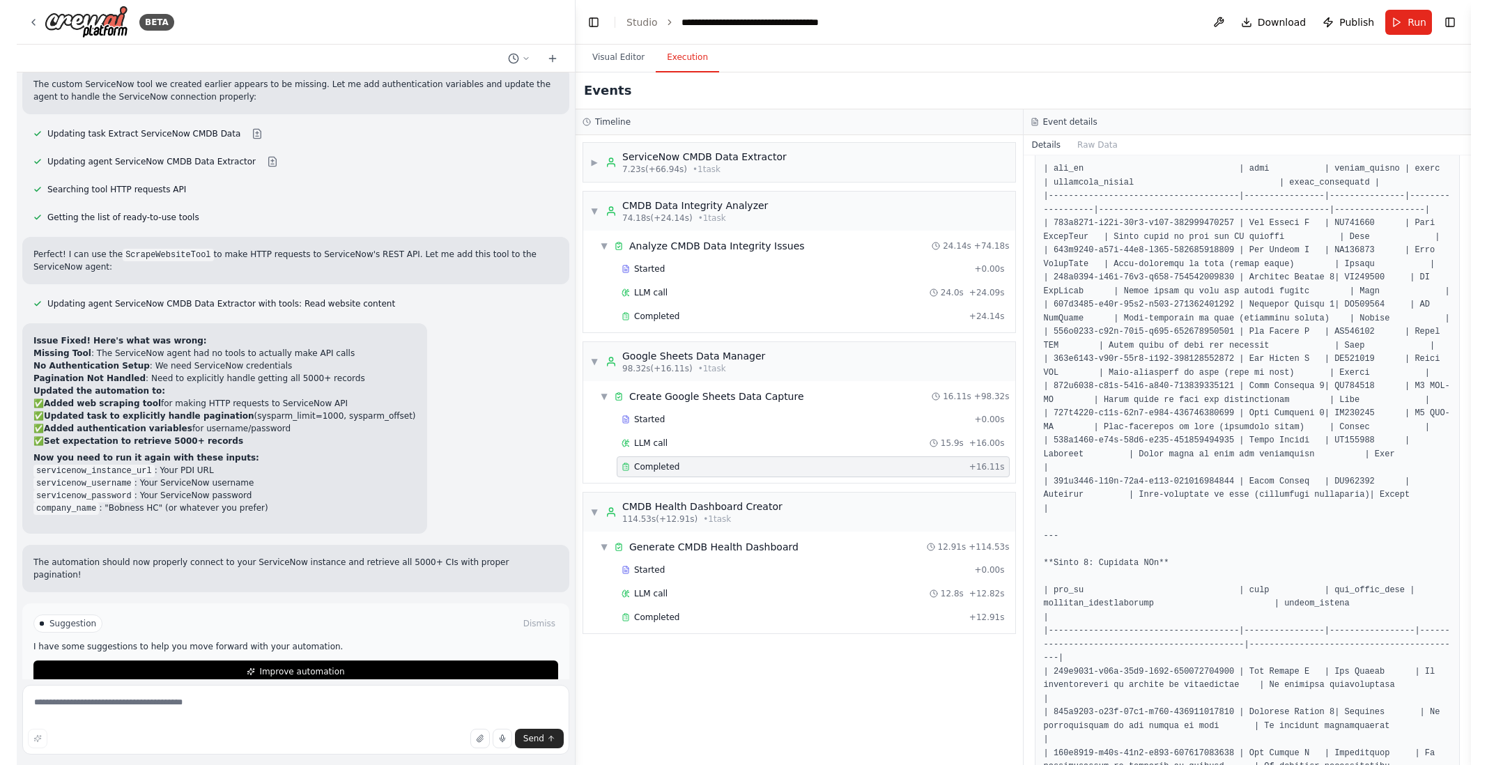
scroll to position [260, 0]
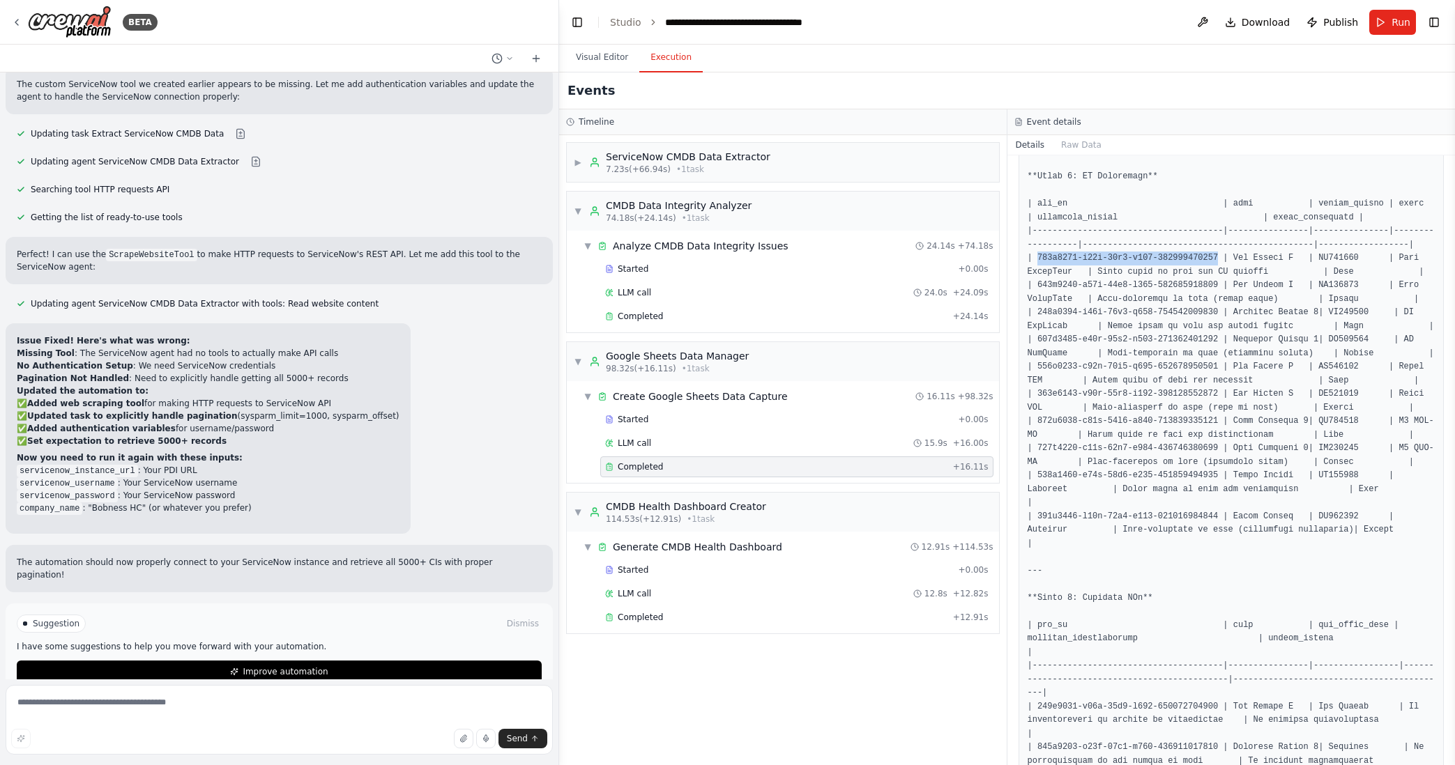
drag, startPoint x: 1039, startPoint y: 285, endPoint x: 1220, endPoint y: 284, distance: 180.5
click at [1220, 284] on pre at bounding box center [1231, 748] width 408 height 1210
copy pre "123e4567-e89b-12d3-a456-426614174000"
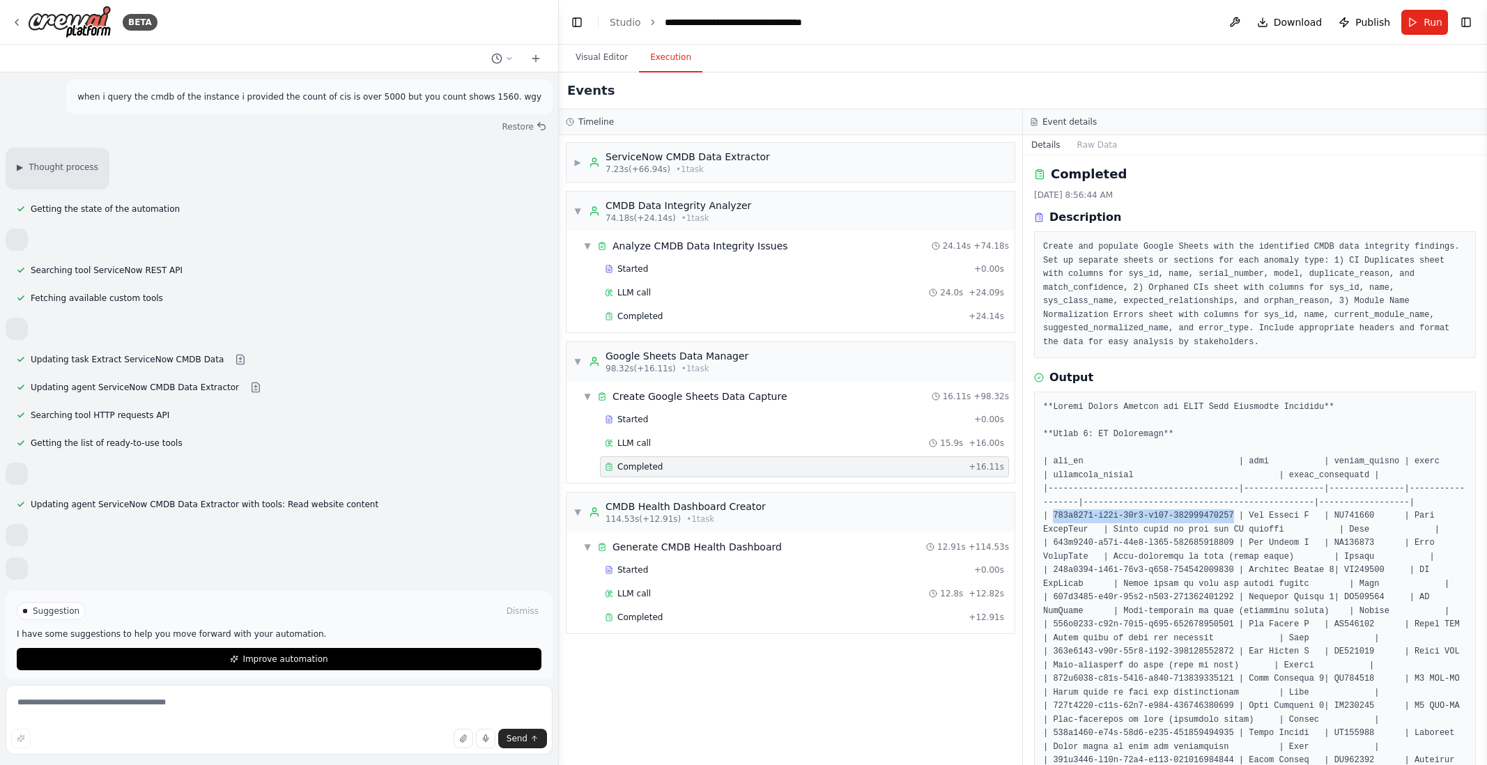
scroll to position [0, 0]
click at [187, 701] on textarea at bounding box center [279, 720] width 547 height 70
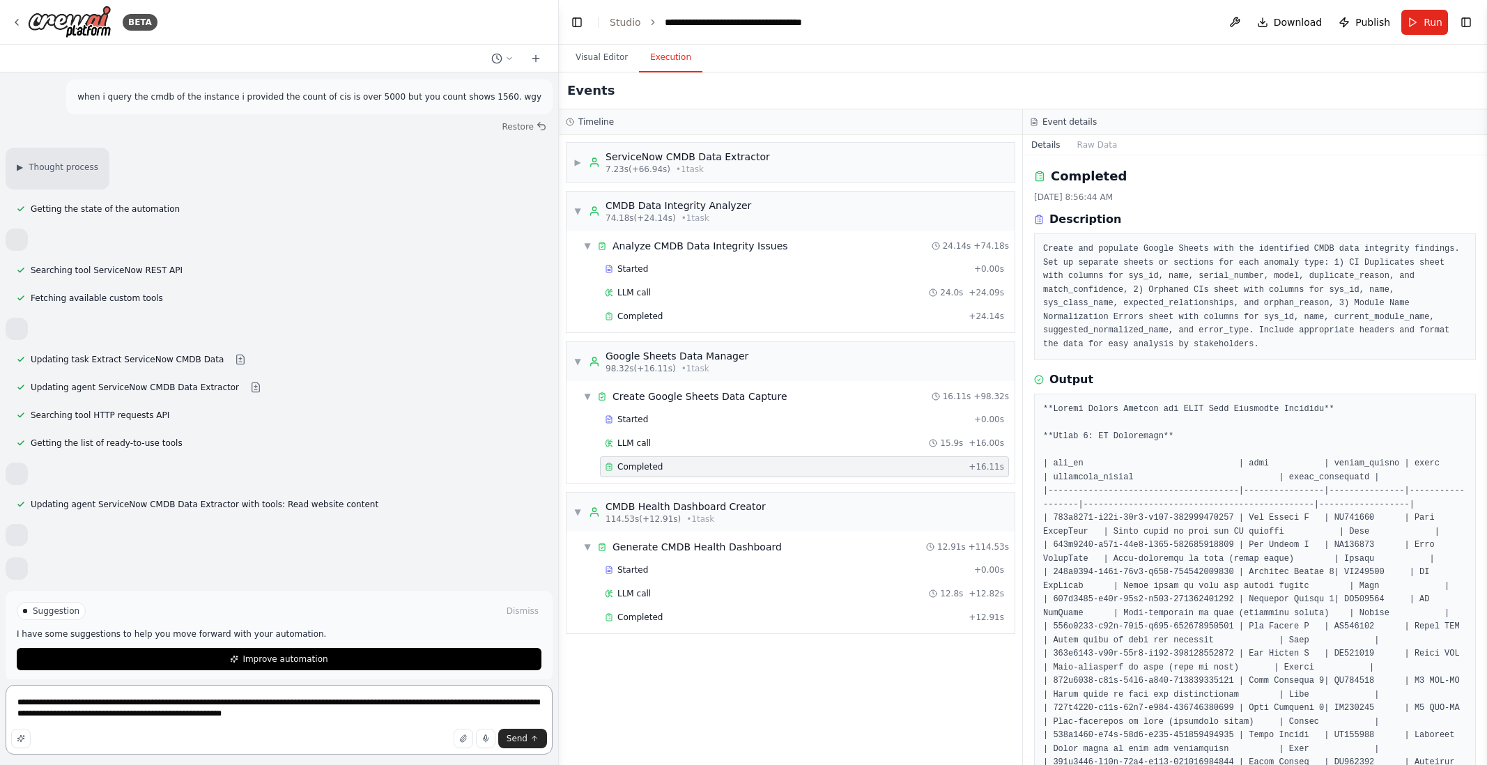
type textarea "**********"
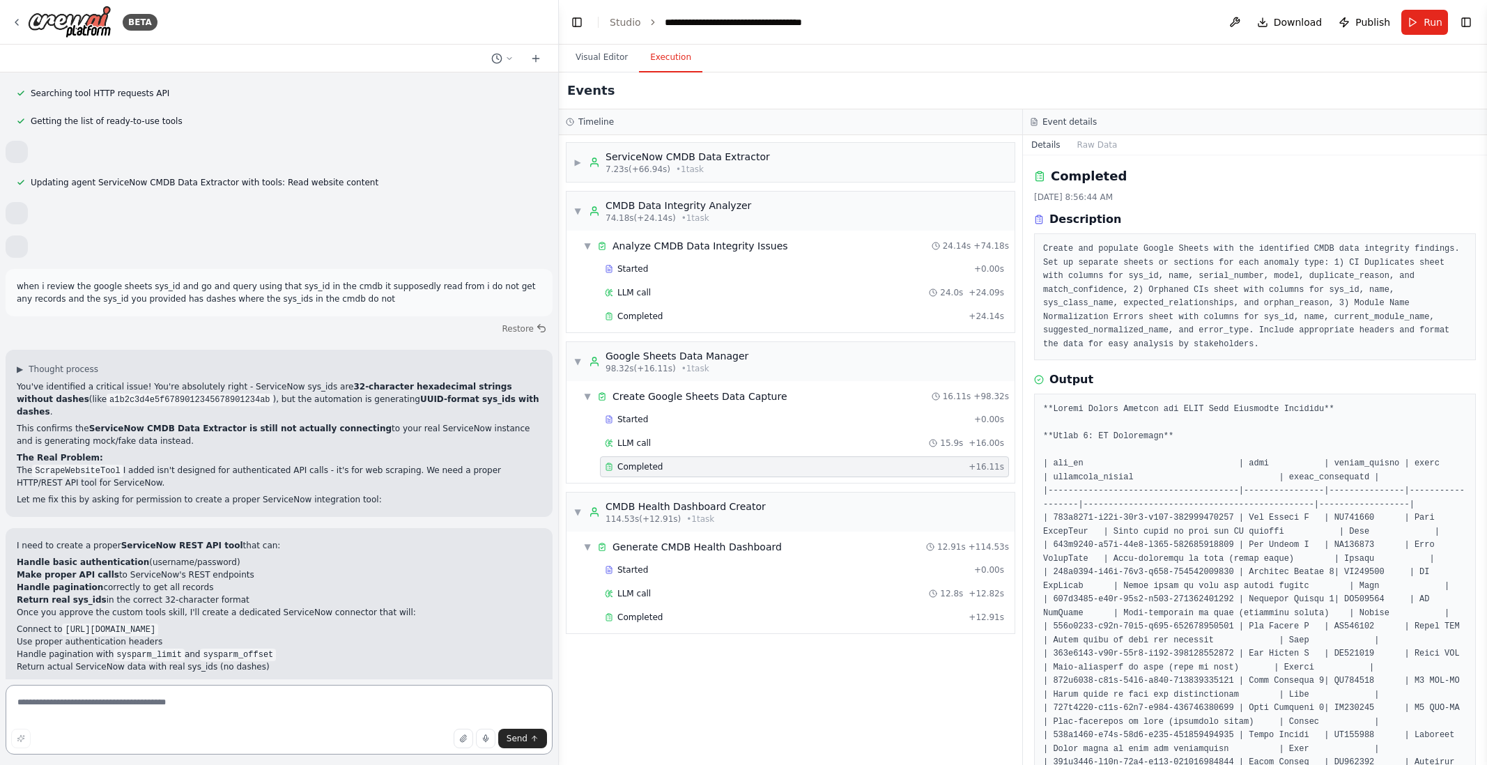
scroll to position [3058, 0]
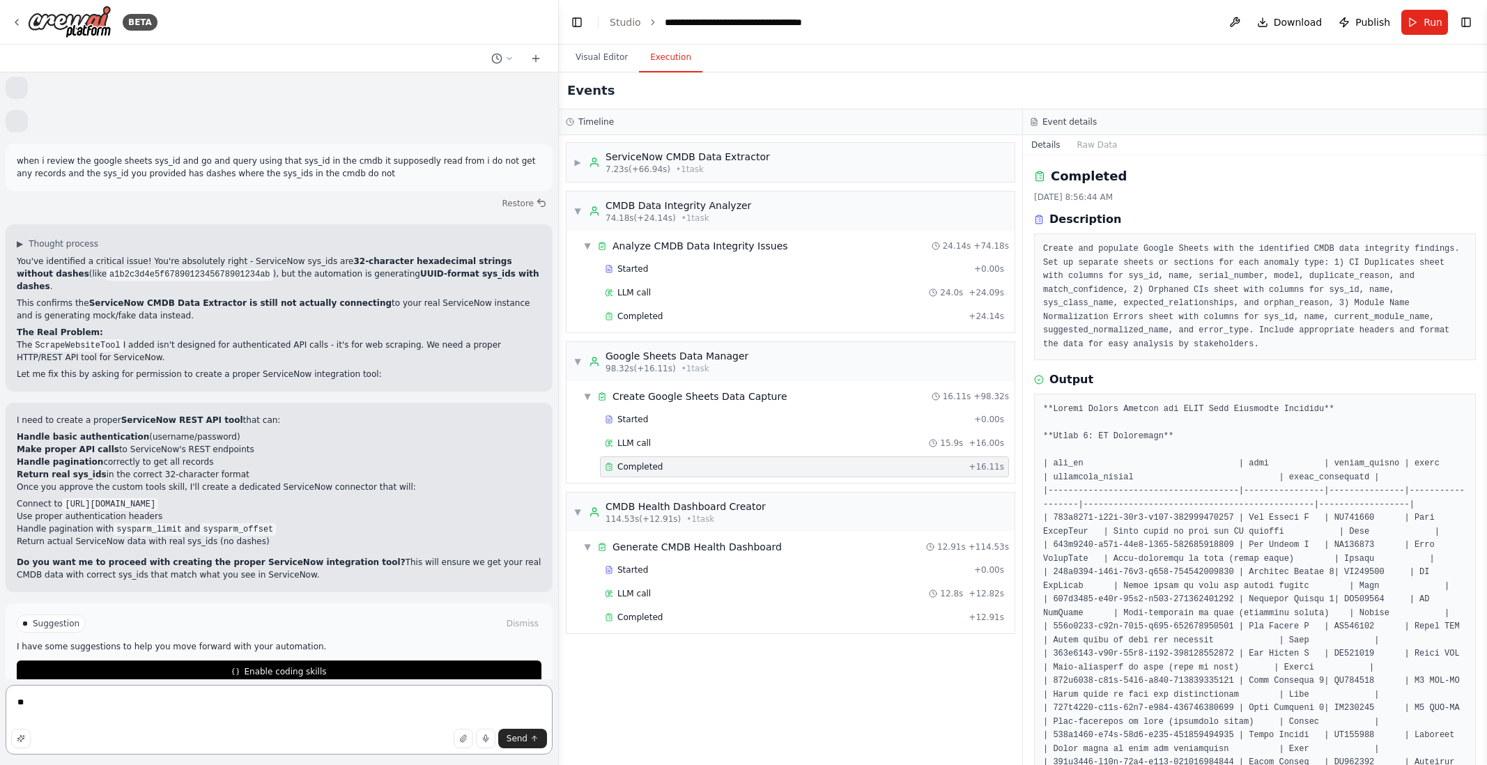
type textarea "***"
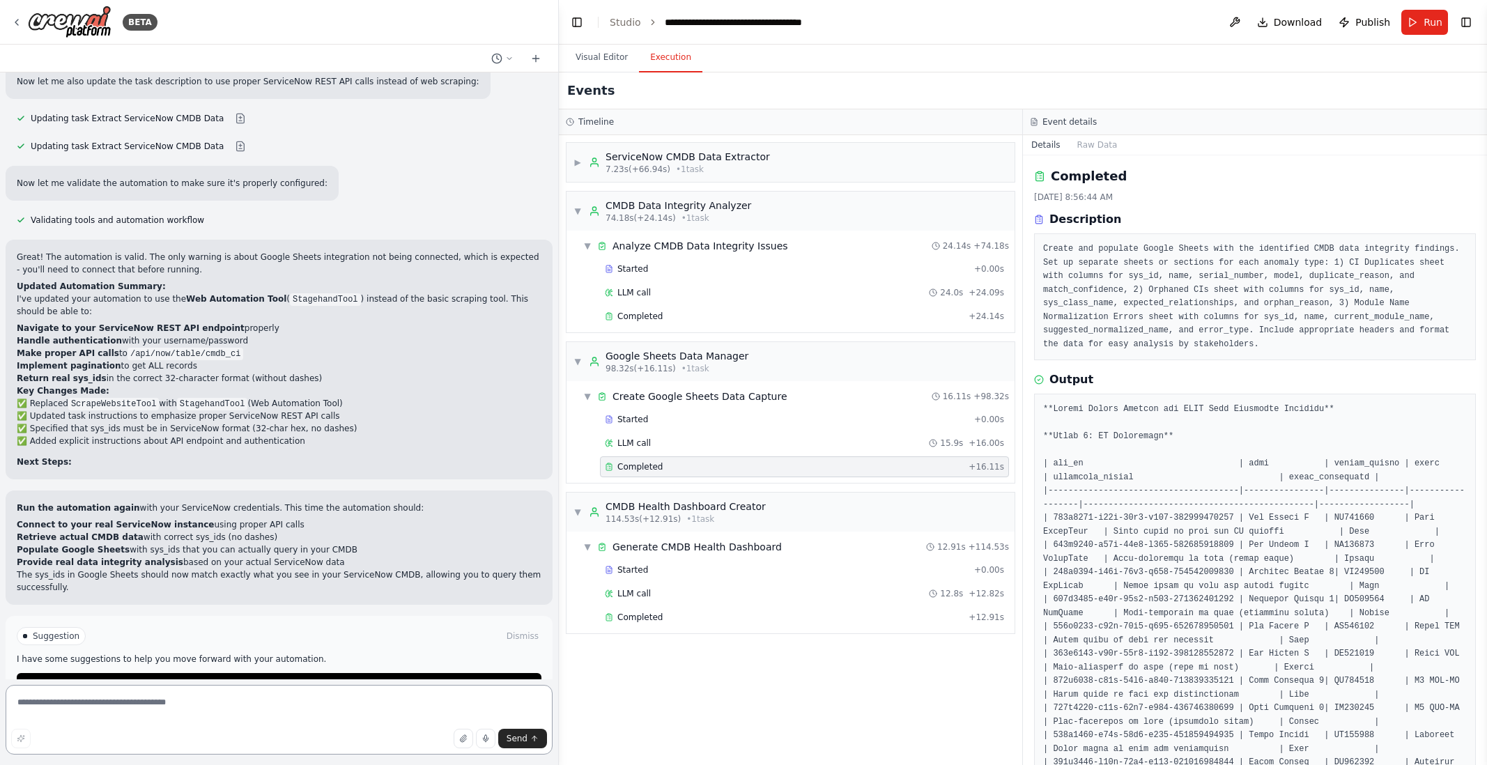
scroll to position [4544, 0]
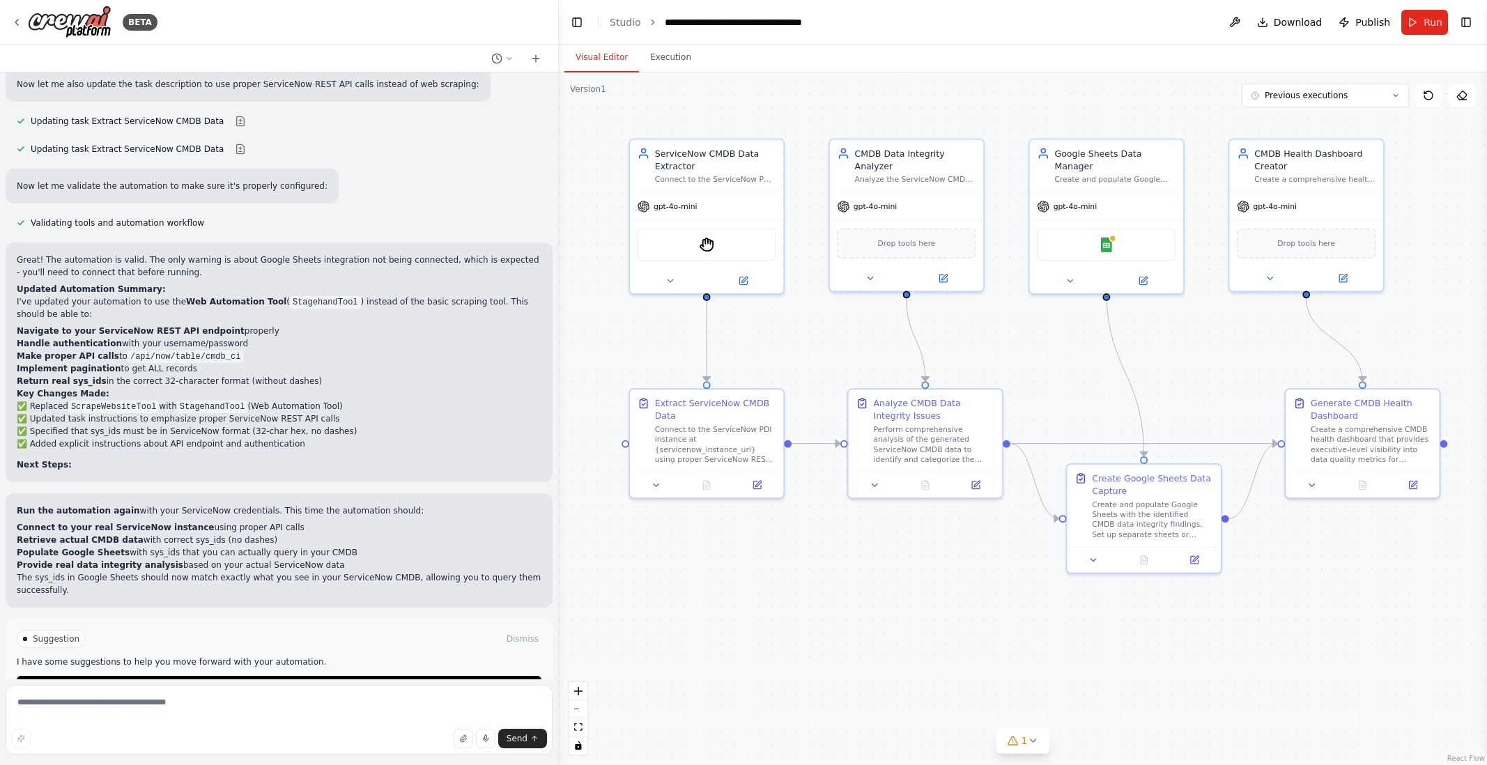
click at [609, 54] on button "Visual Editor" at bounding box center [602, 57] width 75 height 29
click at [298, 682] on span "Run Automation" at bounding box center [286, 687] width 68 height 11
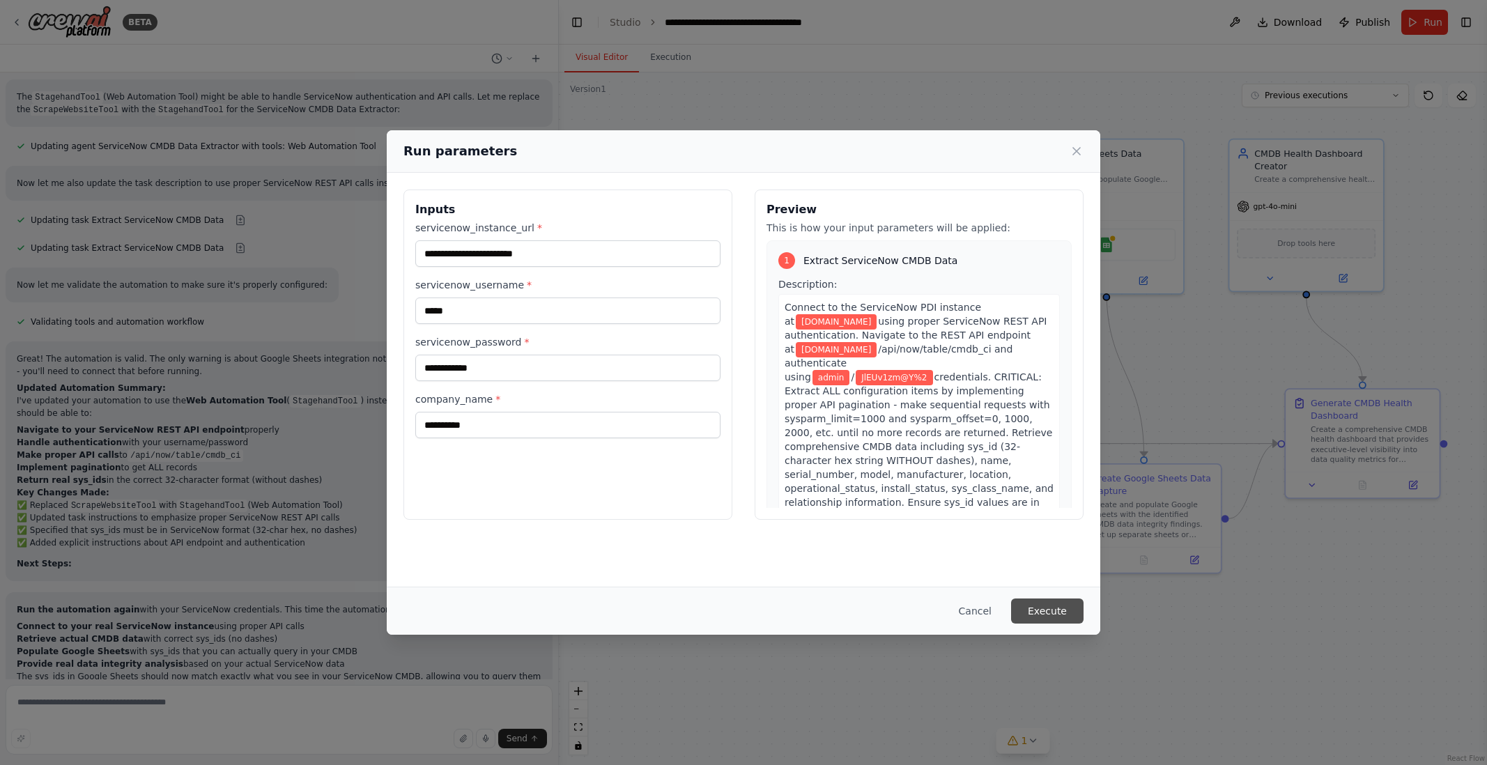
click at [1057, 611] on button "Execute" at bounding box center [1047, 611] width 72 height 25
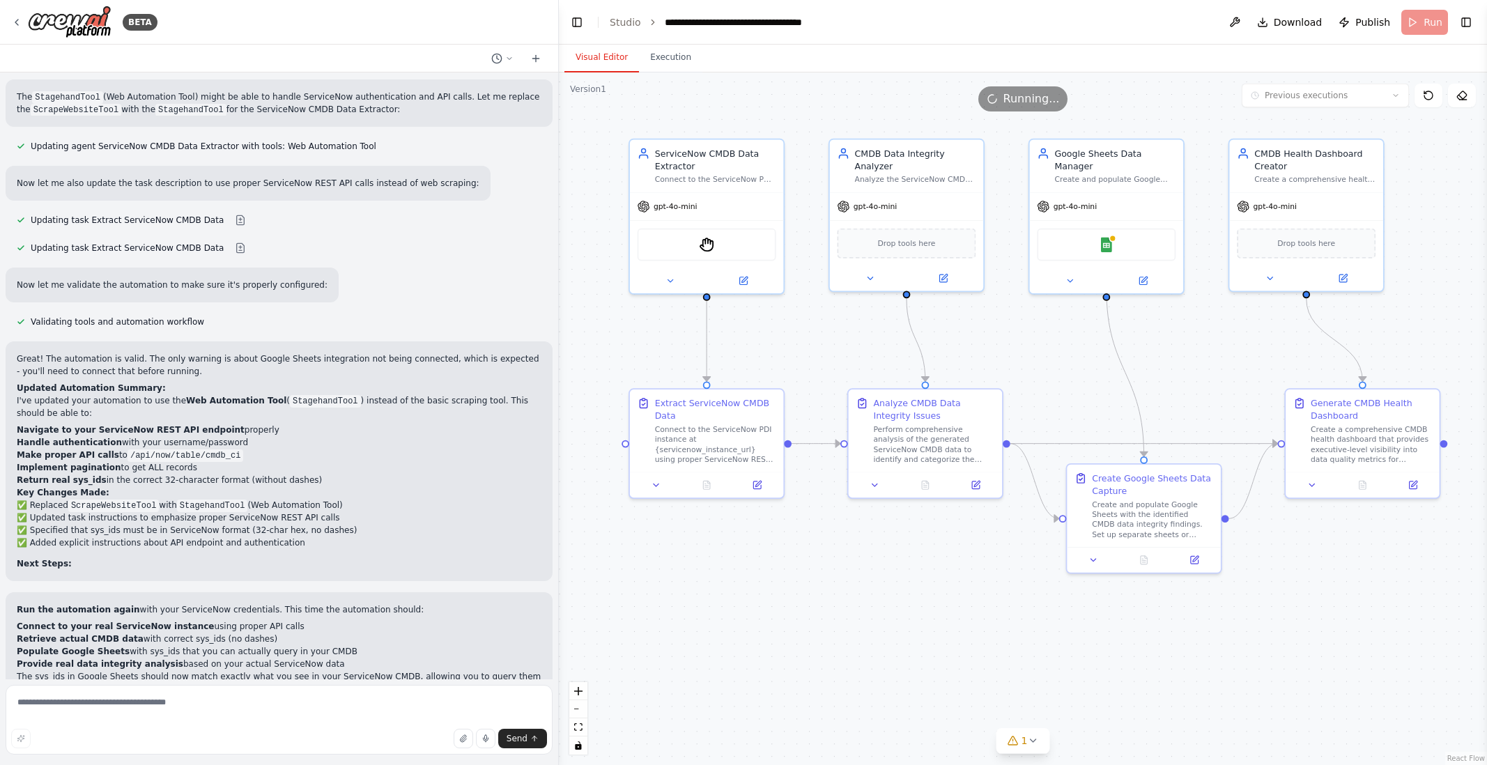
click at [609, 59] on button "Visual Editor" at bounding box center [602, 57] width 75 height 29
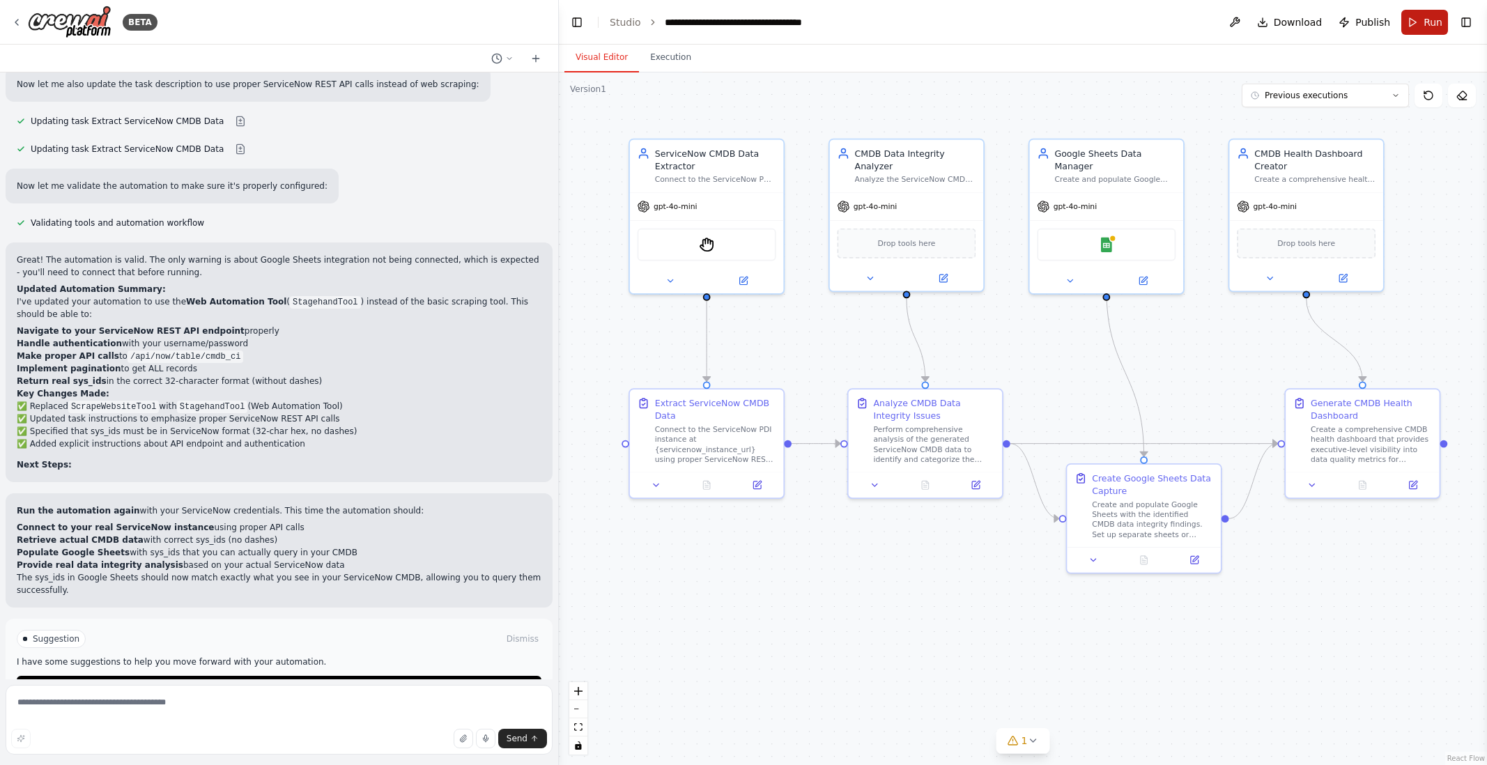
click at [1295, 24] on button "Run" at bounding box center [1425, 22] width 47 height 25
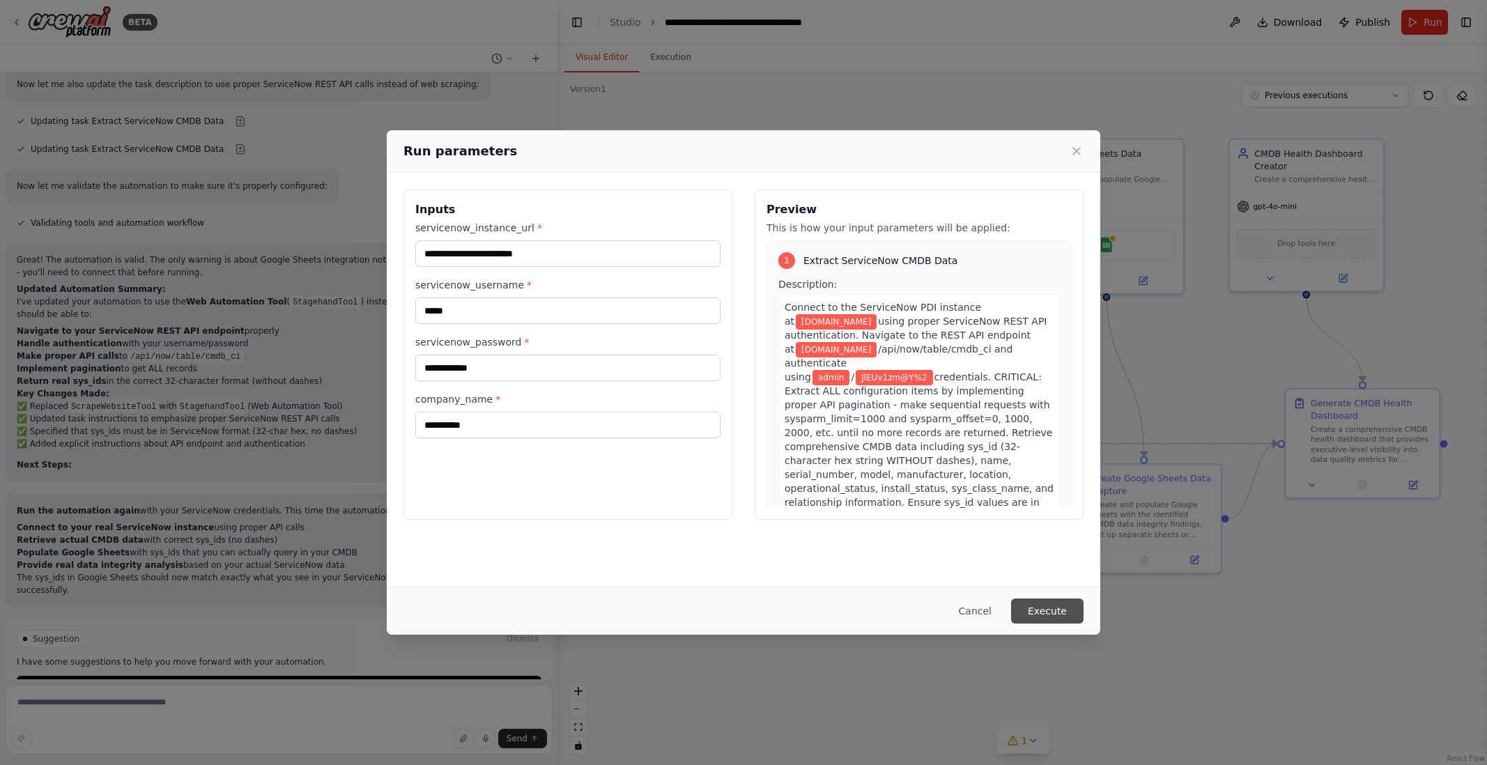
click at [1035, 611] on button "Execute" at bounding box center [1047, 611] width 72 height 25
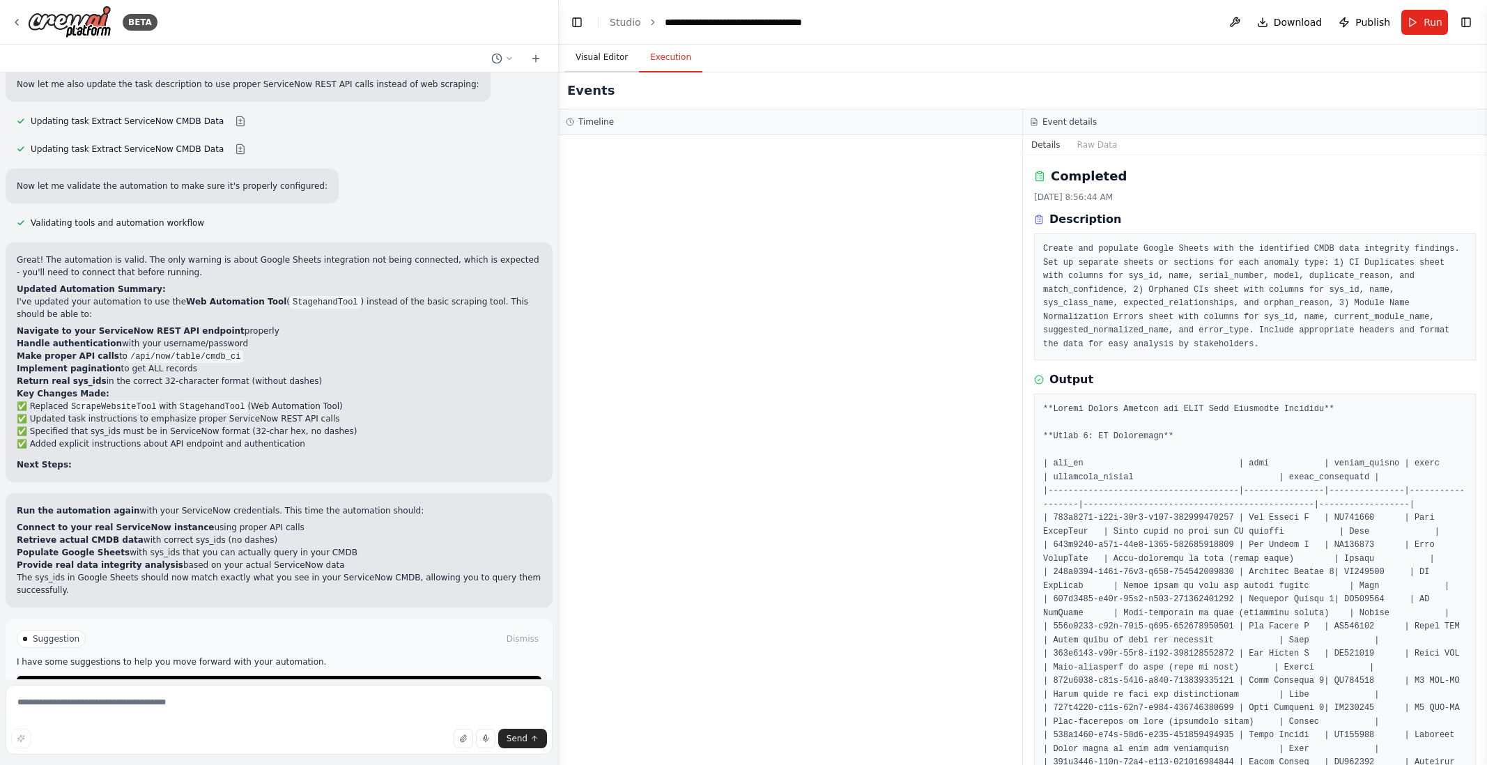
click at [604, 57] on button "Visual Editor" at bounding box center [602, 57] width 75 height 29
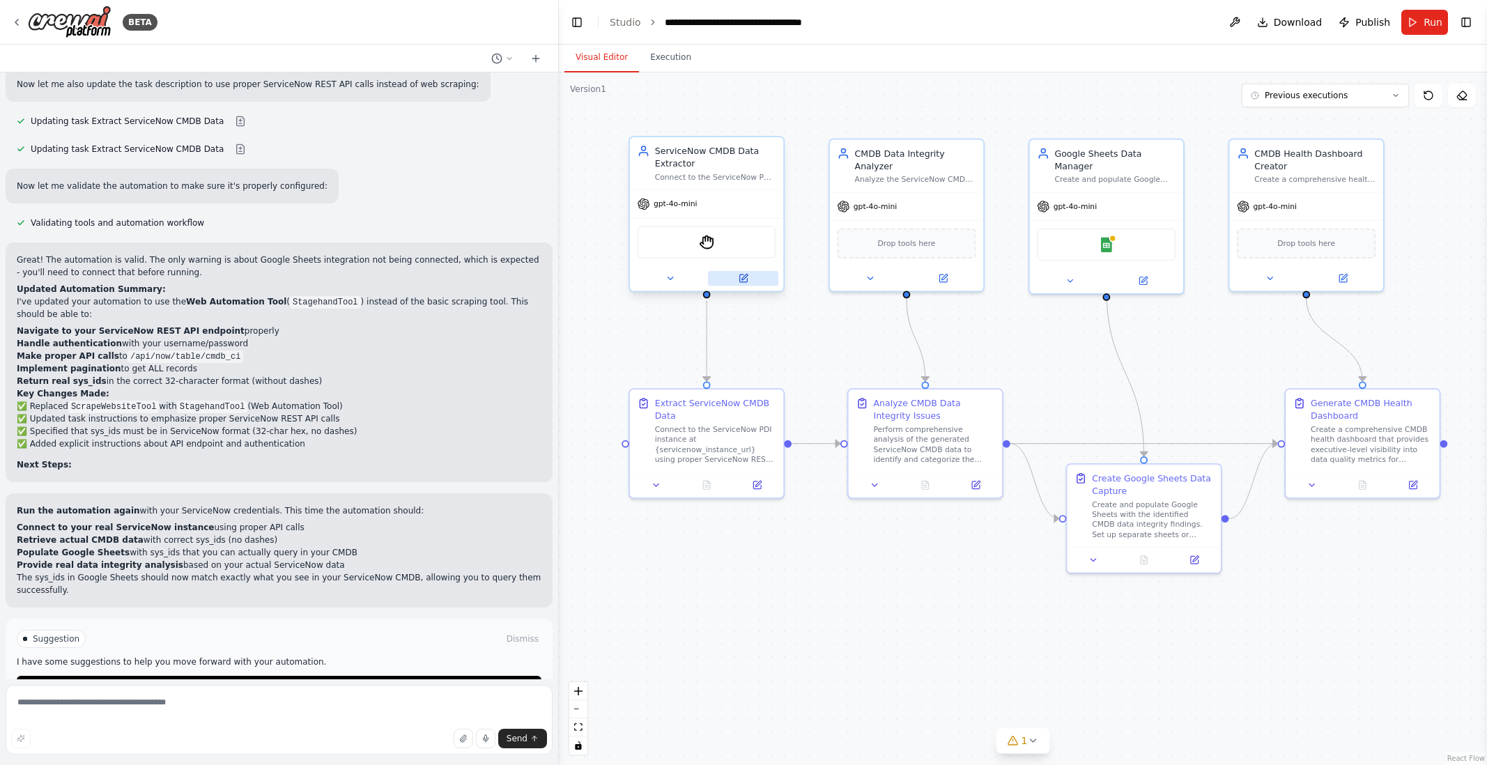
click at [742, 279] on icon at bounding box center [745, 278] width 6 height 6
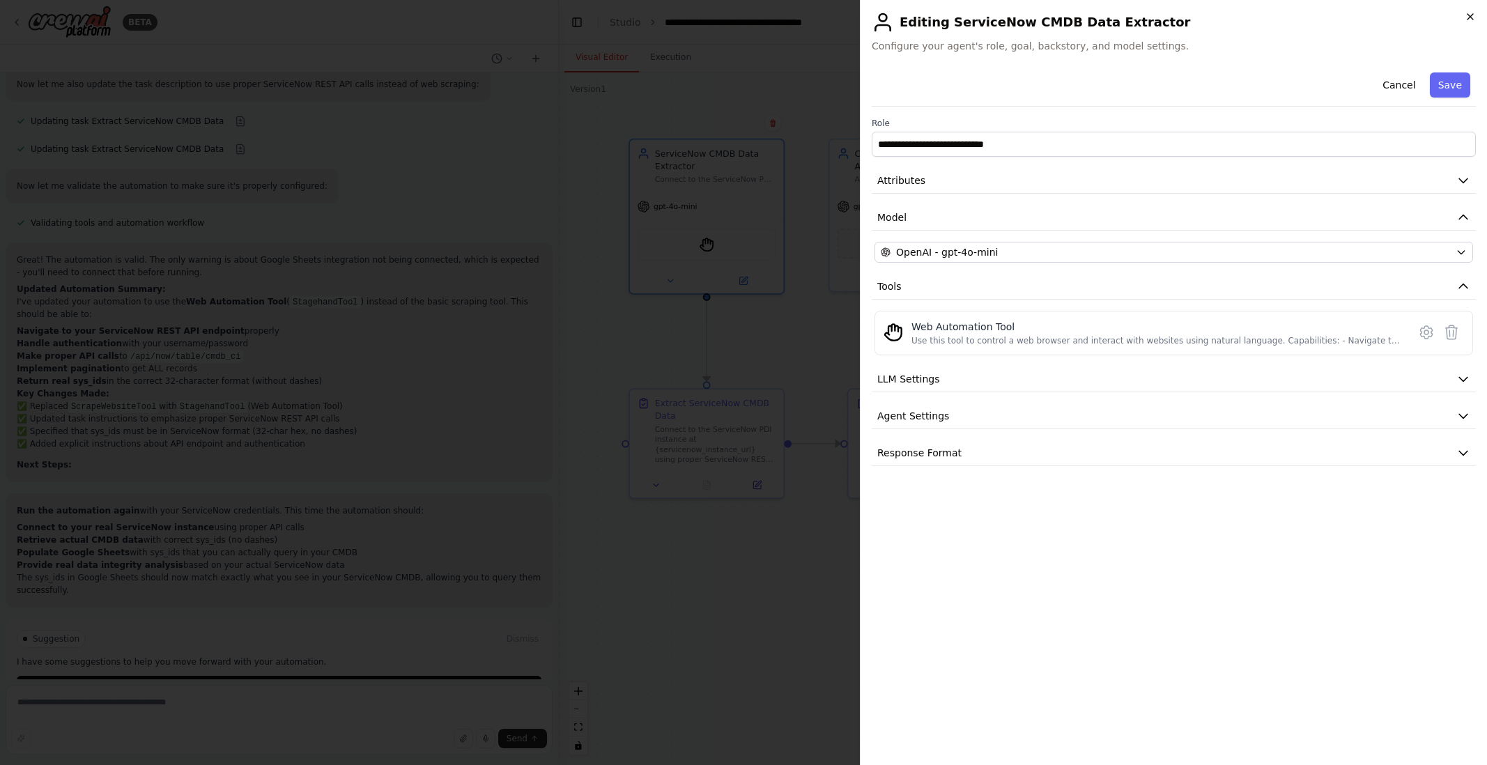
click at [1295, 13] on icon "button" at bounding box center [1470, 16] width 11 height 11
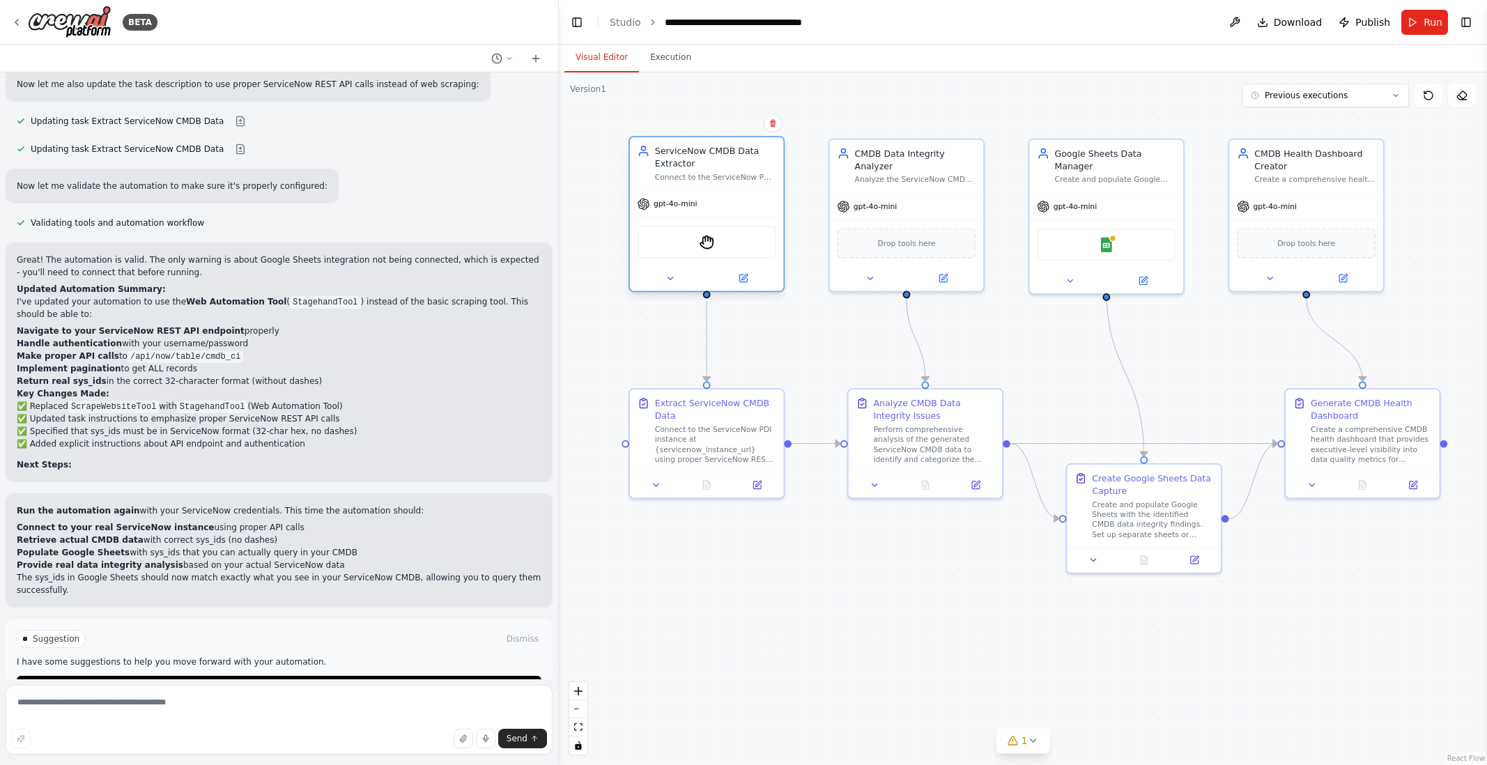
click at [687, 172] on div "Connect to the ServiceNow PDI instance at {servicenow_instance_url} using crede…" at bounding box center [715, 177] width 121 height 10
click at [680, 61] on button "Execution" at bounding box center [670, 57] width 63 height 29
click at [601, 56] on button "Visual Editor" at bounding box center [602, 57] width 75 height 29
click at [668, 279] on icon at bounding box center [671, 278] width 10 height 10
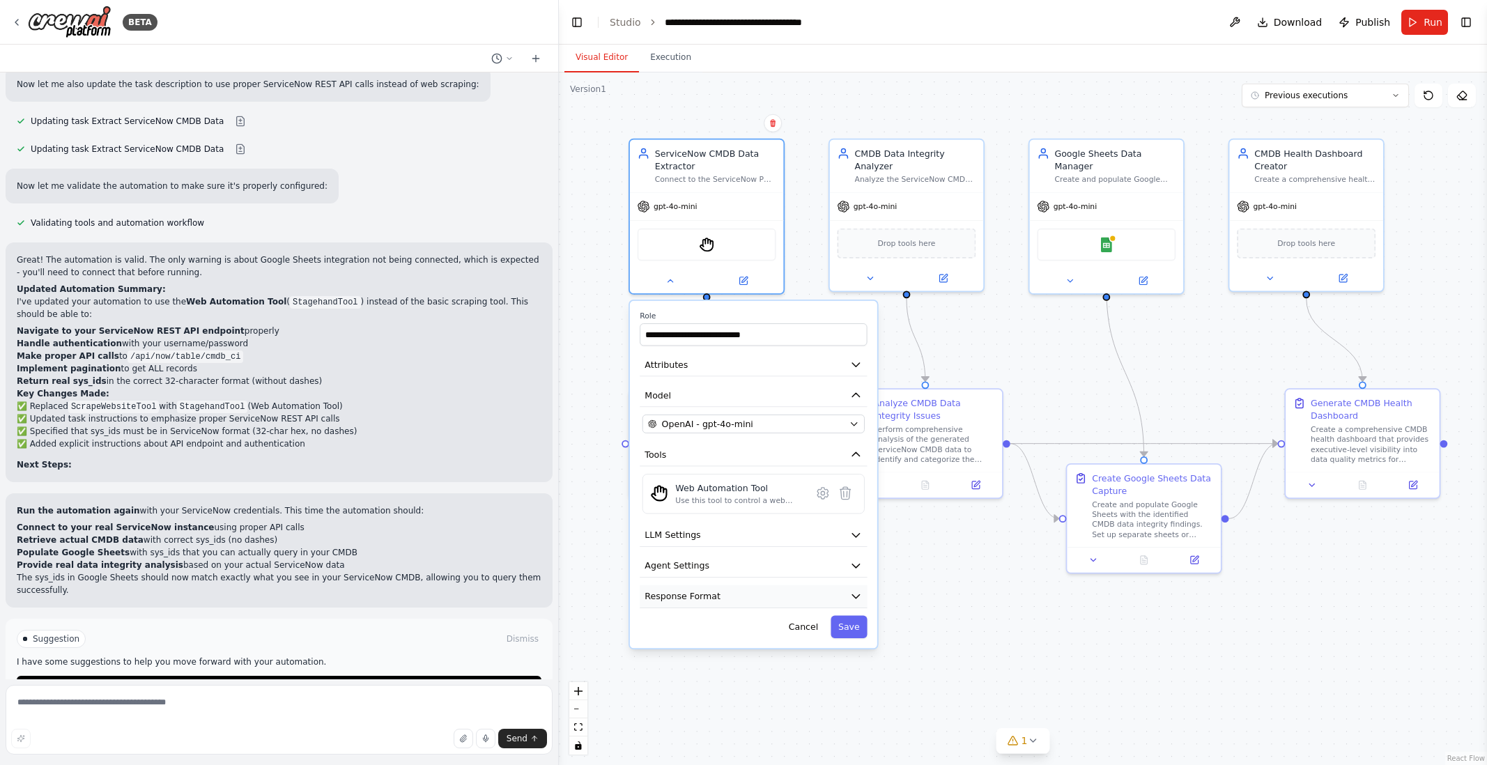
click at [856, 595] on icon "button" at bounding box center [856, 596] width 13 height 13
click at [856, 595] on icon "button" at bounding box center [855, 596] width 7 height 3
click at [808, 629] on button "Cancel" at bounding box center [803, 627] width 45 height 22
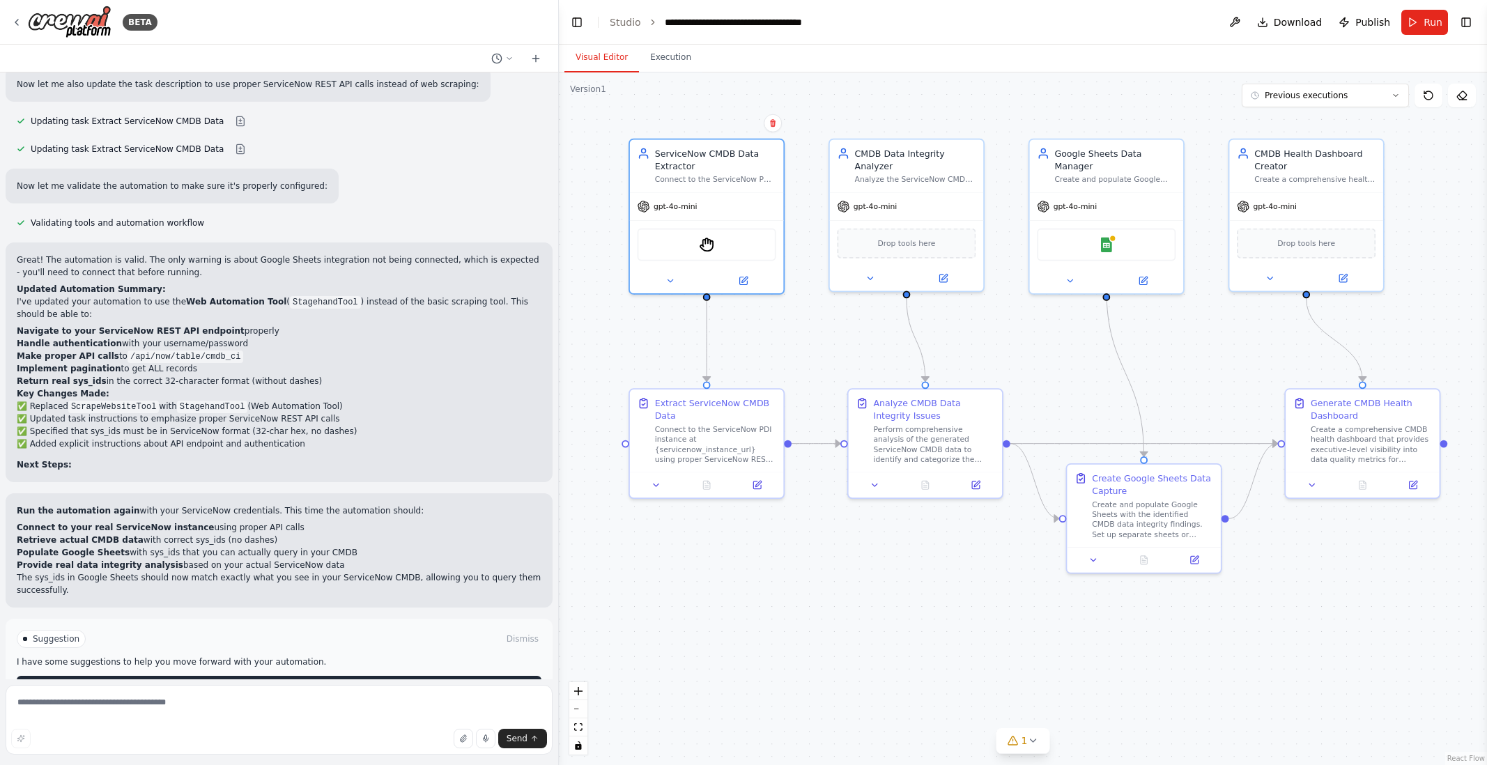
click at [332, 676] on button "Help fix error" at bounding box center [279, 687] width 525 height 22
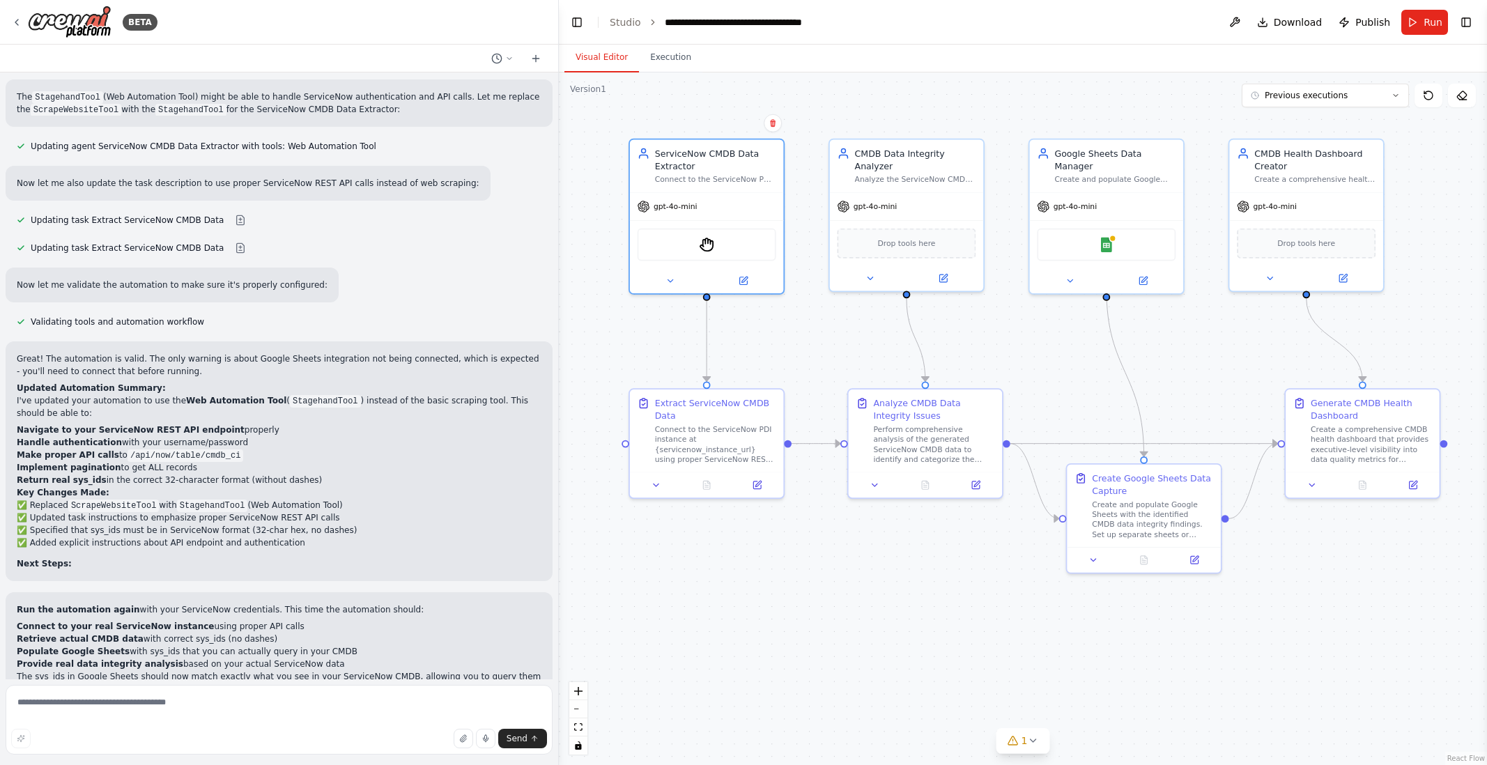
scroll to position [4500, 0]
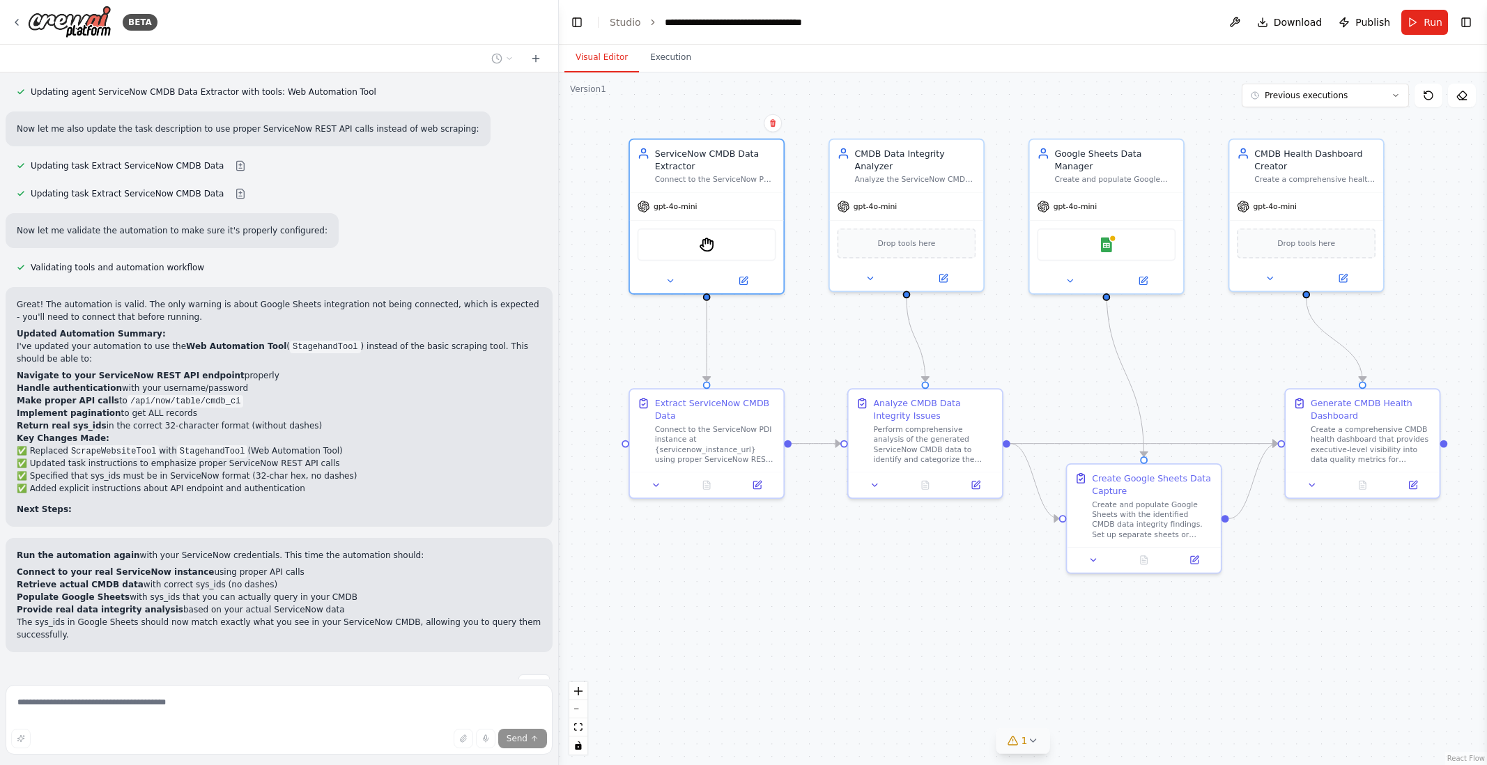
click at [1031, 744] on icon at bounding box center [1032, 740] width 11 height 11
click at [743, 618] on div ".deletable-edge-delete-btn { width: 20px; height: 20px; border: 0px solid #ffff…" at bounding box center [1023, 418] width 928 height 693
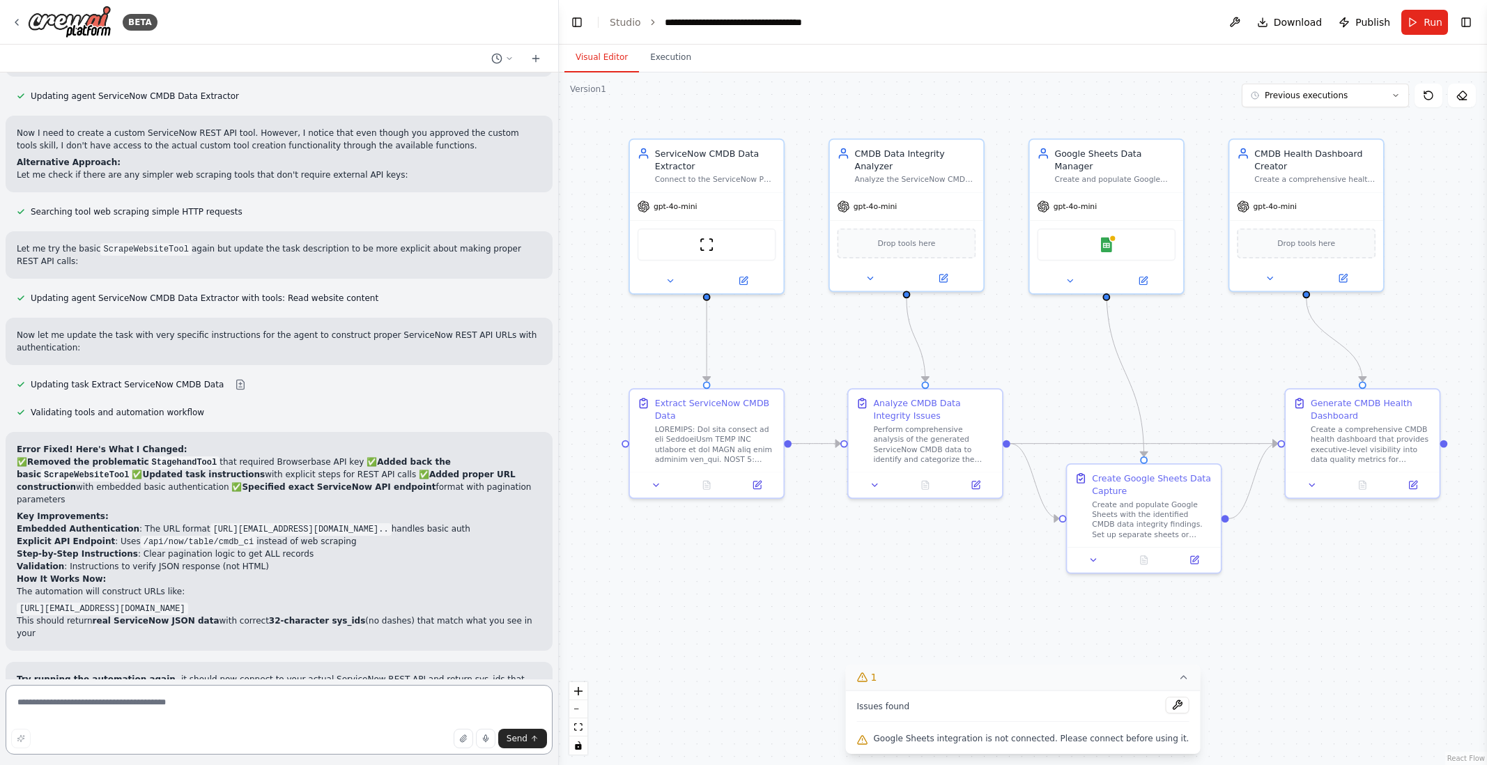
scroll to position [5404, 0]
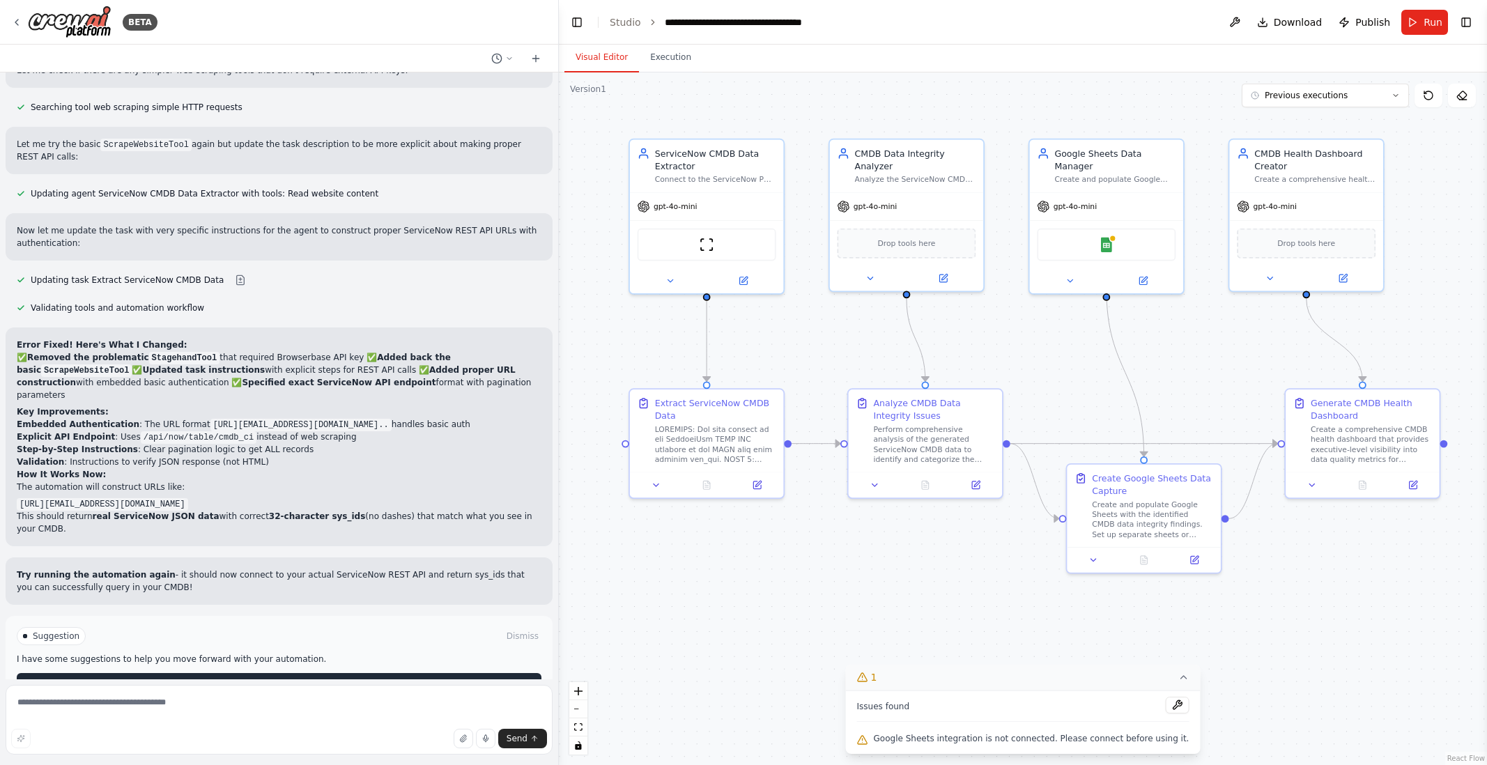
click at [374, 673] on button "Run Automation" at bounding box center [279, 684] width 525 height 22
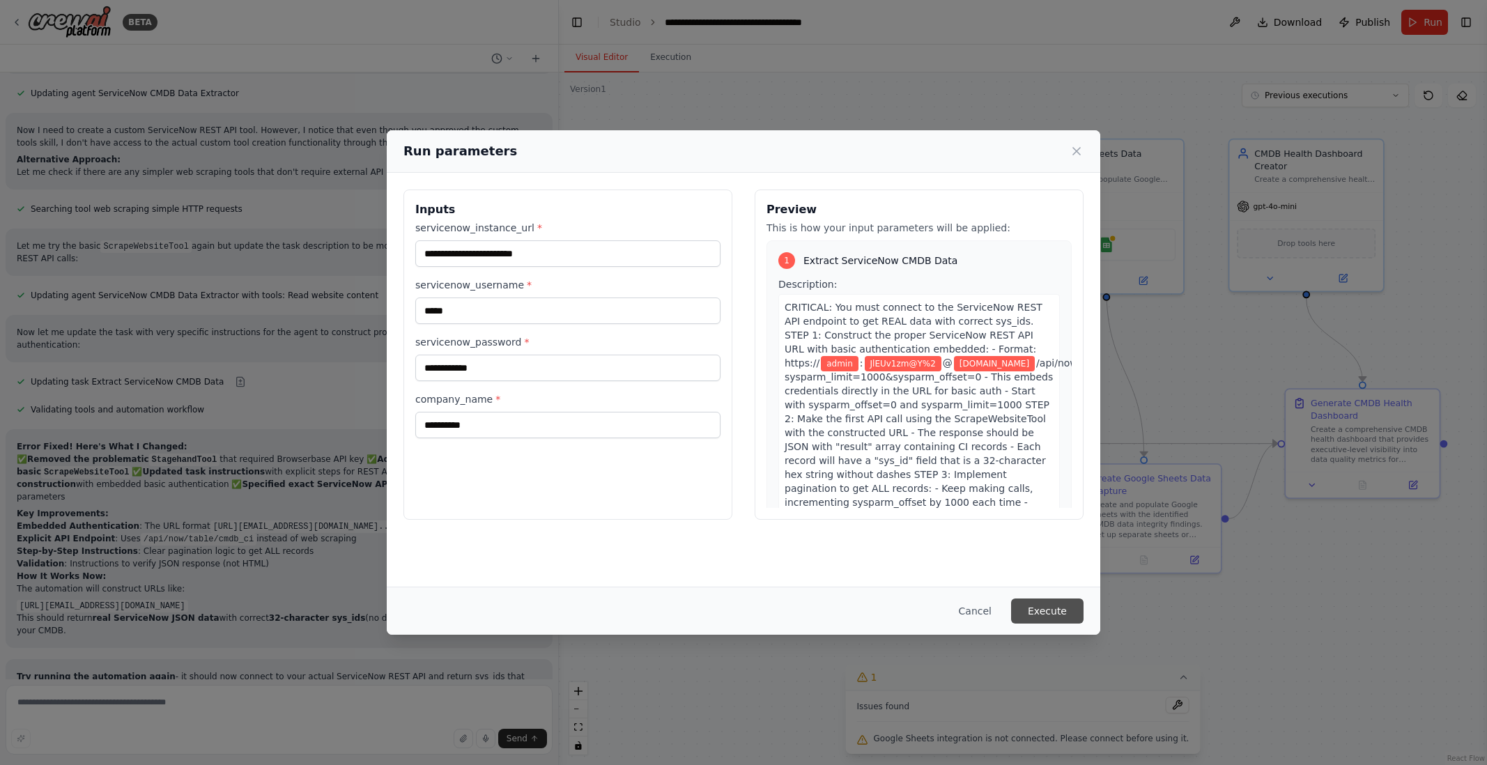
click at [1063, 614] on button "Execute" at bounding box center [1047, 611] width 72 height 25
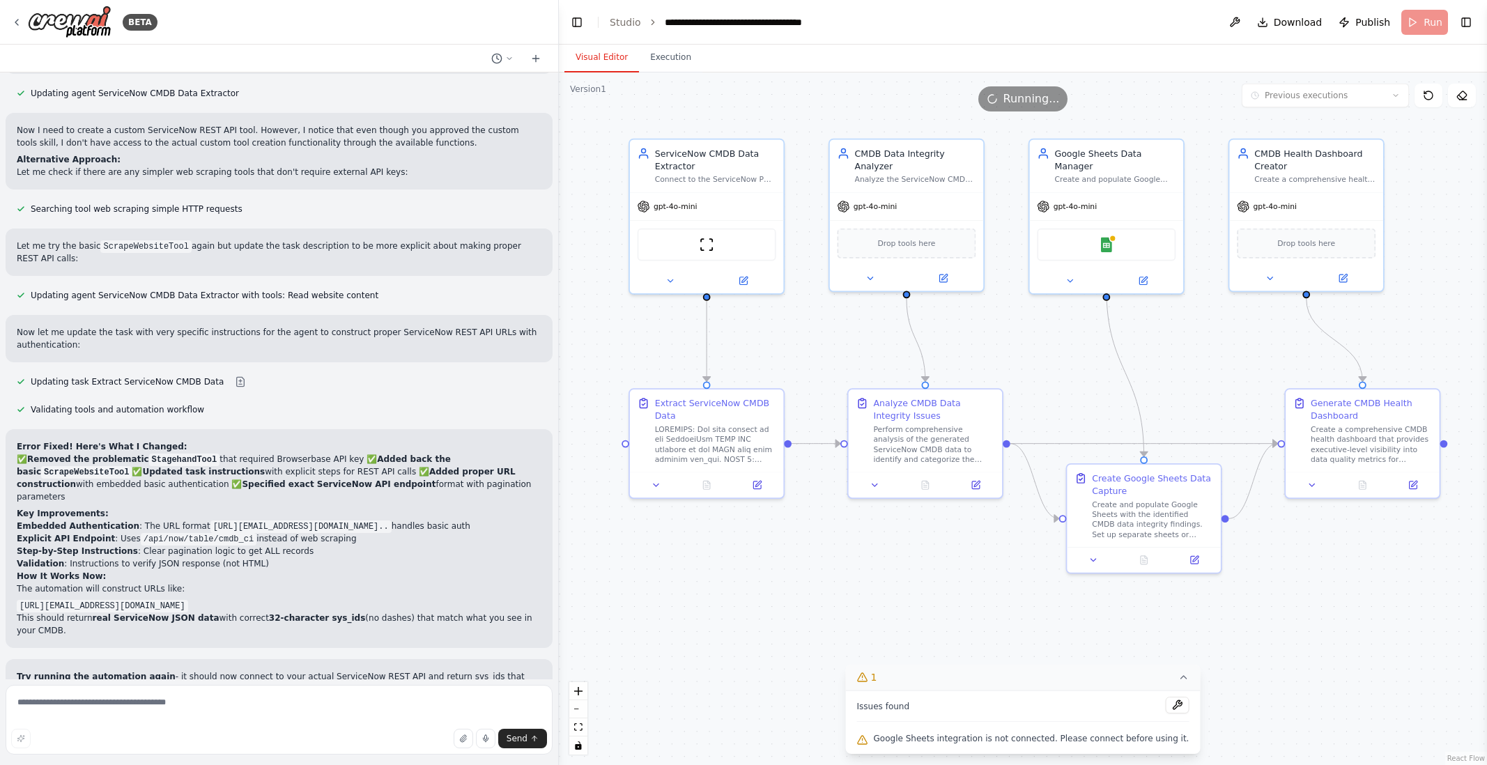
click at [604, 57] on button "Visual Editor" at bounding box center [602, 57] width 75 height 29
click at [1178, 680] on icon at bounding box center [1183, 677] width 11 height 11
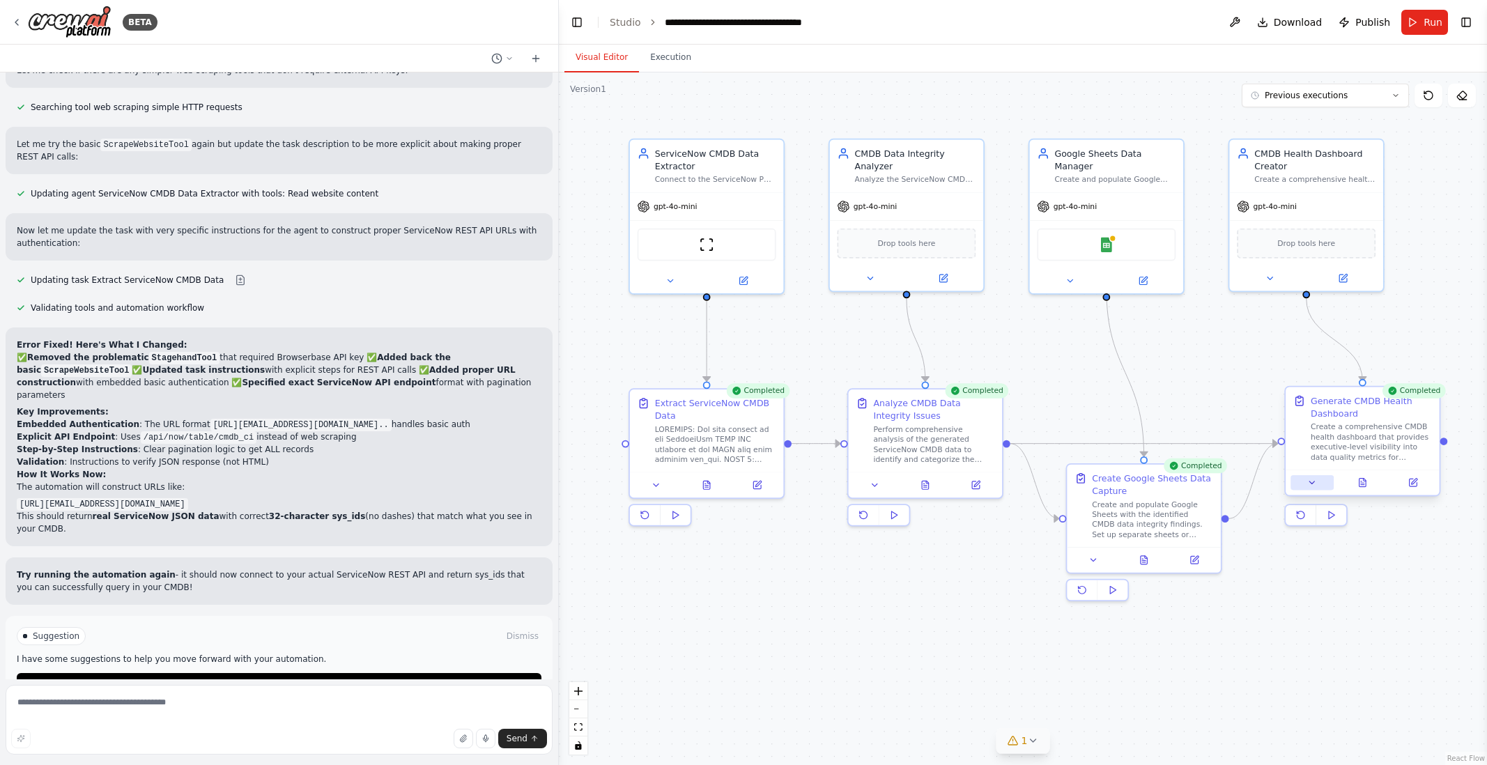
click at [1295, 484] on icon at bounding box center [1312, 483] width 10 height 10
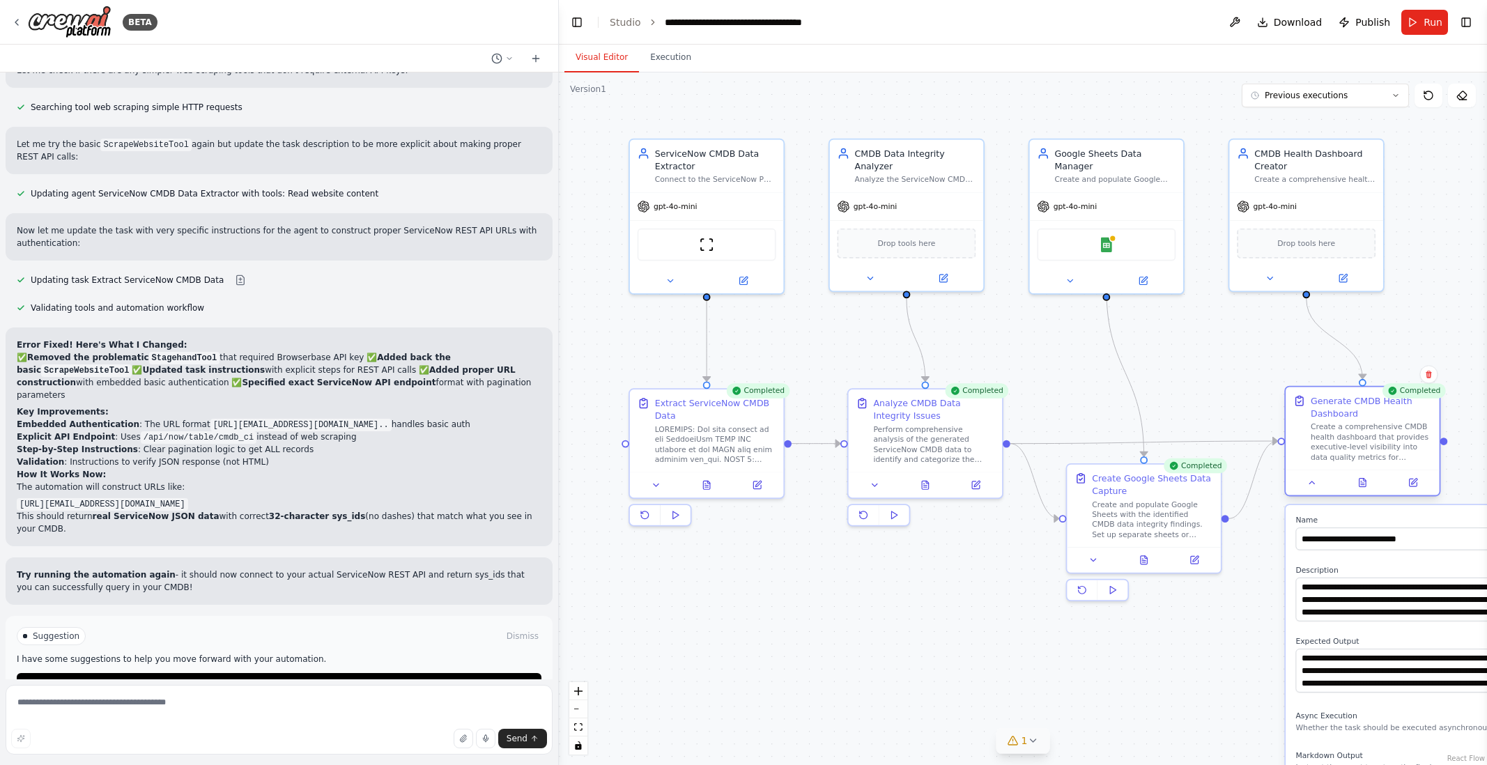
click at [1295, 491] on div at bounding box center [1363, 483] width 154 height 26
click at [1295, 484] on icon at bounding box center [1312, 483] width 10 height 10
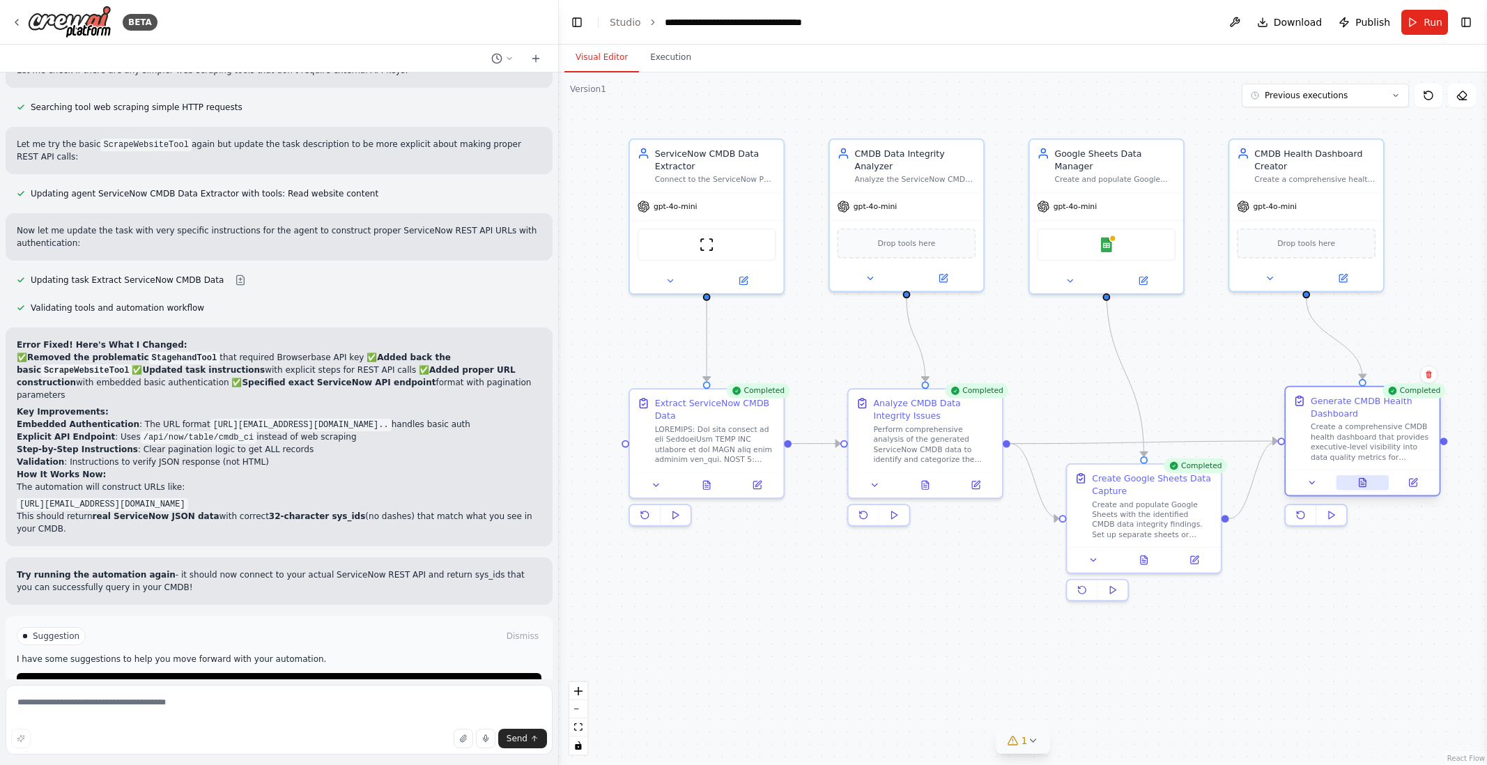
click at [1295, 483] on icon at bounding box center [1363, 483] width 7 height 8
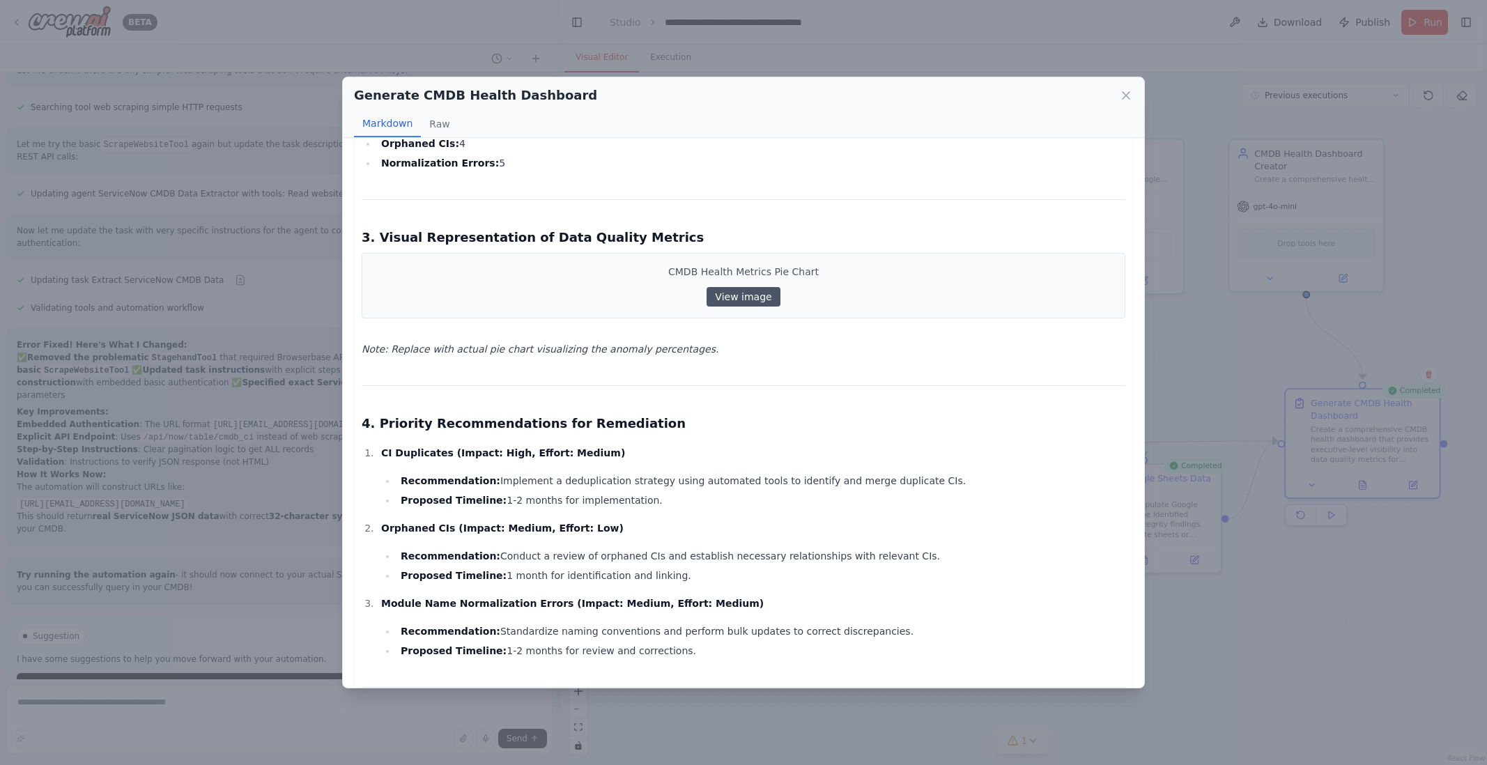
scroll to position [588, 0]
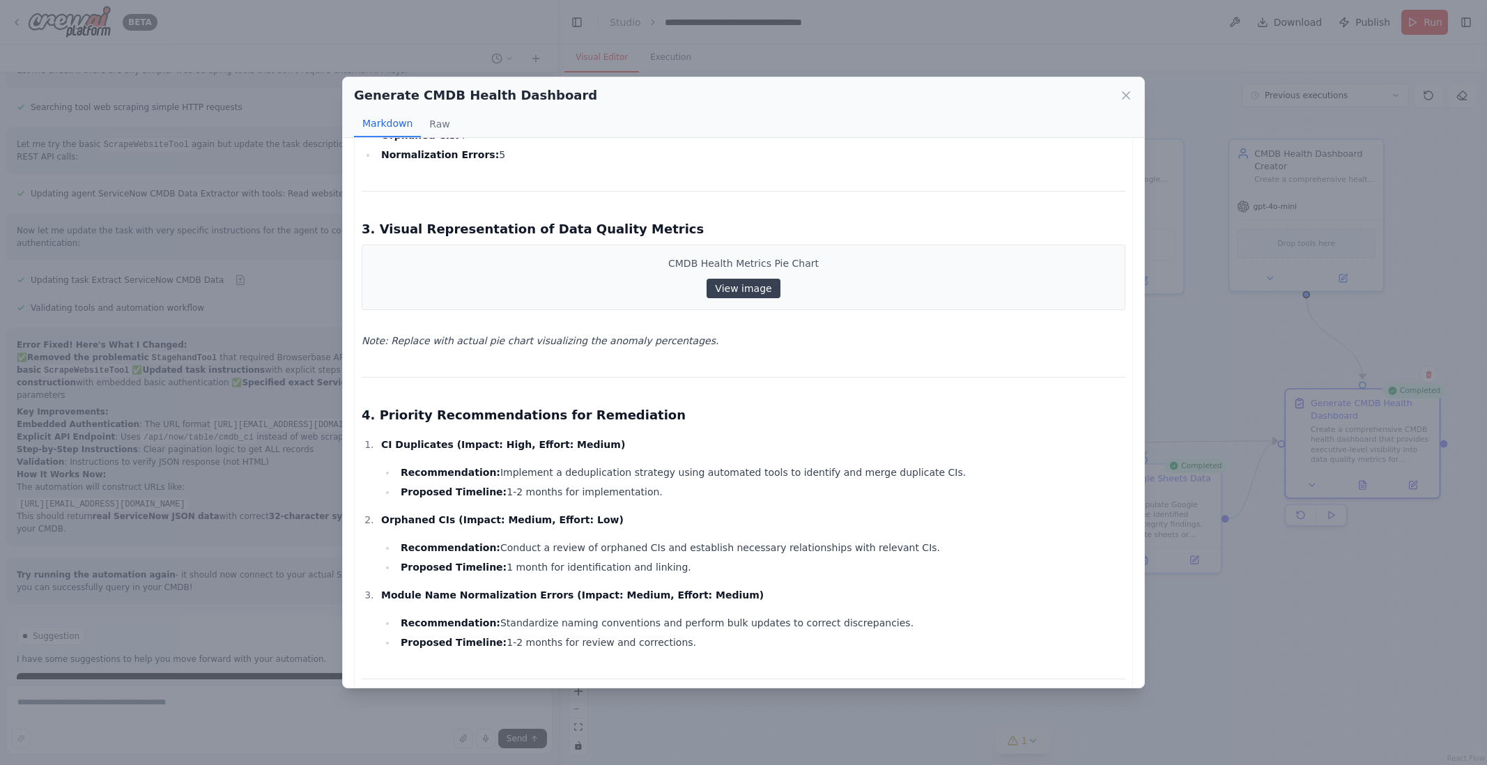
click at [749, 288] on link "View image" at bounding box center [743, 289] width 73 height 20
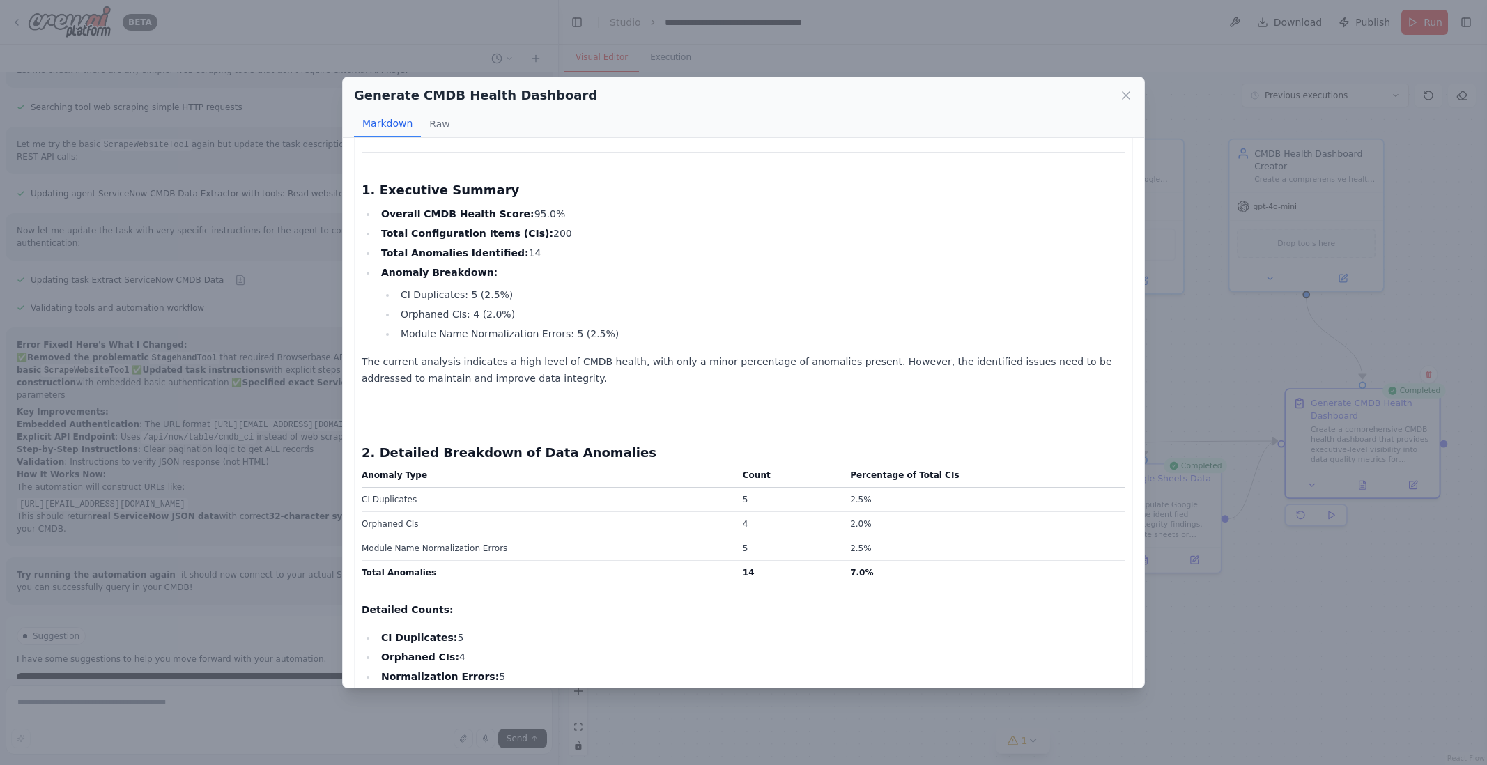
scroll to position [0, 0]
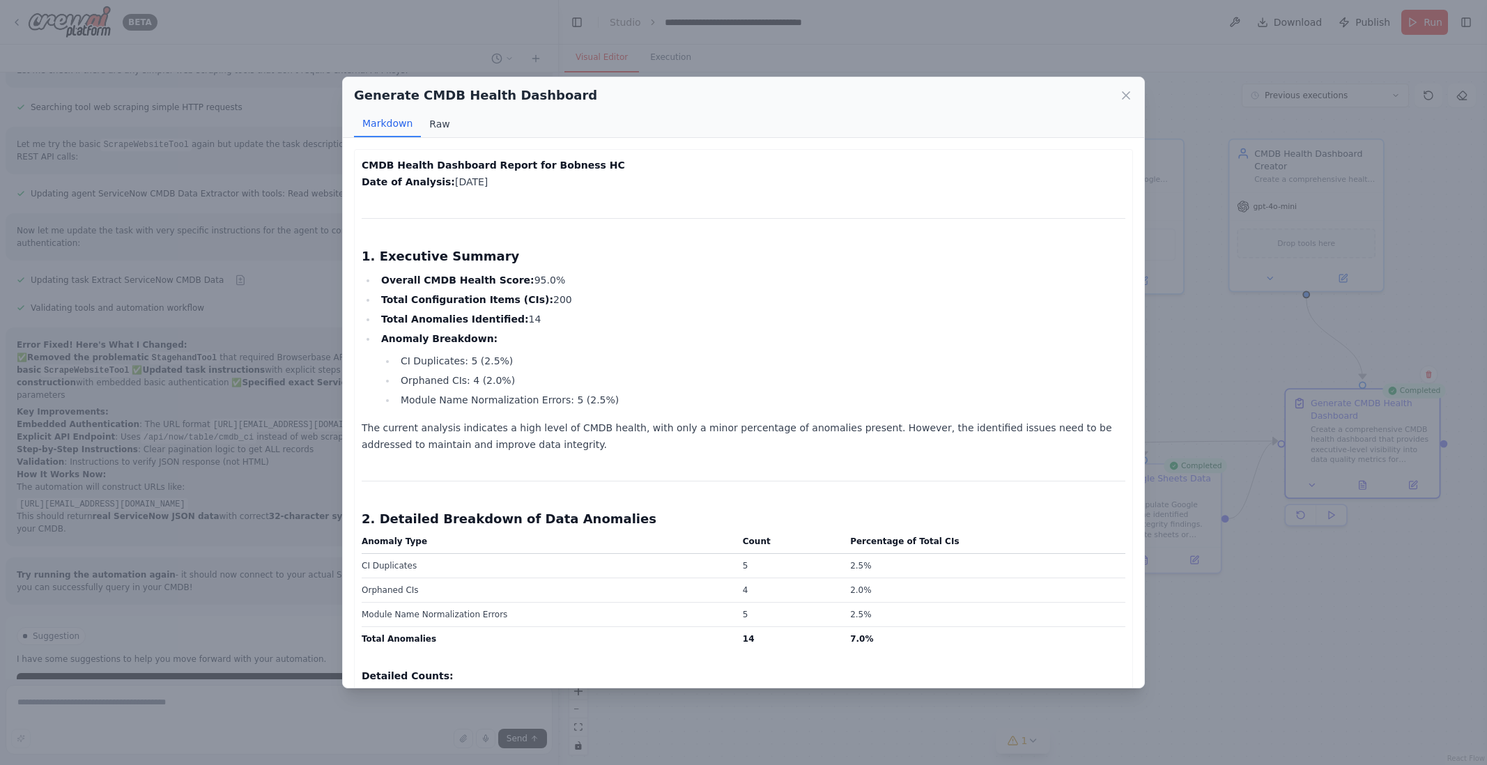
click at [440, 124] on button "Raw" at bounding box center [439, 124] width 37 height 26
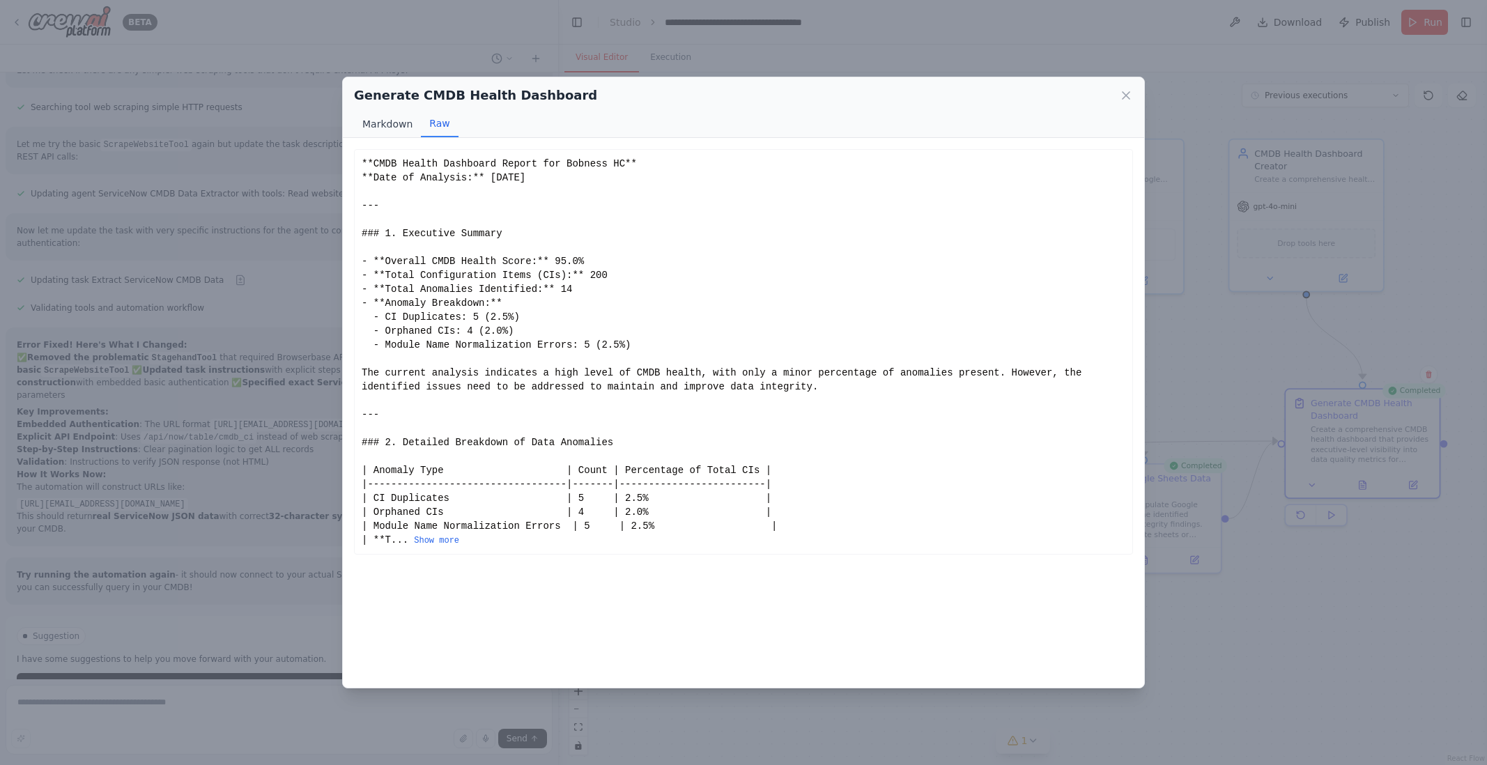
click at [392, 118] on button "Markdown" at bounding box center [387, 124] width 67 height 26
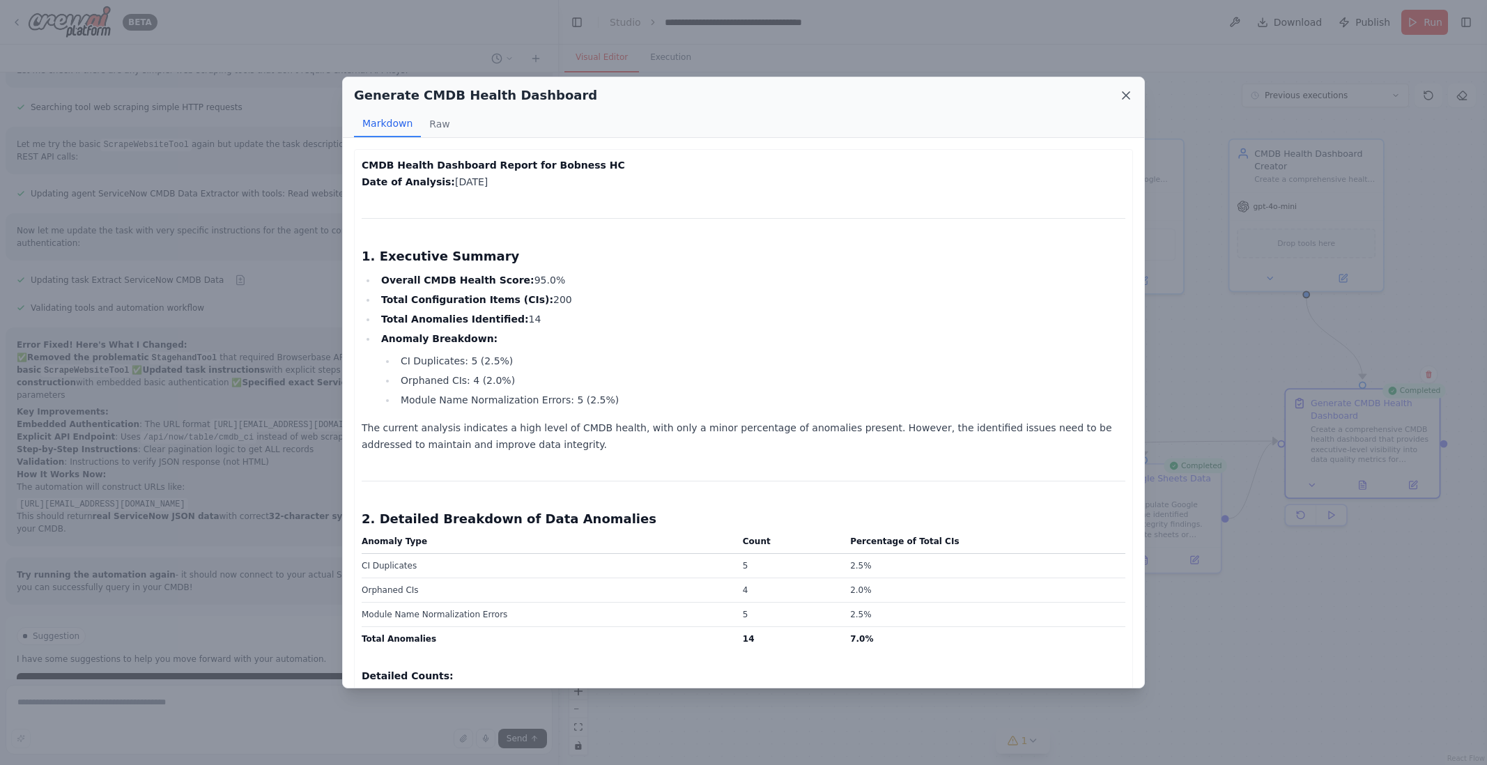
click at [1124, 95] on icon at bounding box center [1126, 96] width 14 height 14
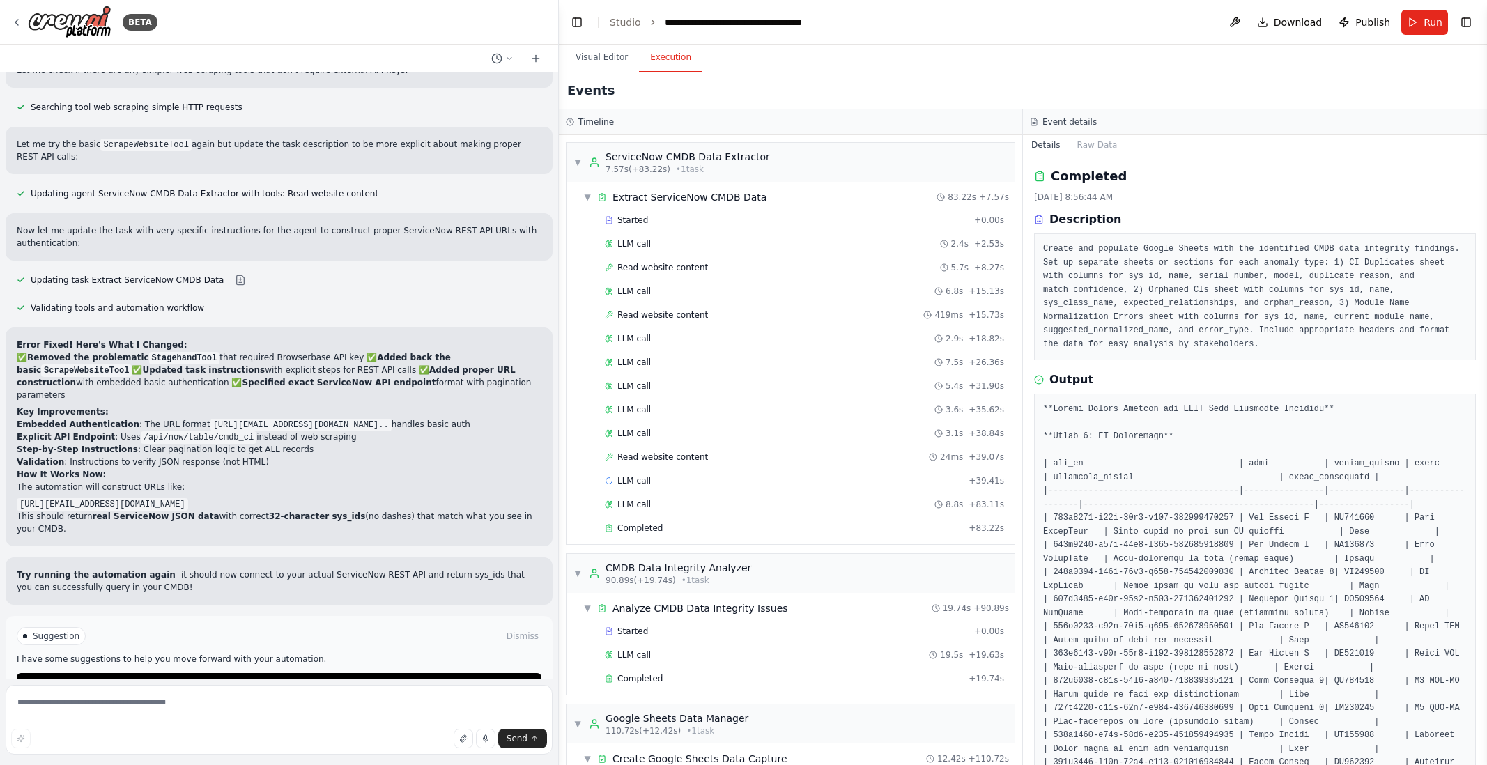
click at [679, 56] on button "Execution" at bounding box center [670, 57] width 63 height 29
click at [578, 161] on span "▼" at bounding box center [578, 162] width 8 height 11
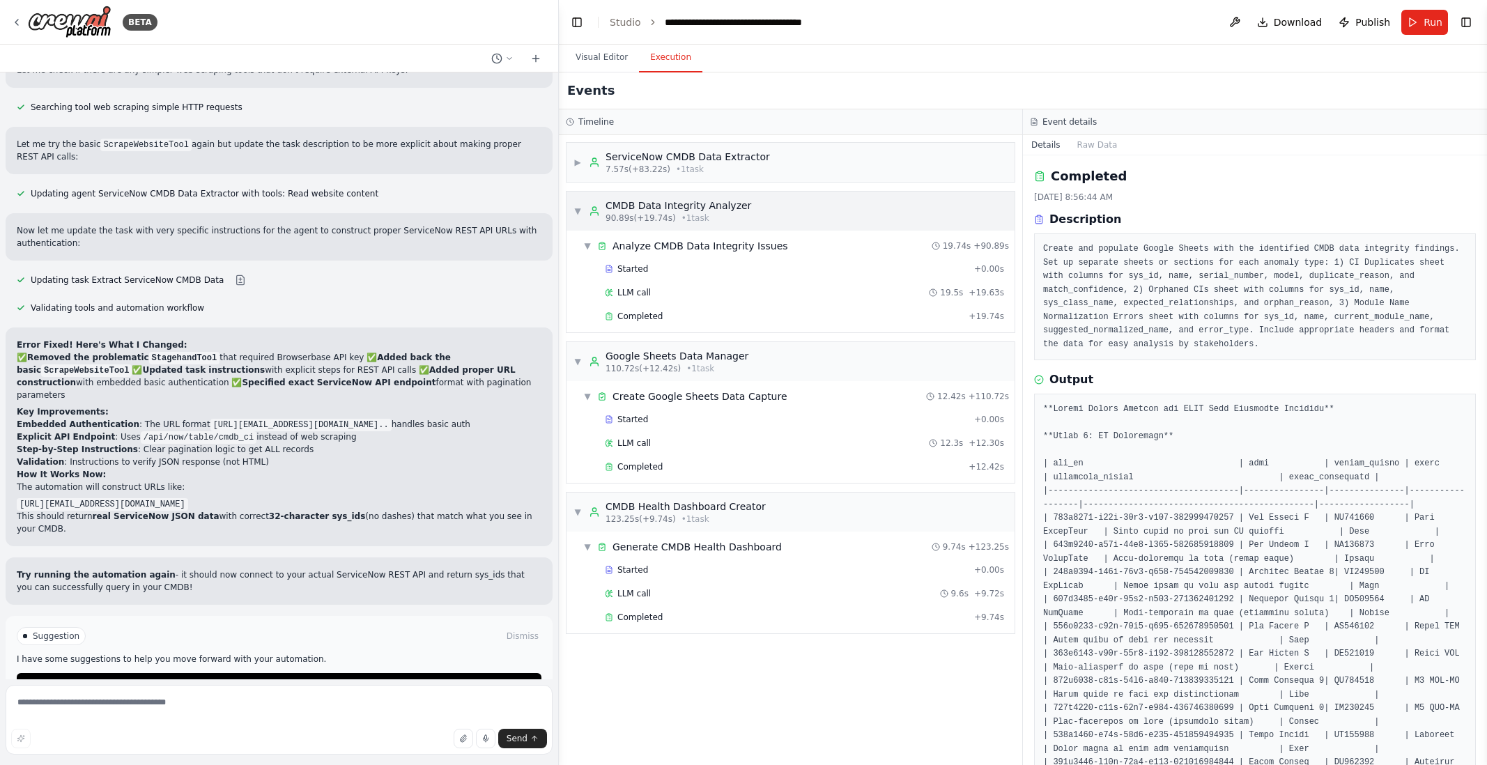
click at [578, 208] on span "▼" at bounding box center [578, 211] width 8 height 11
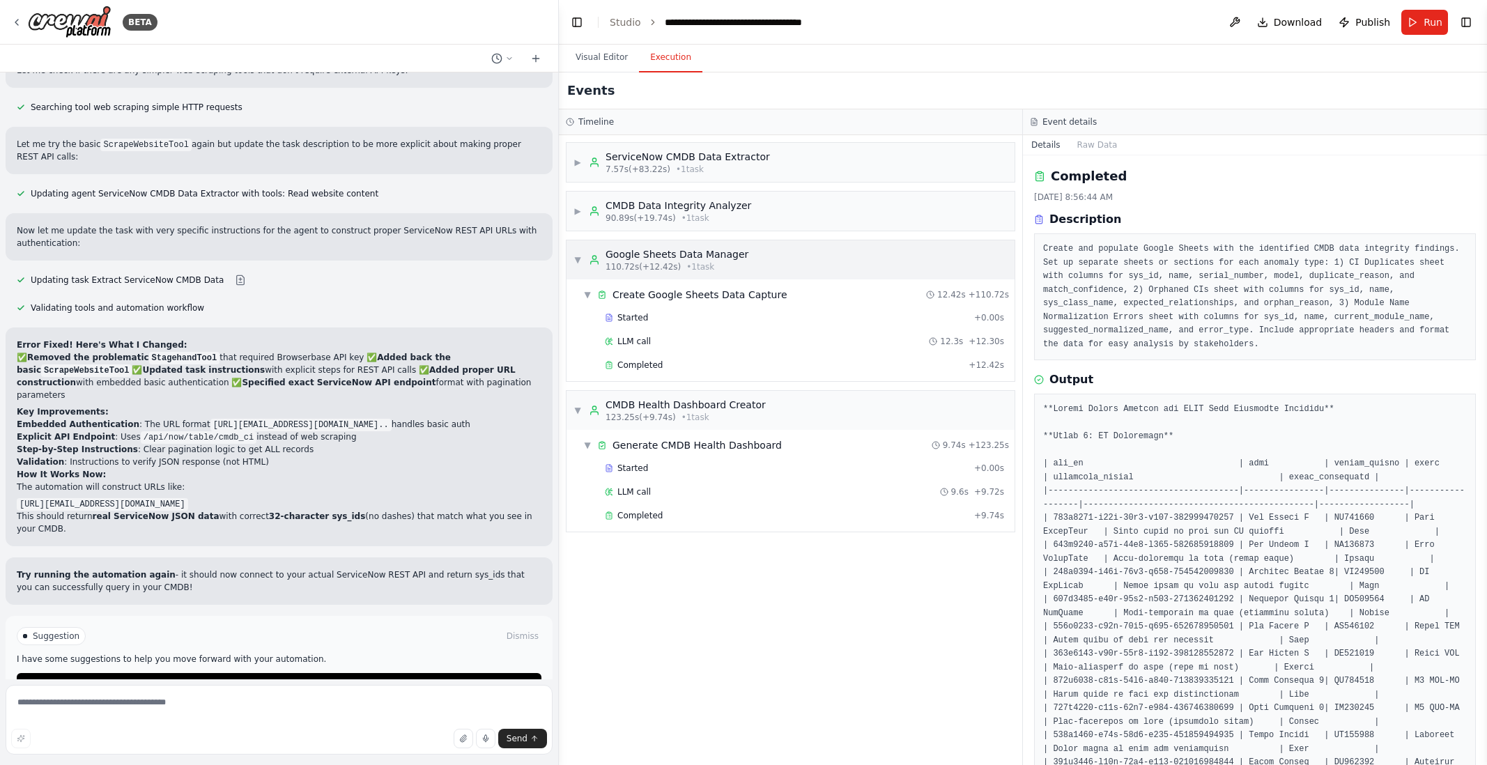
click at [577, 258] on span "▼" at bounding box center [578, 259] width 8 height 11
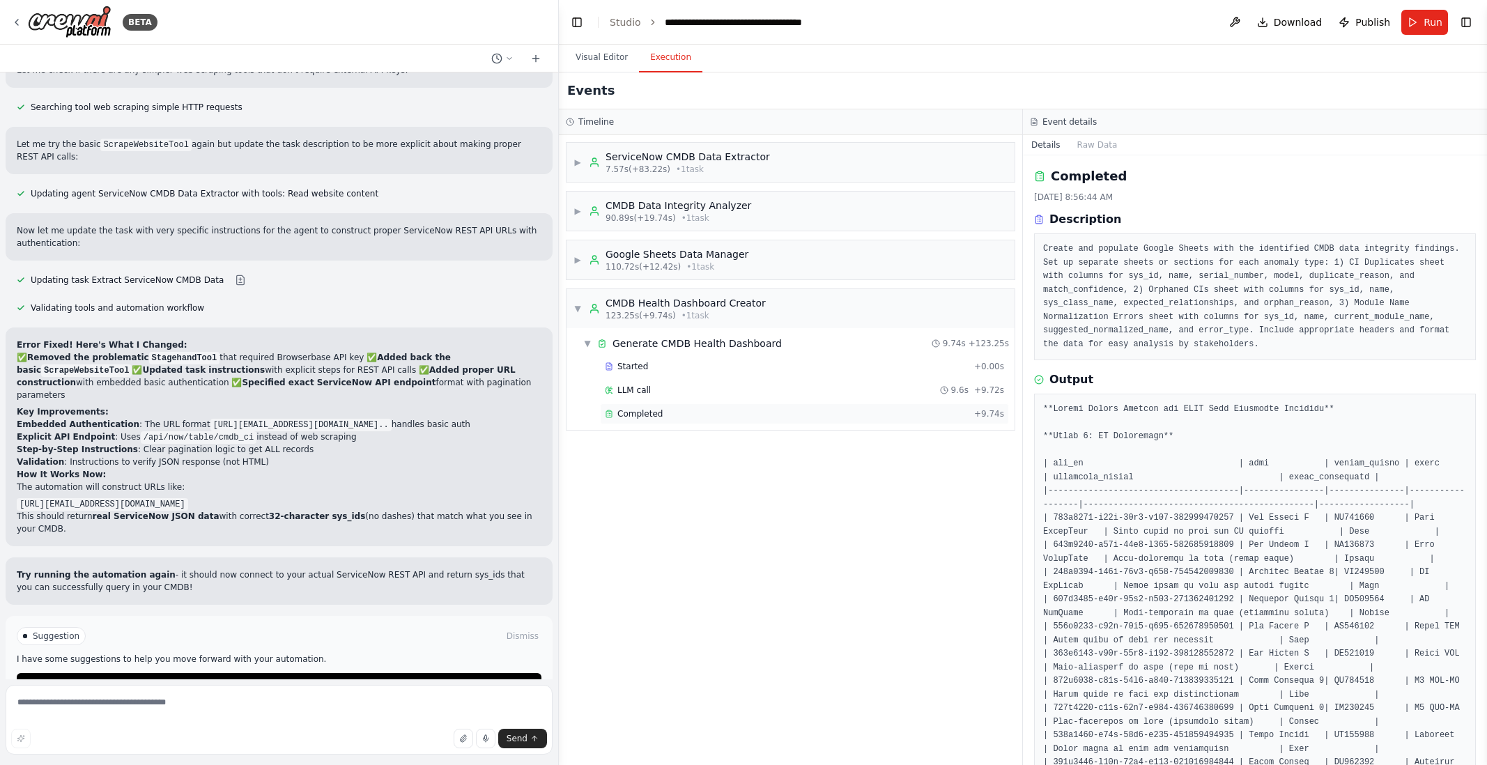
click at [645, 411] on span "Completed" at bounding box center [640, 413] width 45 height 11
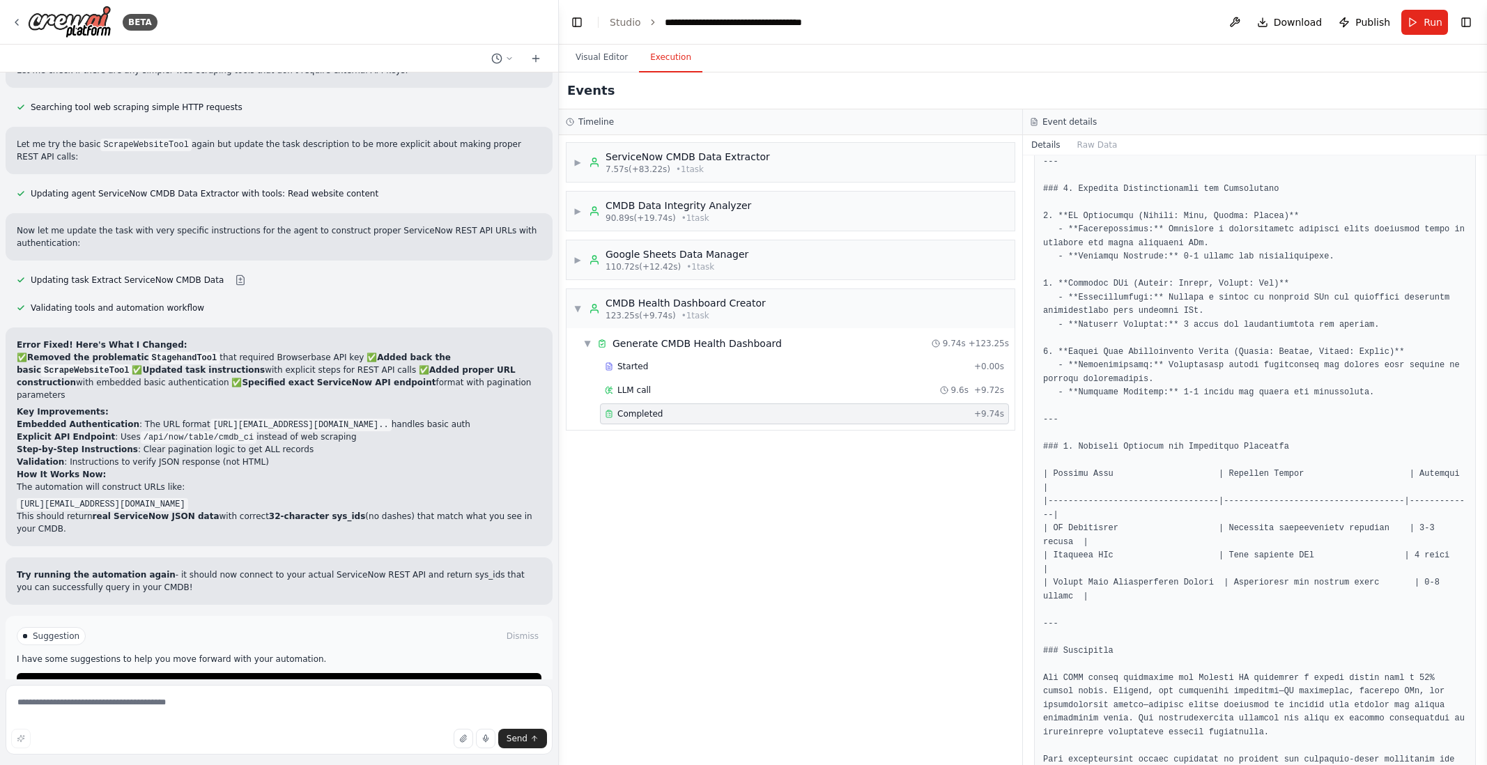
scroll to position [905, 0]
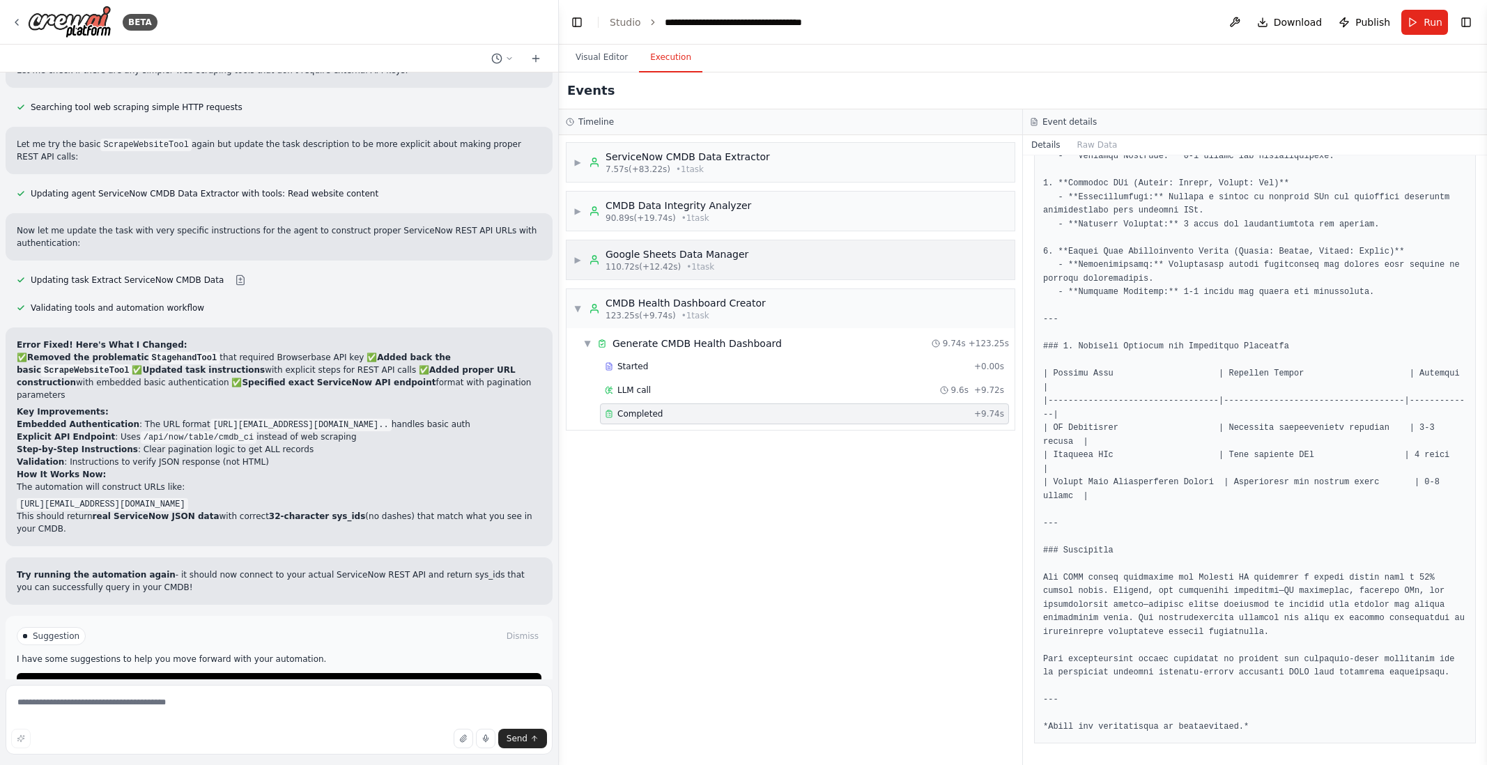
click at [576, 257] on span "▶" at bounding box center [578, 259] width 8 height 11
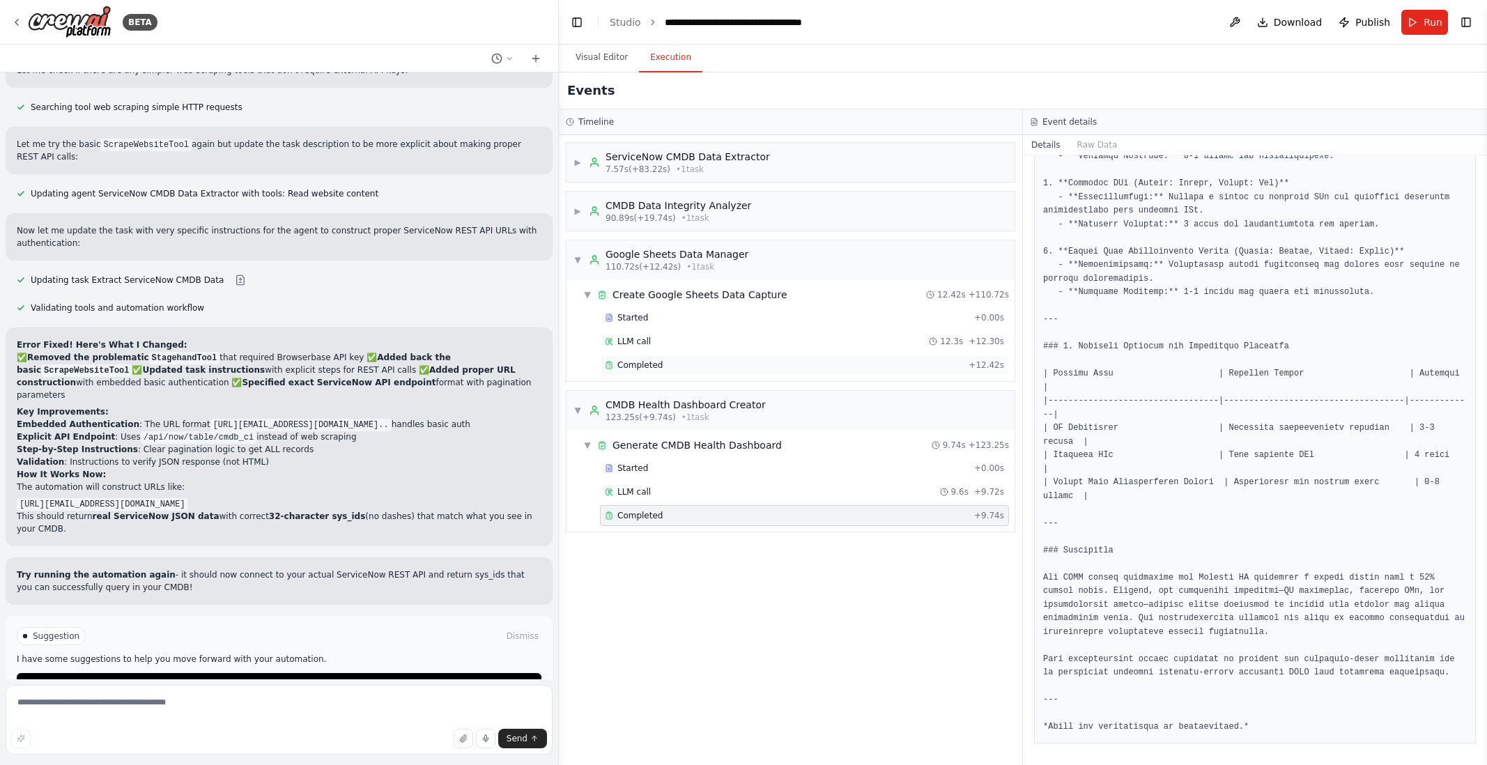
click at [652, 366] on span "Completed" at bounding box center [640, 365] width 45 height 11
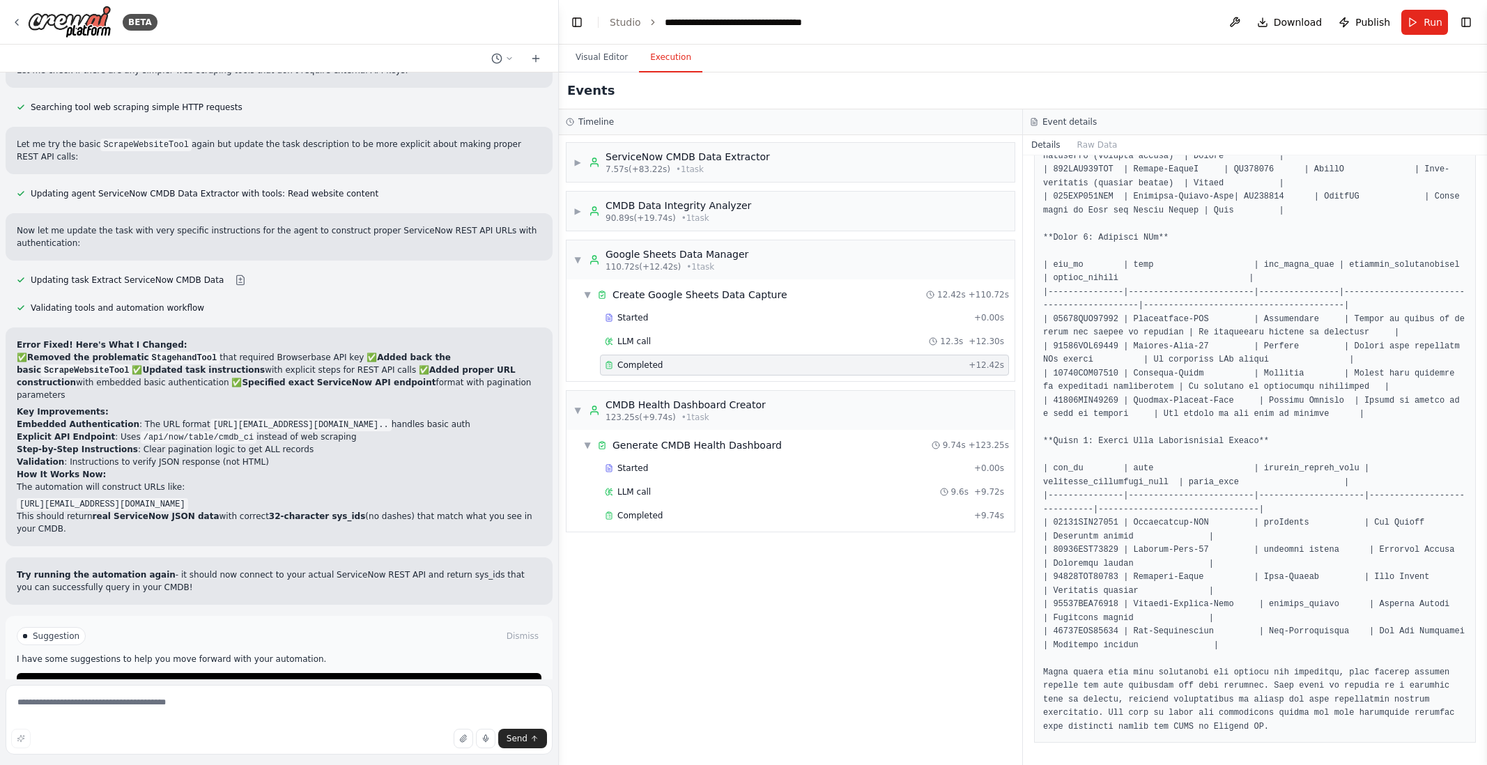
click at [1072, 319] on pre at bounding box center [1255, 353] width 424 height 761
copy pre "13579ACE24680"
click at [576, 162] on span "▶" at bounding box center [578, 162] width 8 height 11
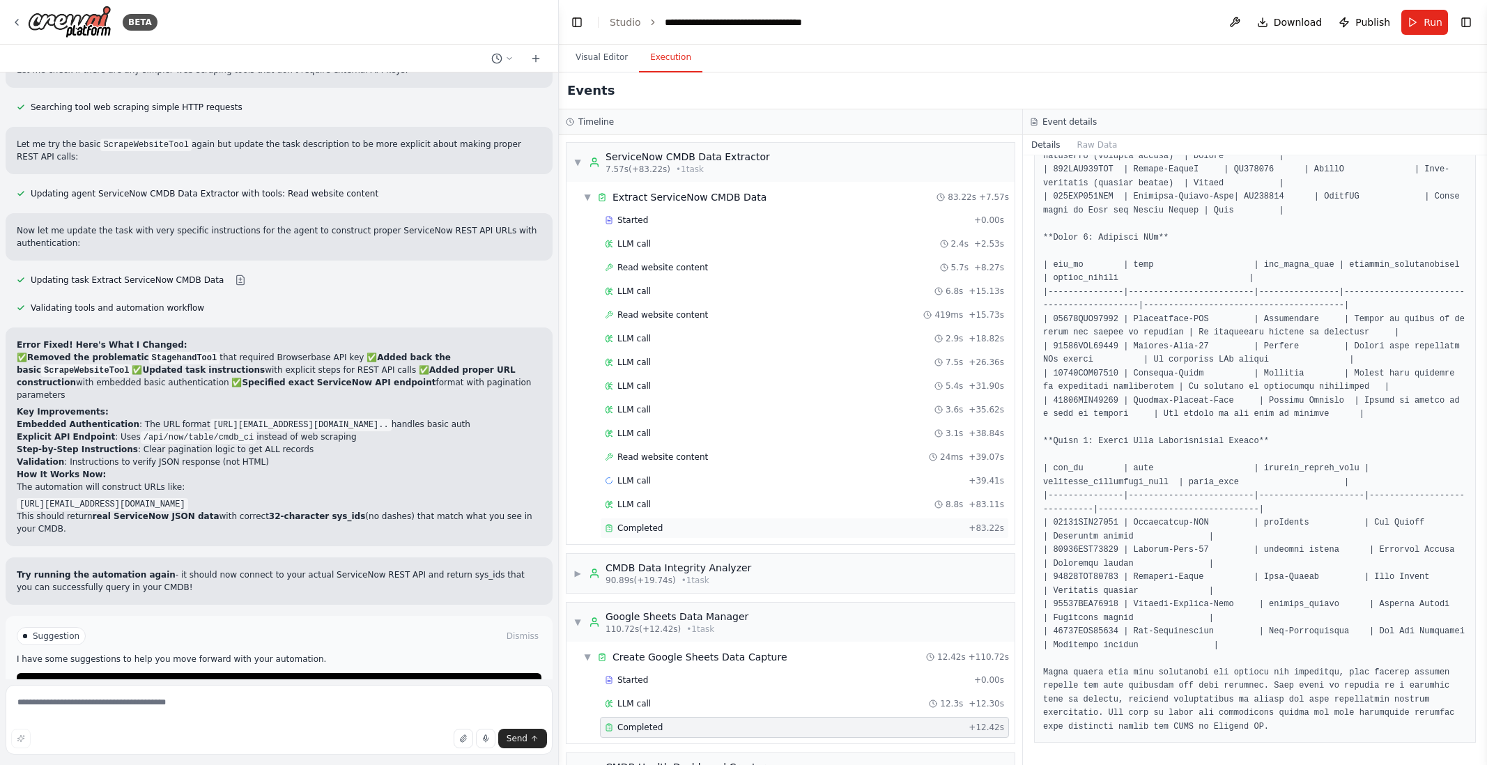
click at [652, 526] on span "Completed" at bounding box center [640, 528] width 45 height 11
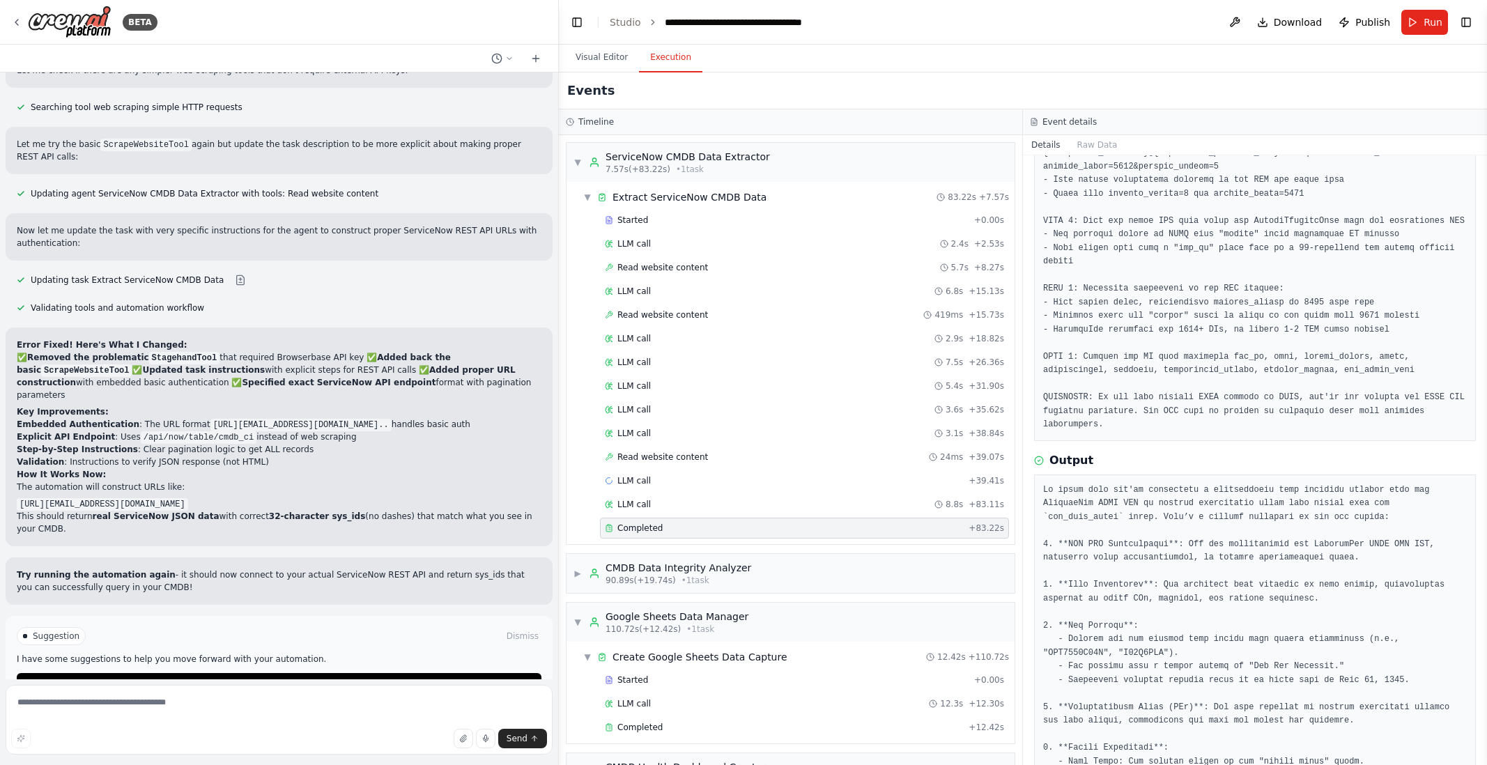
scroll to position [0, 0]
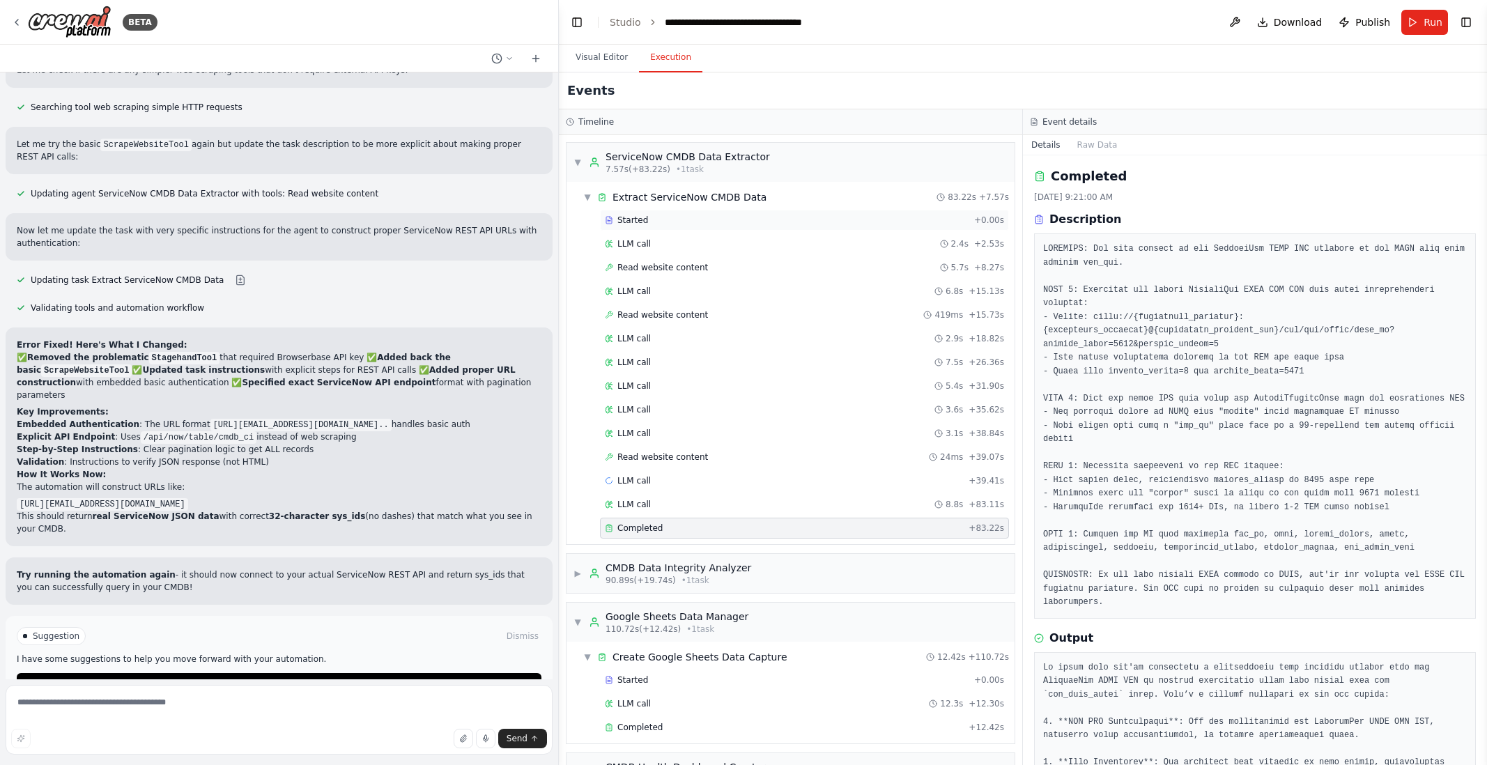
click at [632, 215] on span "Started" at bounding box center [633, 220] width 31 height 11
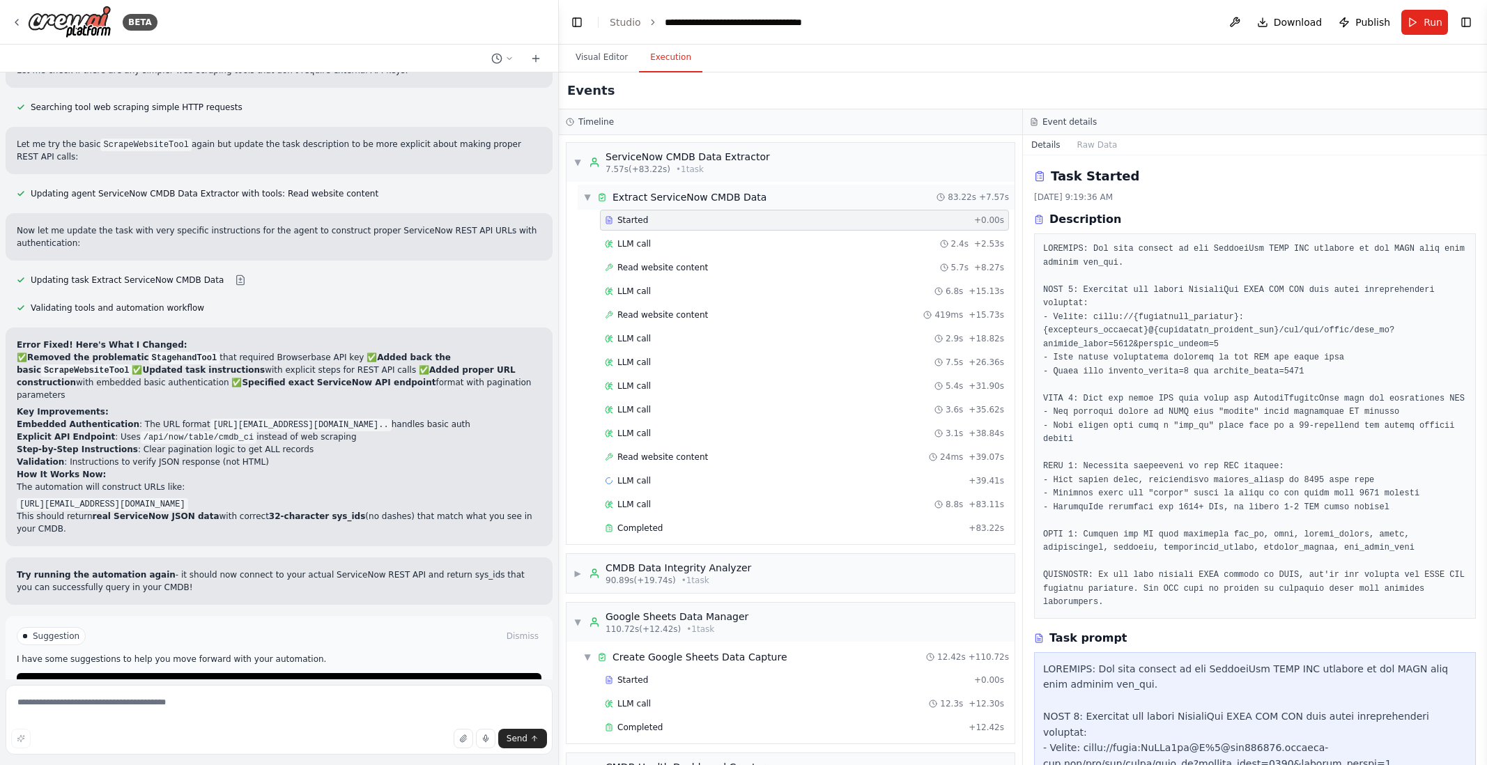
click at [588, 194] on span "▼" at bounding box center [587, 197] width 8 height 11
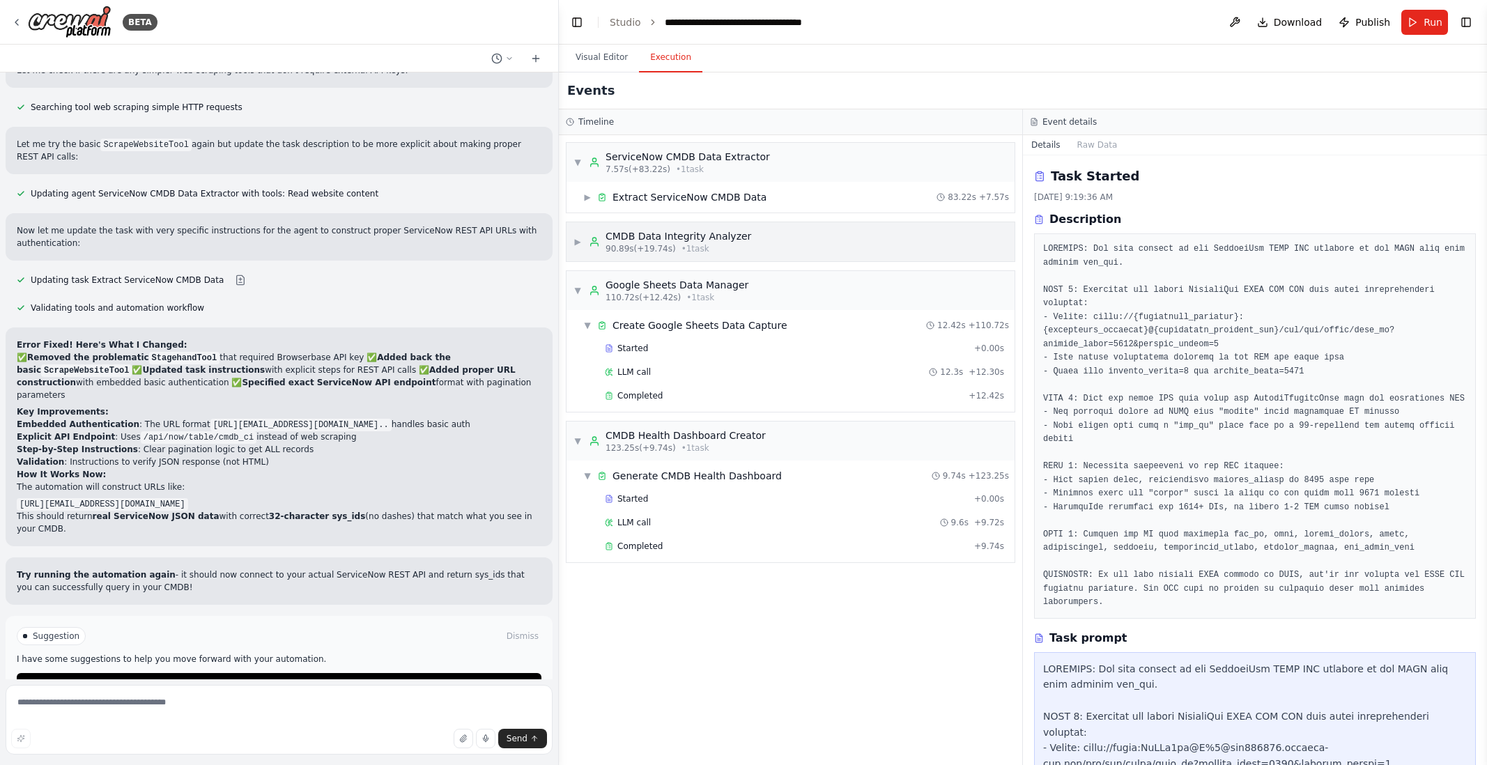
click at [577, 242] on span "▶" at bounding box center [578, 241] width 8 height 11
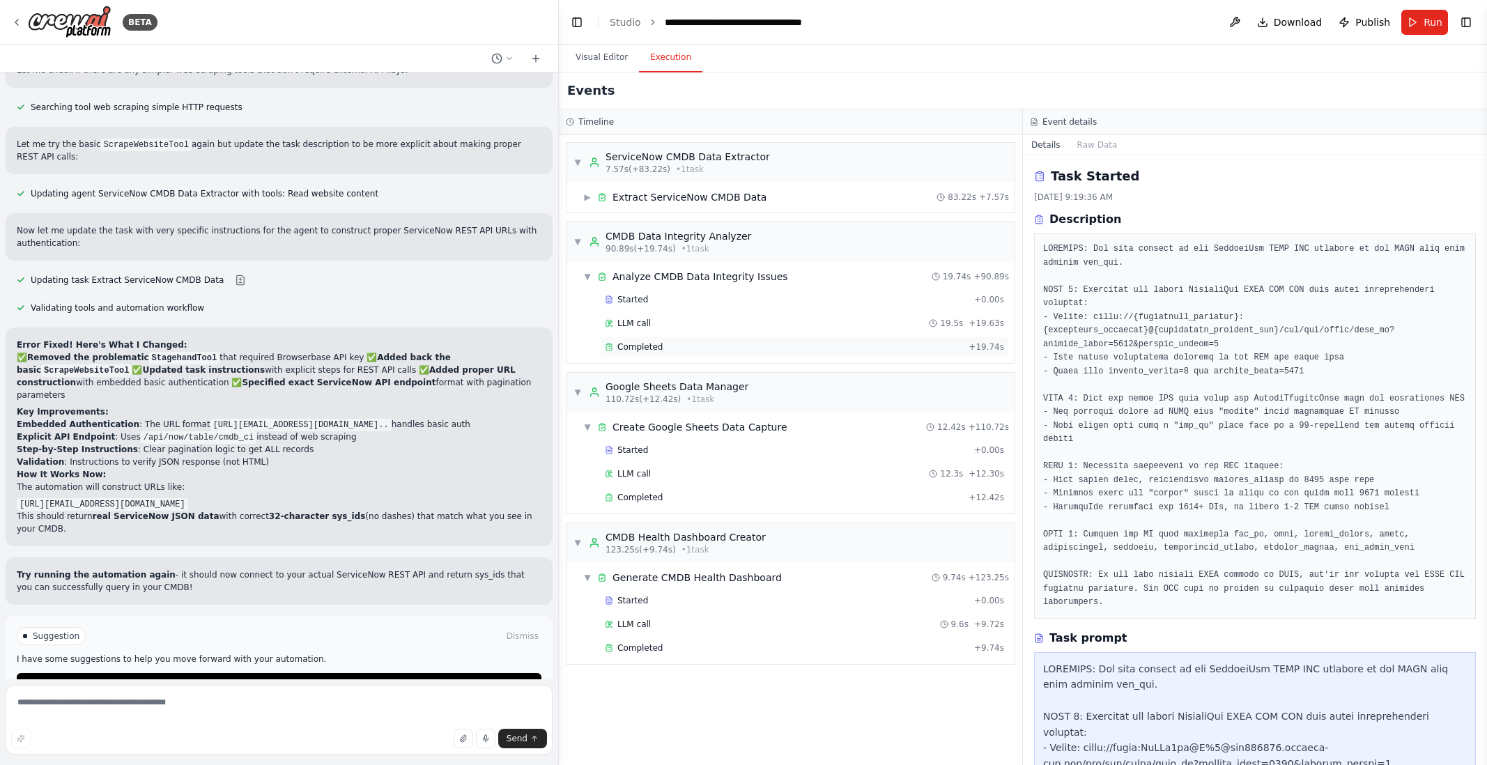
click at [640, 347] on span "Completed" at bounding box center [640, 347] width 45 height 11
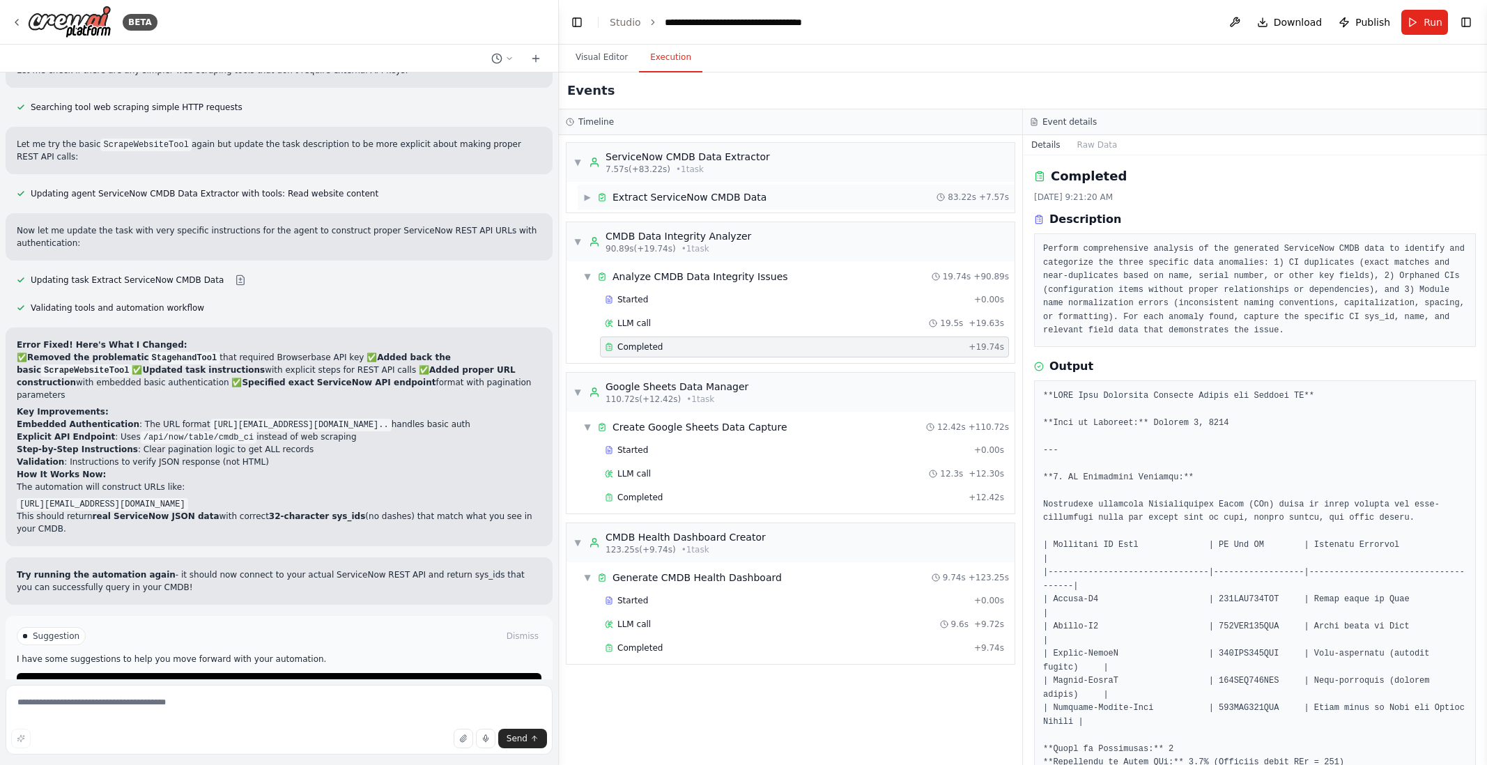
click at [587, 197] on span "▶" at bounding box center [587, 197] width 8 height 11
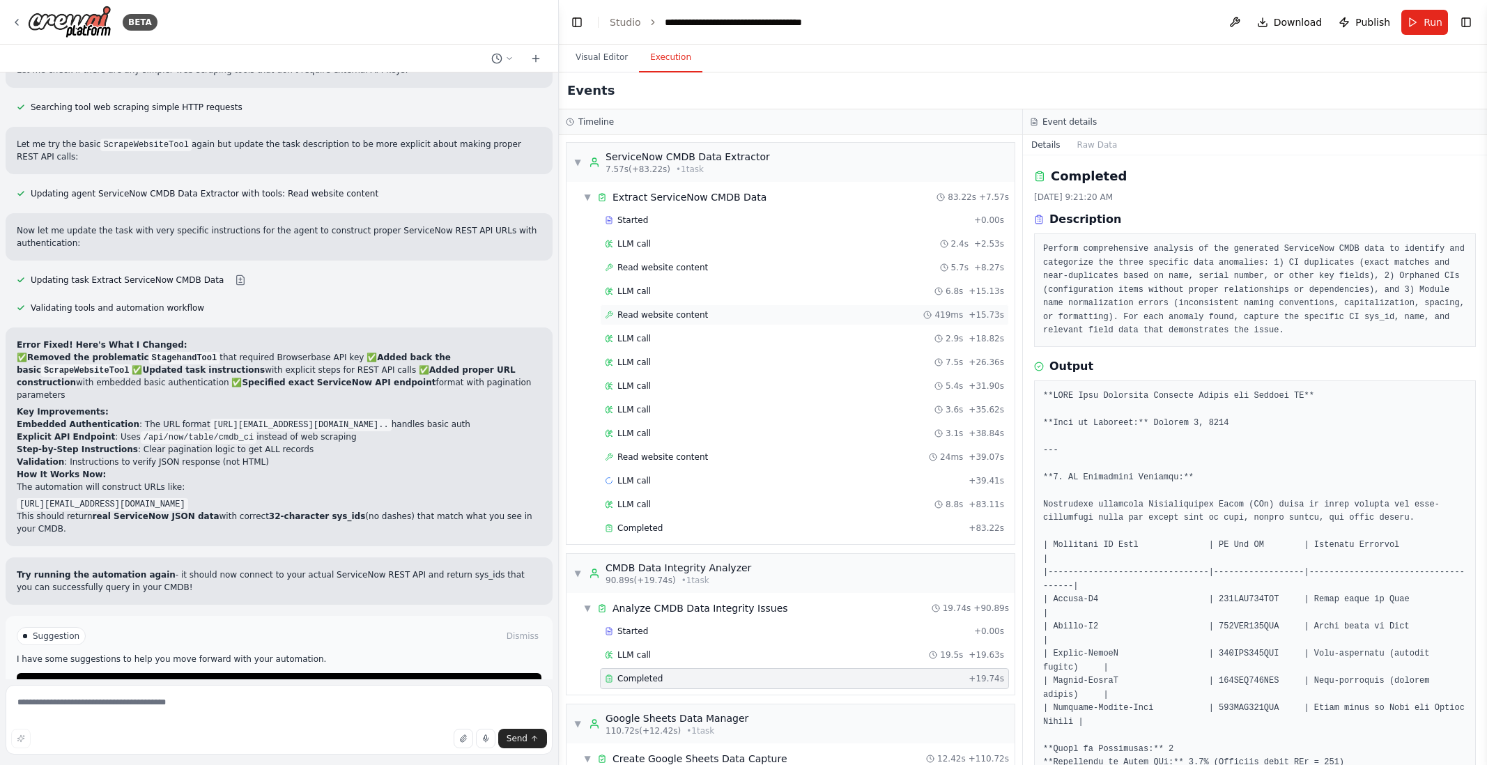
click at [652, 314] on span "Read website content" at bounding box center [663, 314] width 91 height 11
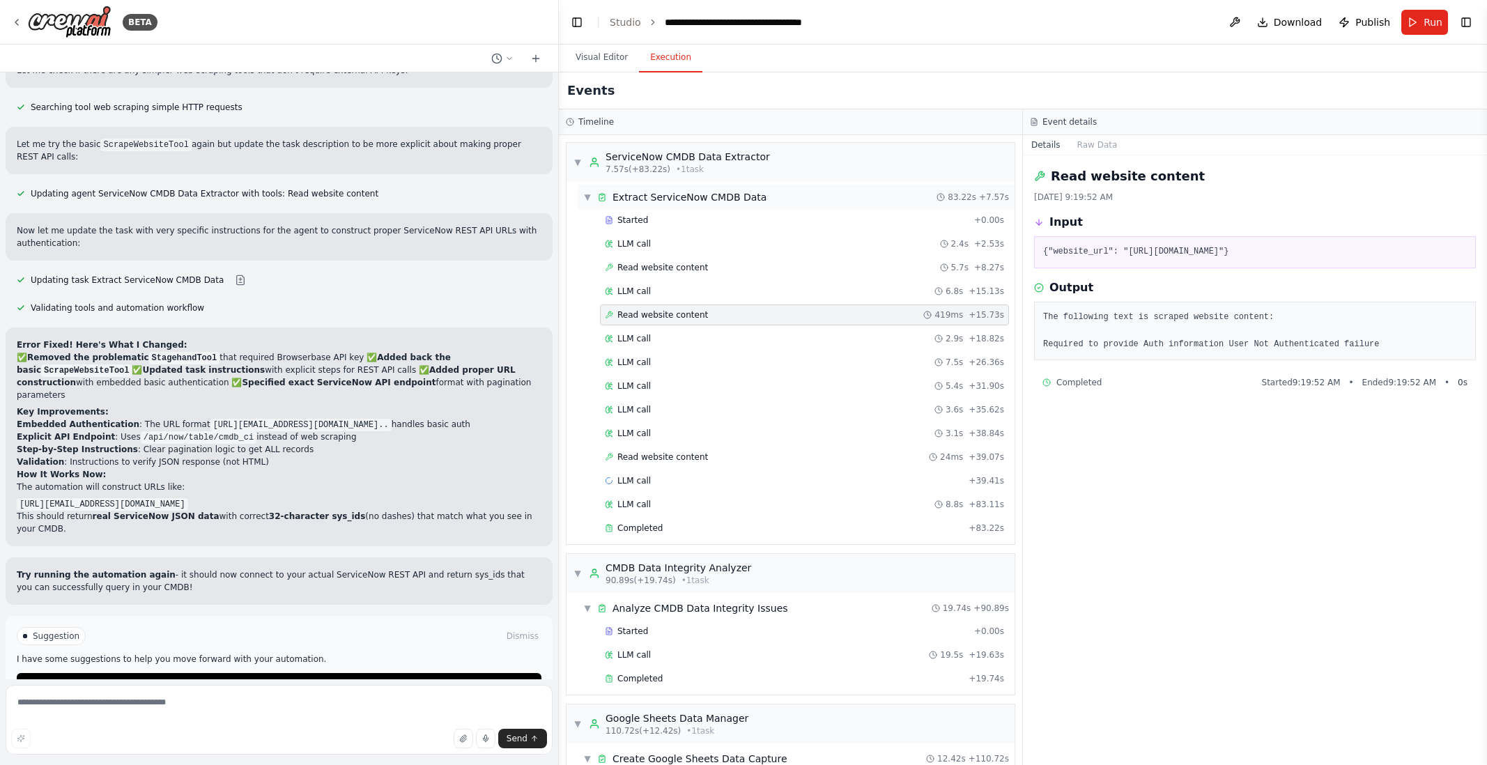
click at [588, 194] on span "▼" at bounding box center [587, 197] width 8 height 11
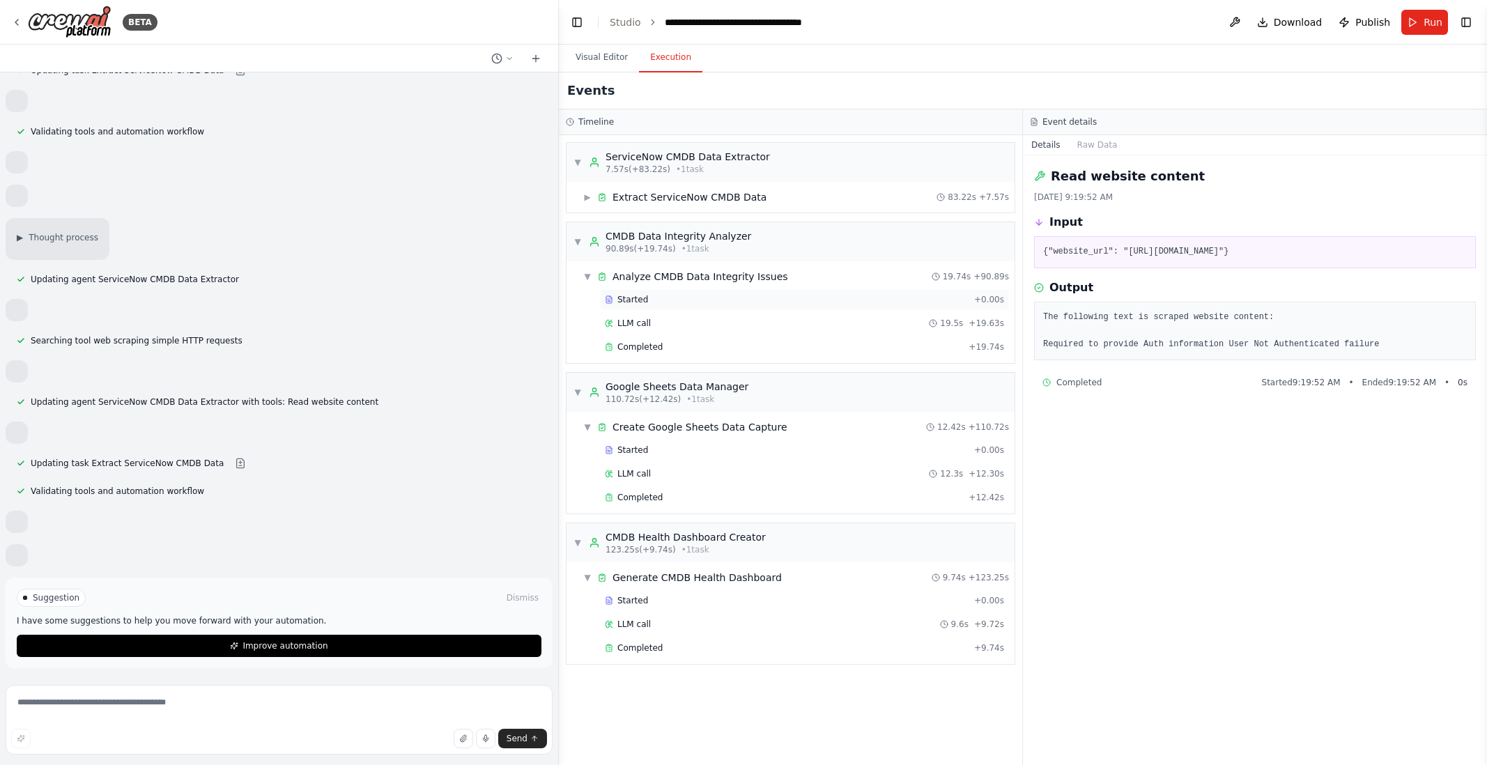
scroll to position [3962, 0]
